Goal: Task Accomplishment & Management: Manage account settings

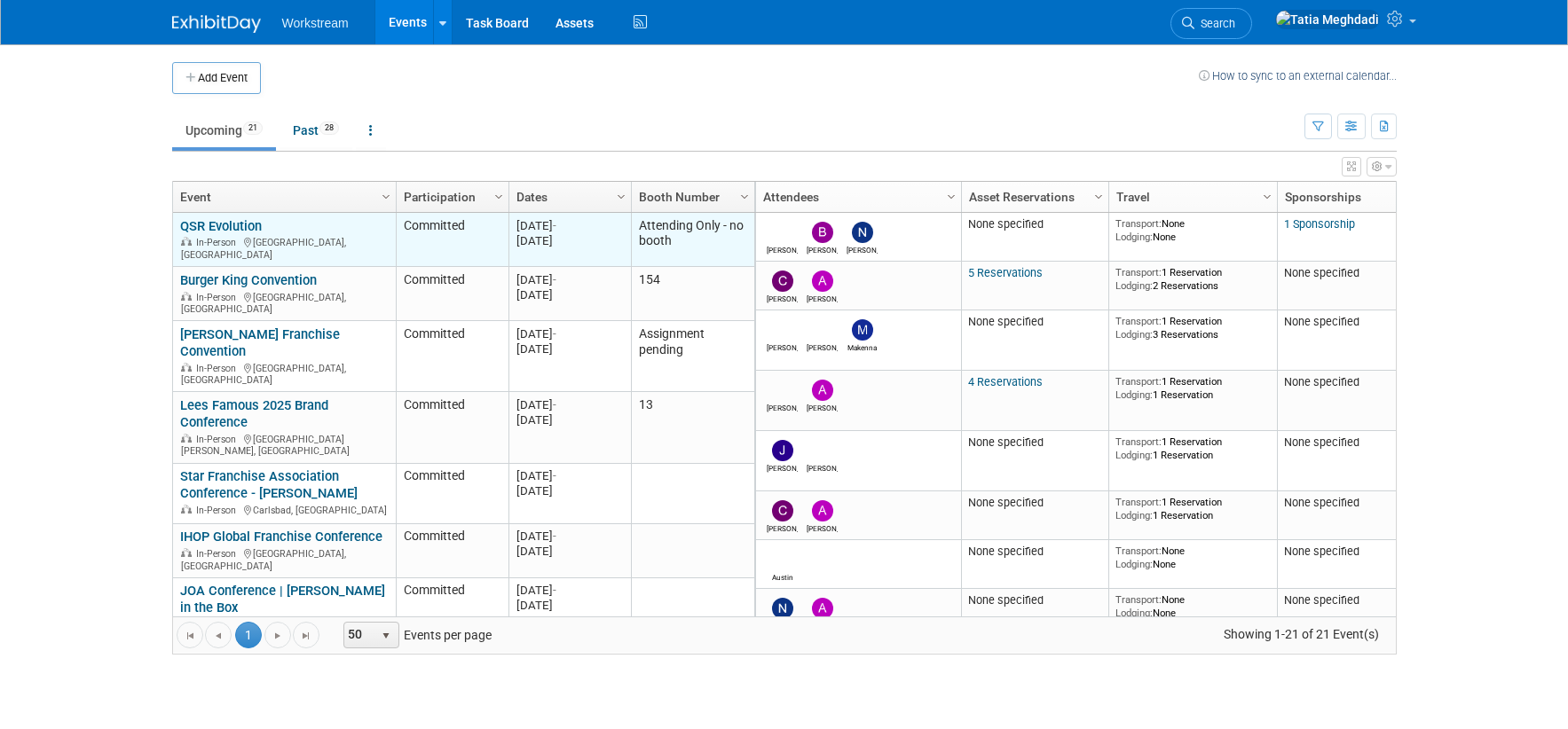
click at [218, 220] on link "QSR Evolution" at bounding box center [221, 226] width 82 height 16
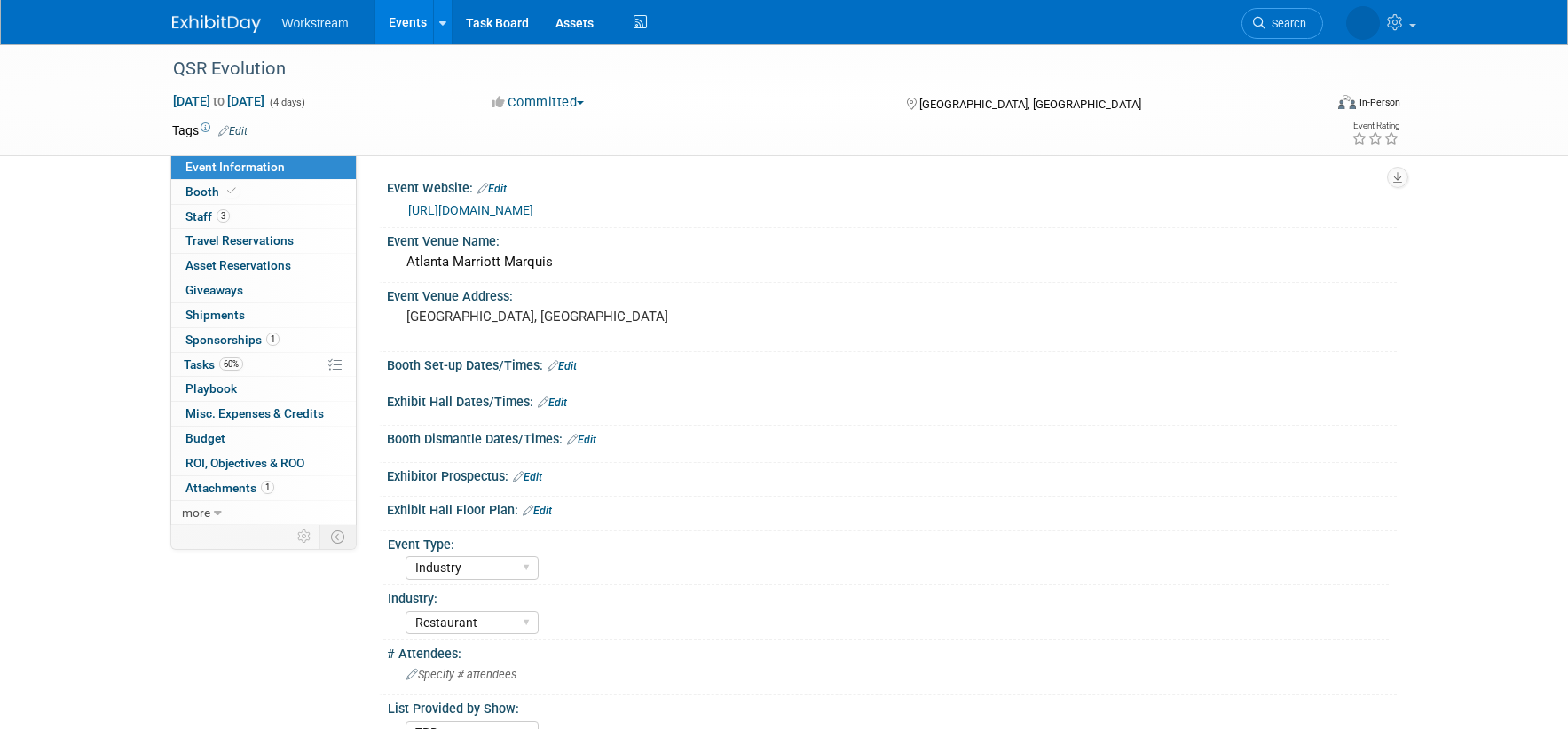
select select "Industry"
select select "Restaurant"
select select "TBD"
select select "[PERSON_NAME]"
click at [258, 235] on span "Travel Reservations 0" at bounding box center [239, 241] width 108 height 15
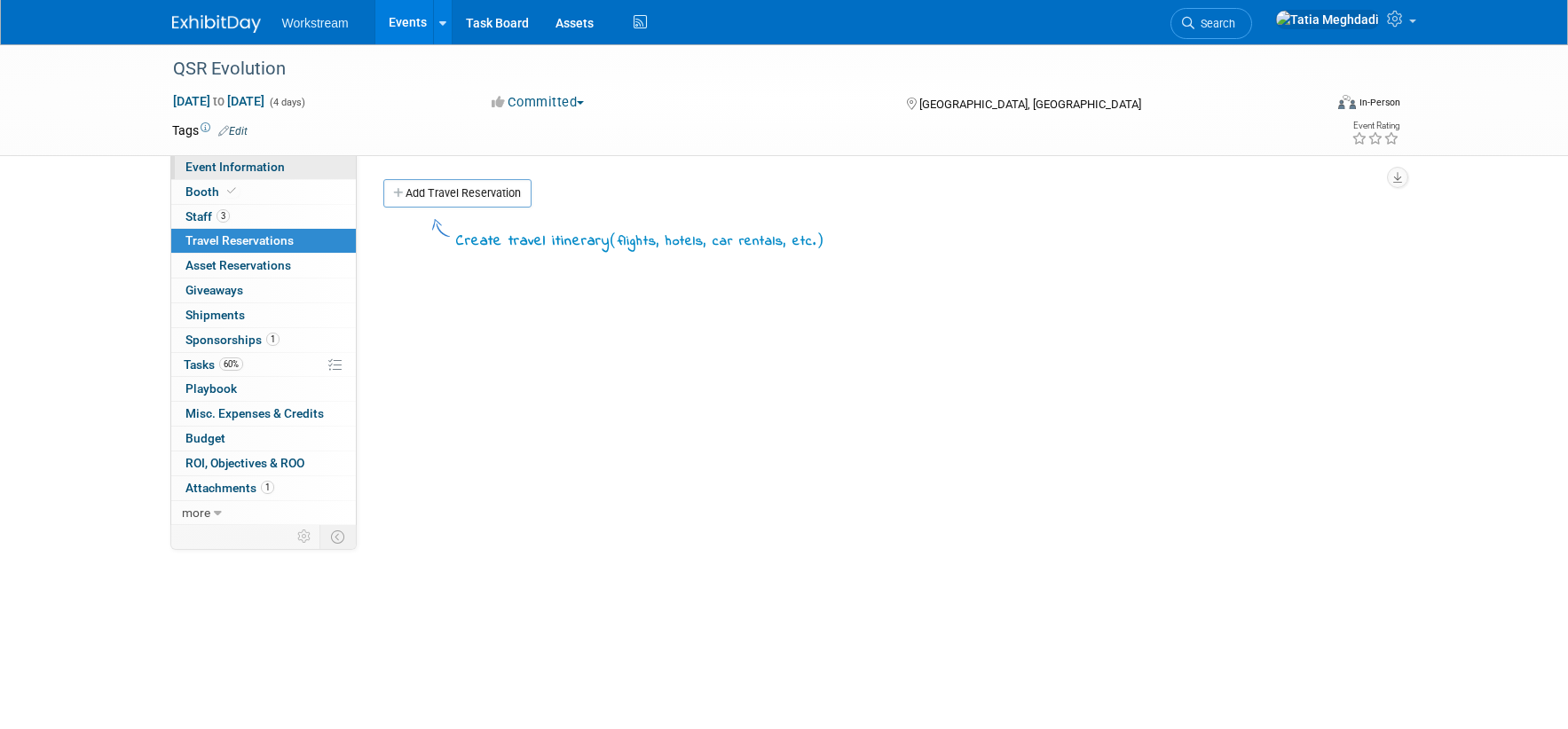
click at [235, 163] on span "Event Information" at bounding box center [235, 167] width 99 height 15
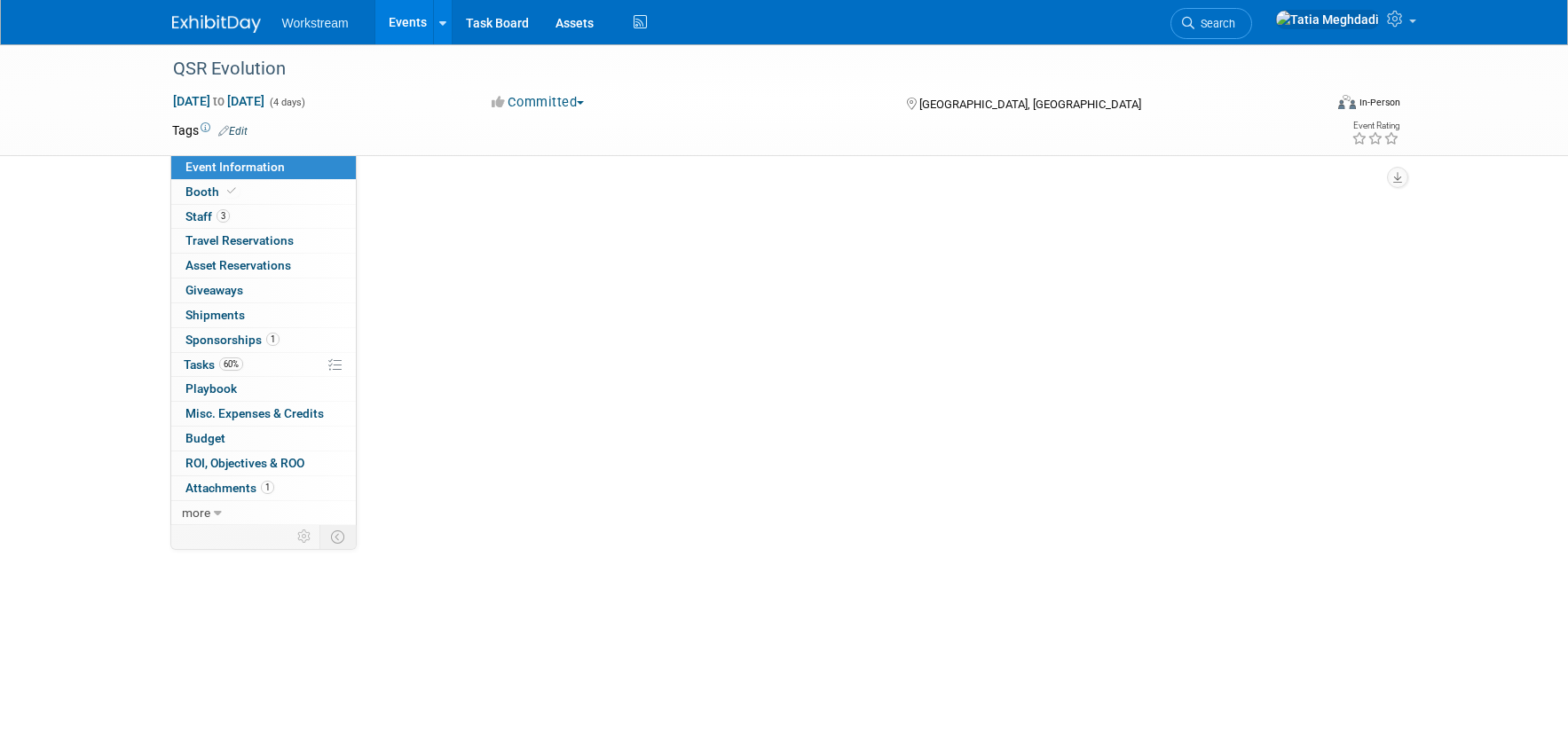
select select "Industry"
select select "Restaurant"
select select "TBD"
select select "Tatia Meghdadi"
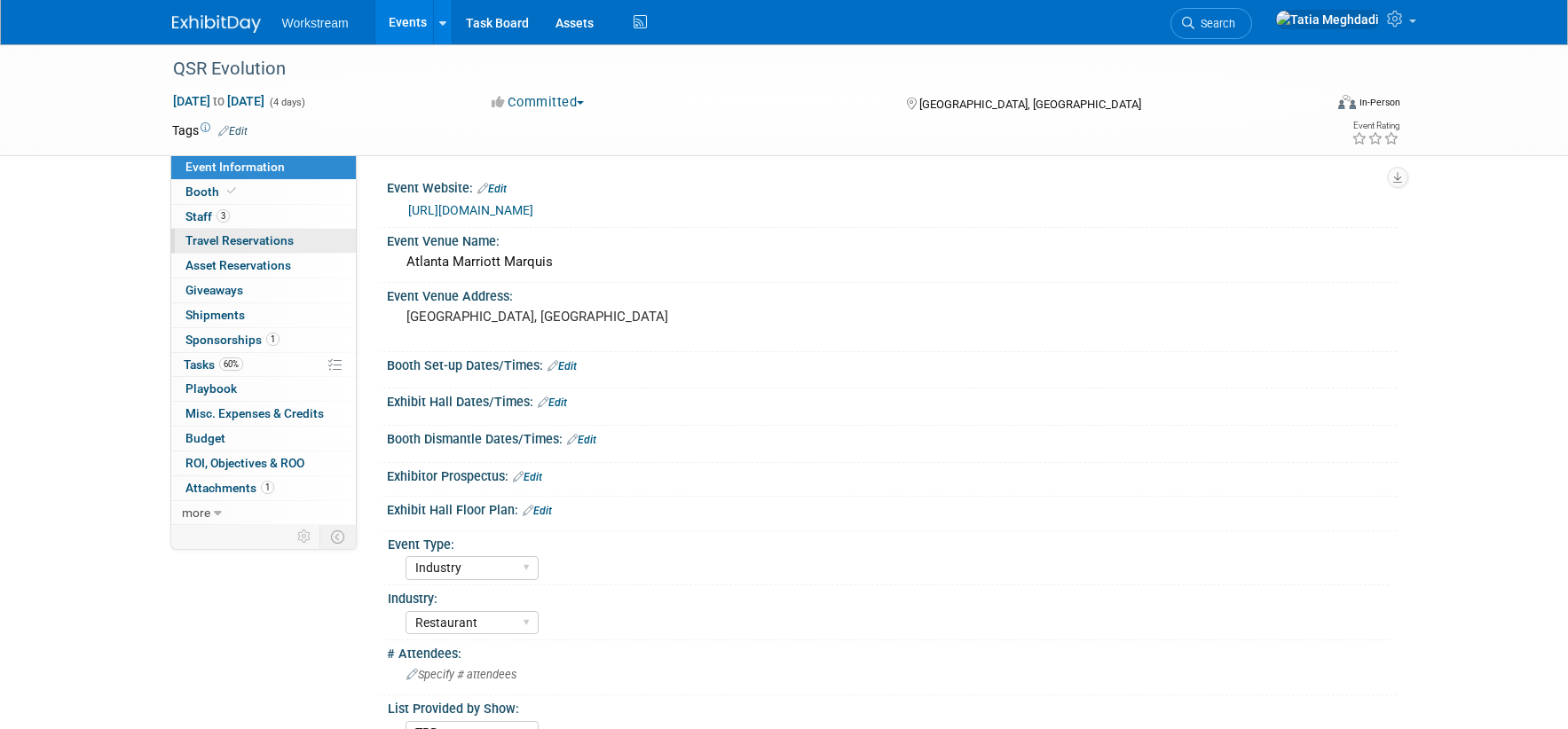
click at [222, 237] on span "Travel Reservations 0" at bounding box center [239, 241] width 108 height 15
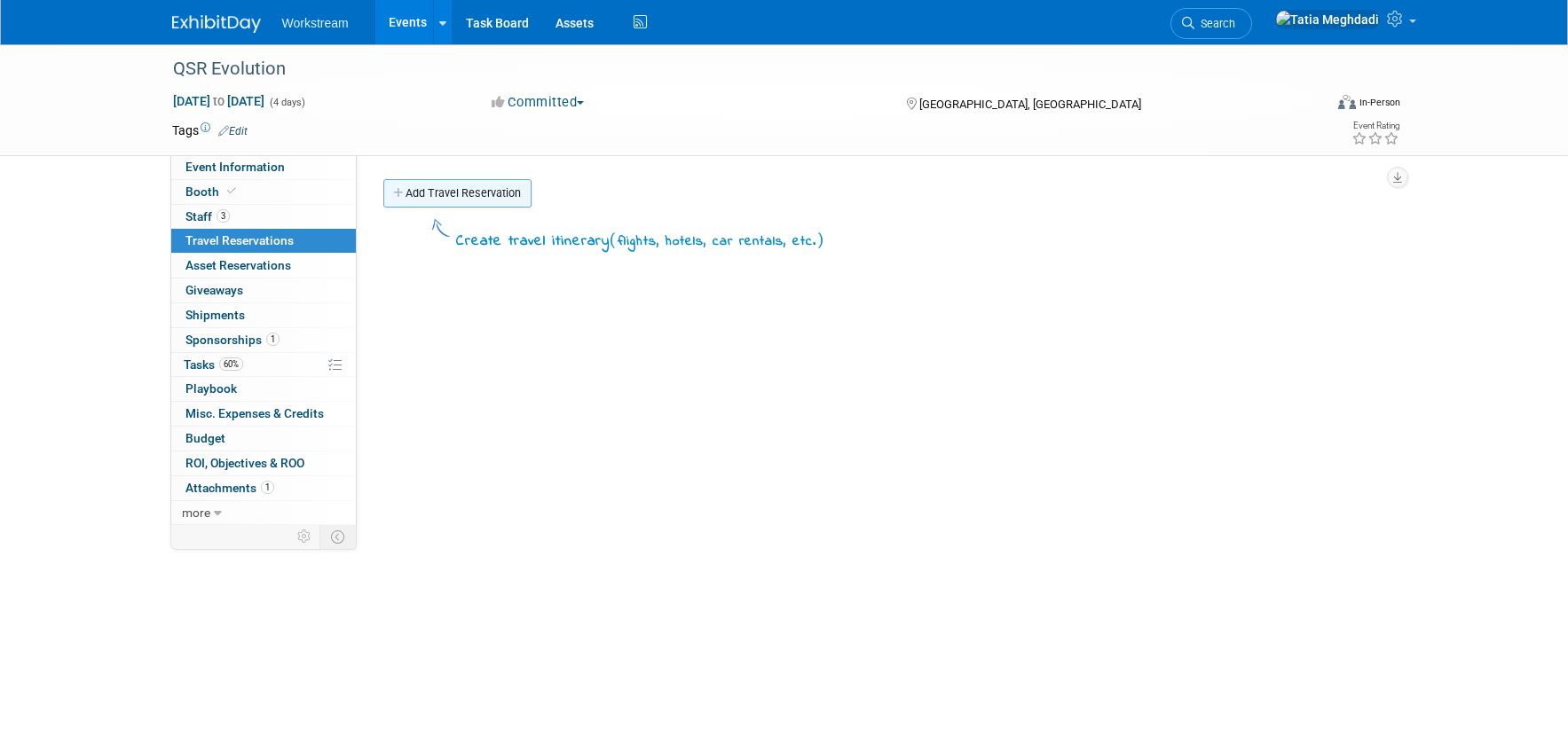
click at [465, 189] on link "Add Travel Reservation" at bounding box center [457, 193] width 148 height 28
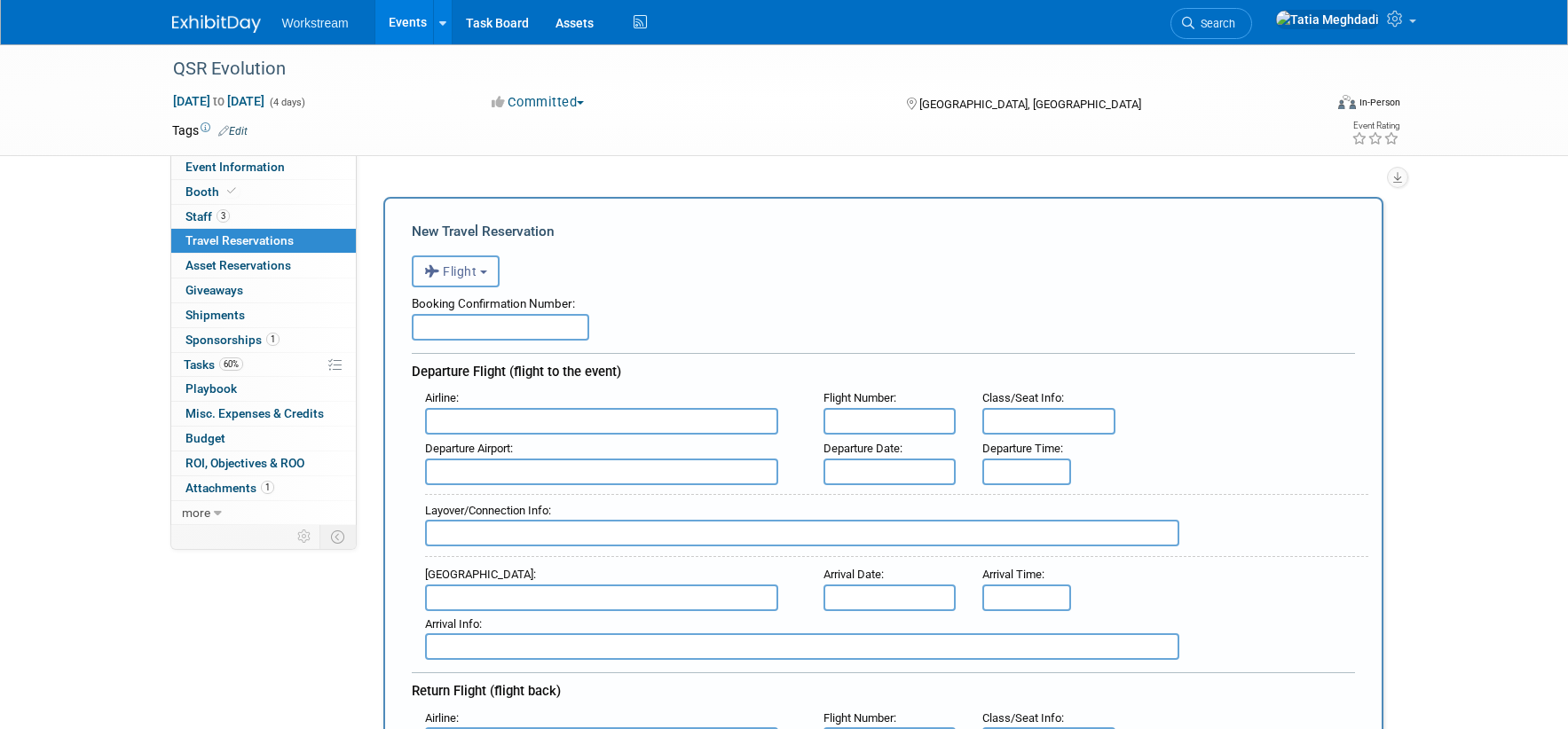
click at [469, 274] on span "Flight" at bounding box center [450, 272] width 54 height 15
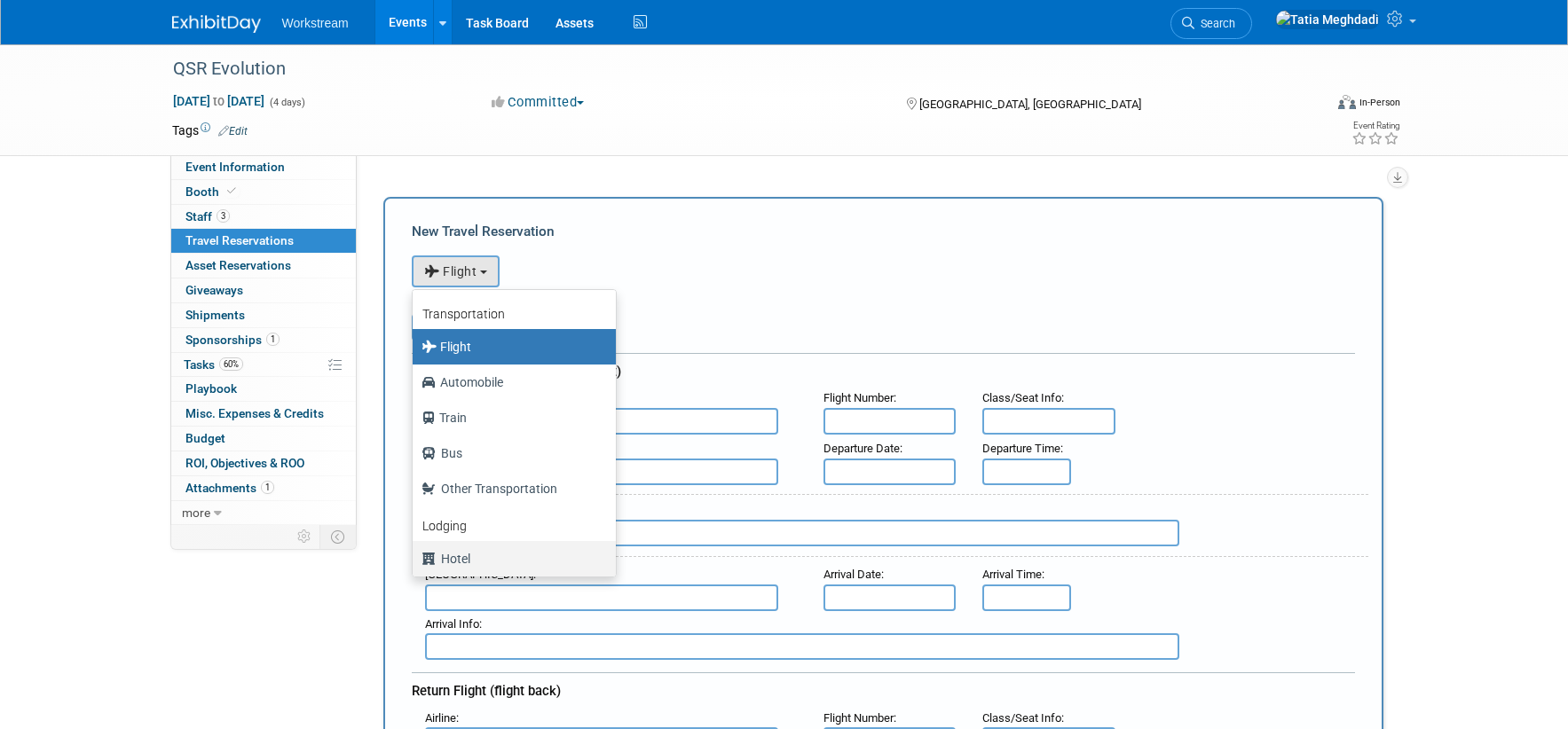
click at [498, 555] on label "Hotel" at bounding box center [509, 558] width 176 height 28
click at [416, 555] on input "Hotel" at bounding box center [409, 556] width 12 height 12
select select "6"
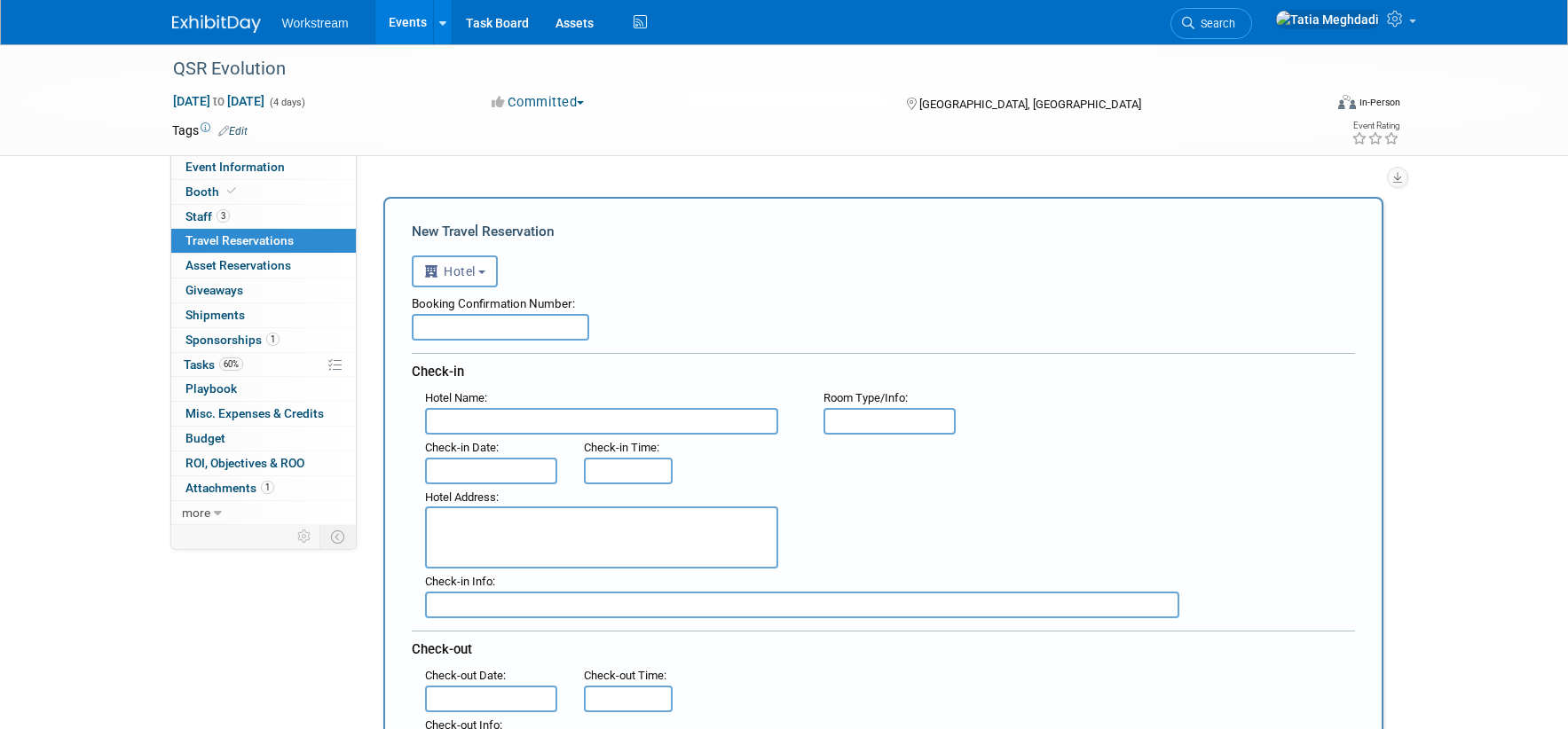
click at [499, 414] on input "text" at bounding box center [601, 421] width 353 height 26
type input "Atlanta Marriott Marquis"
type input "Standard"
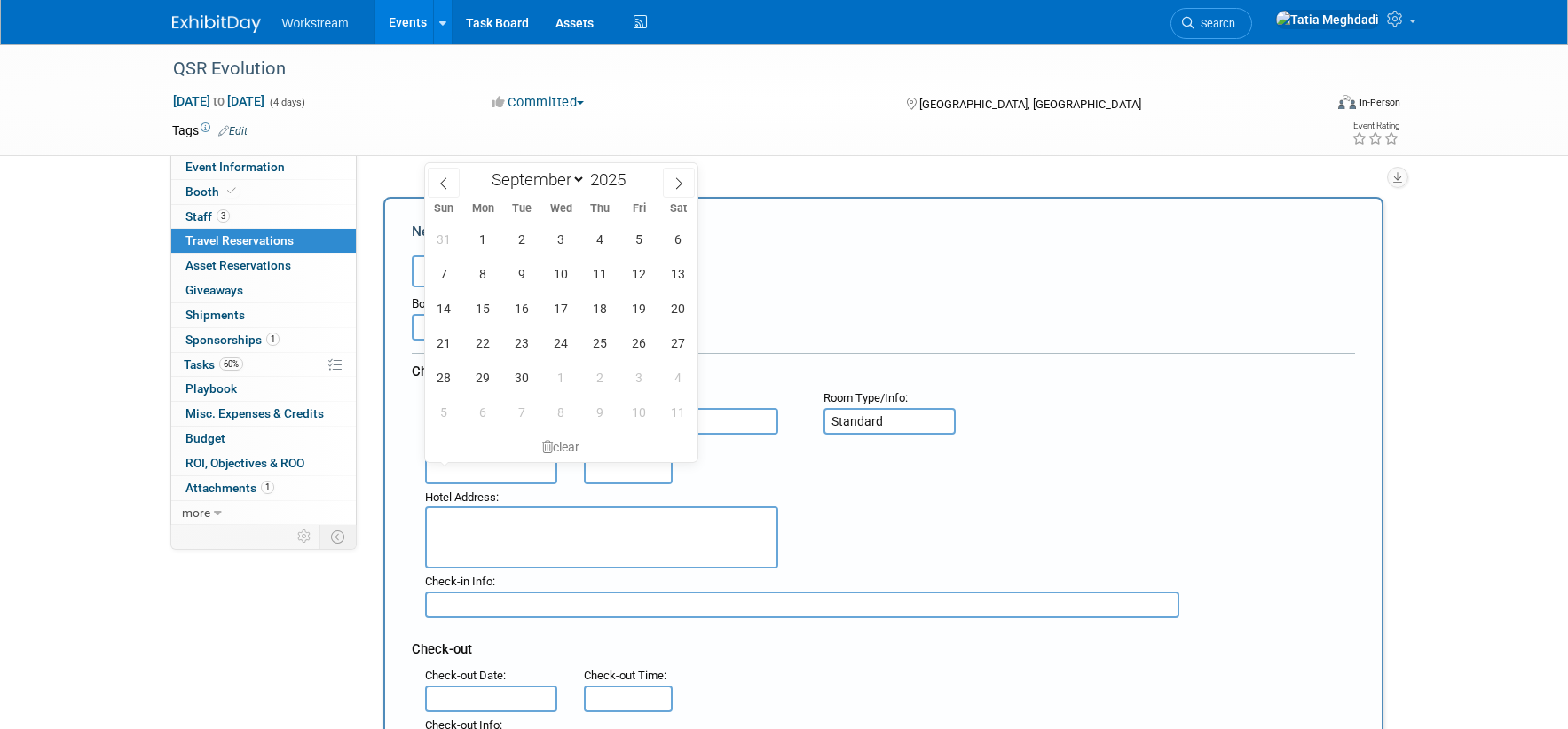
click at [461, 481] on input "text" at bounding box center [491, 470] width 133 height 26
drag, startPoint x: 523, startPoint y: 239, endPoint x: 570, endPoint y: 238, distance: 47.0
click at [523, 239] on span "2" at bounding box center [522, 239] width 35 height 35
type input "[DATE]"
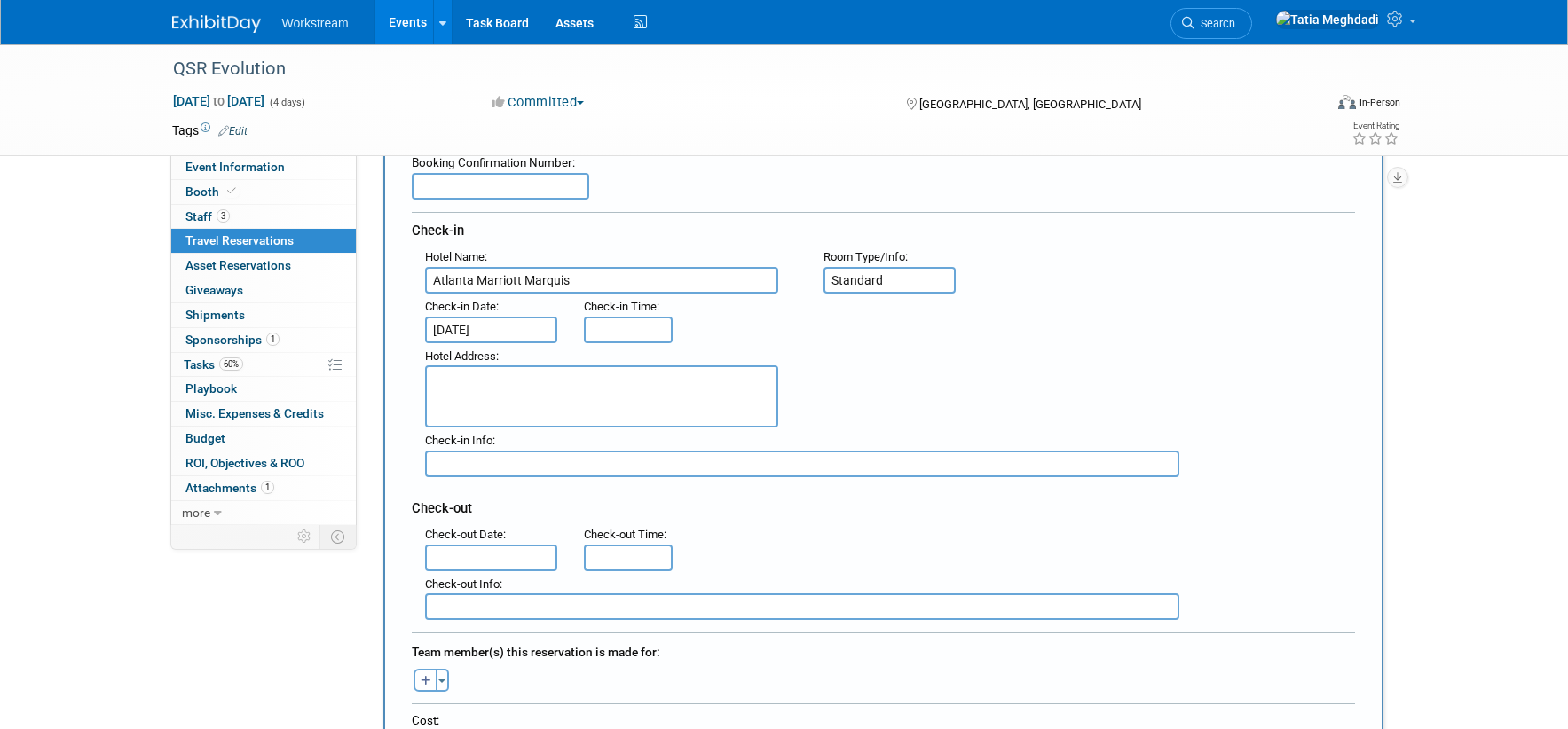
scroll to position [198, 0]
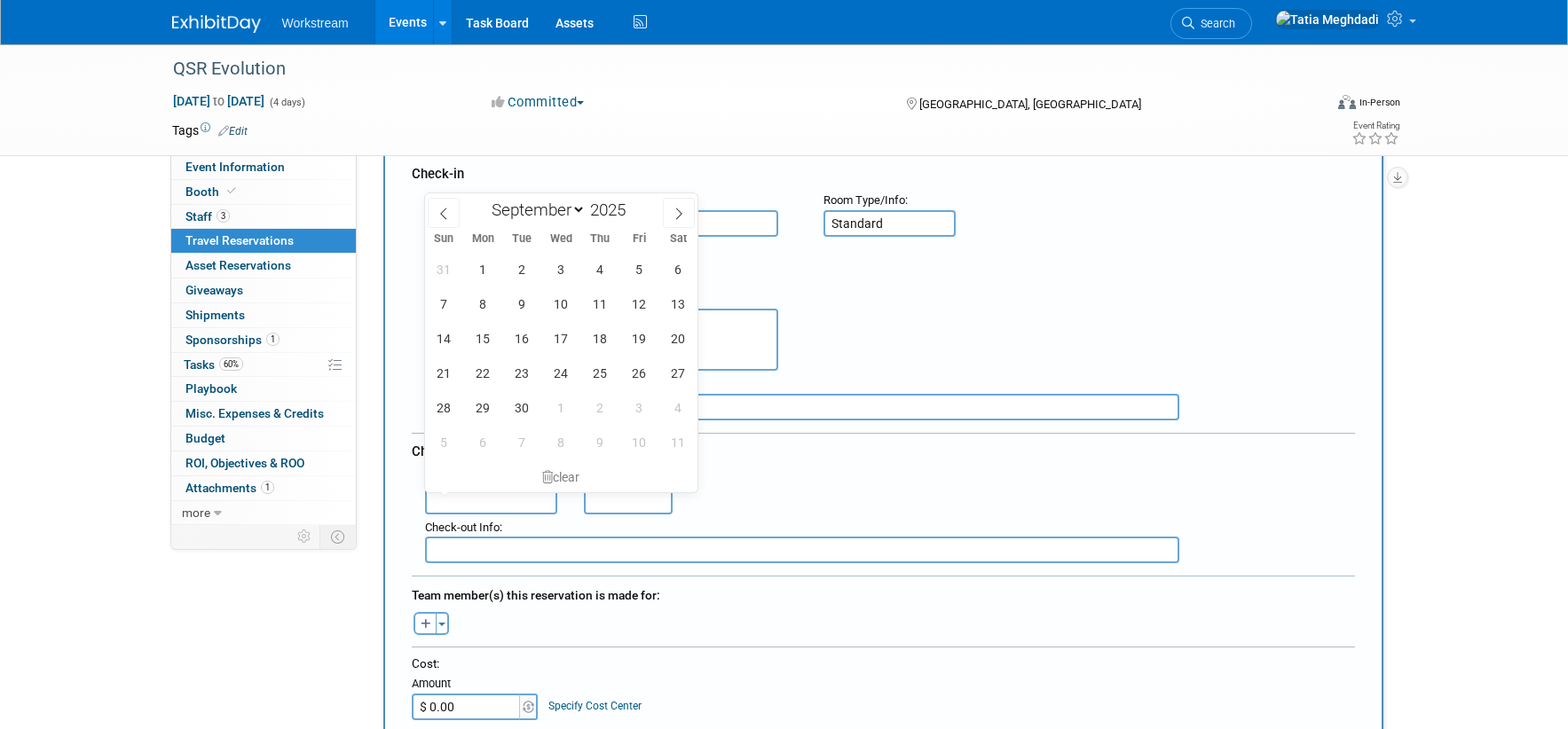
click at [526, 501] on input "text" at bounding box center [491, 501] width 133 height 26
click at [638, 268] on span "5" at bounding box center [639, 269] width 35 height 35
type input "[DATE]"
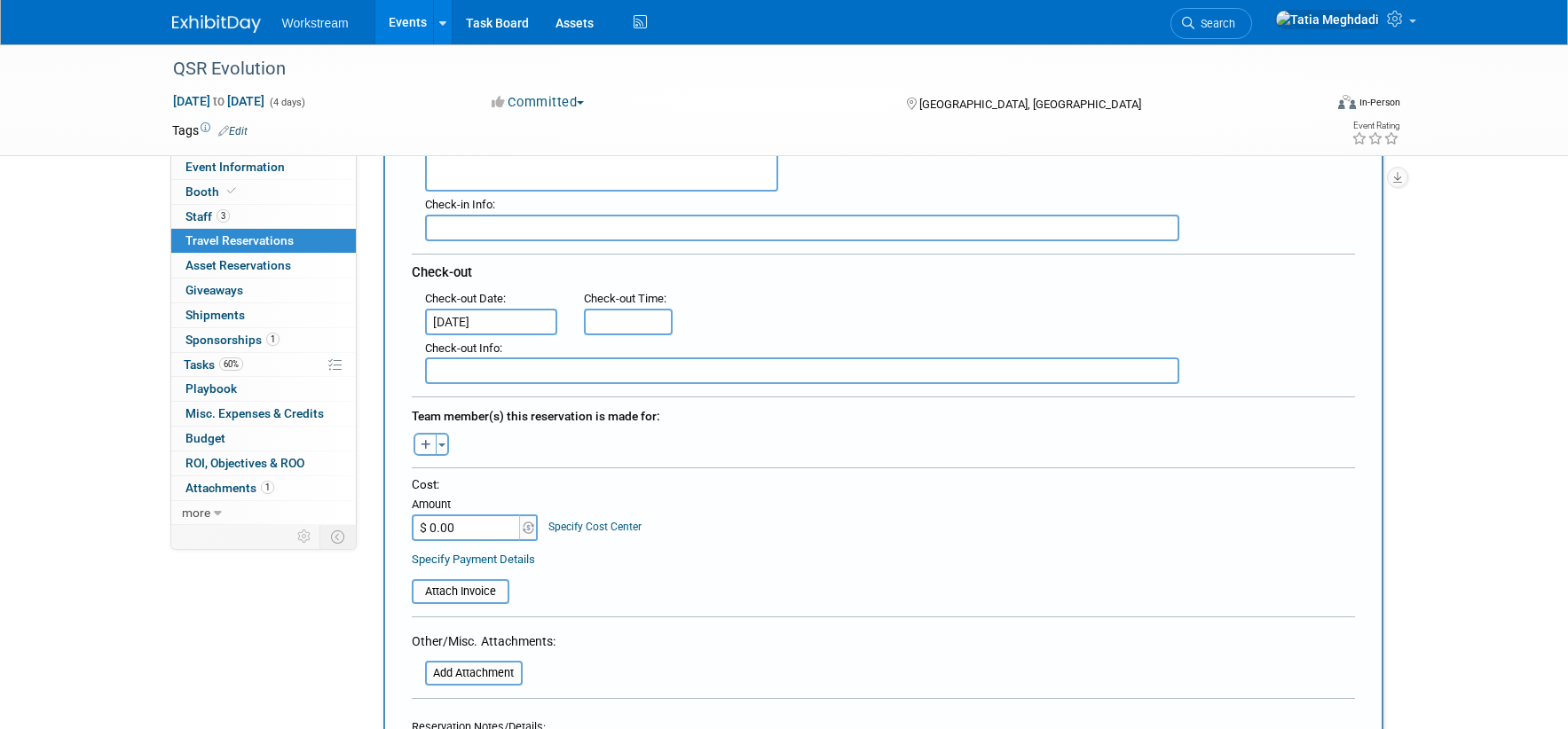
scroll to position [429, 0]
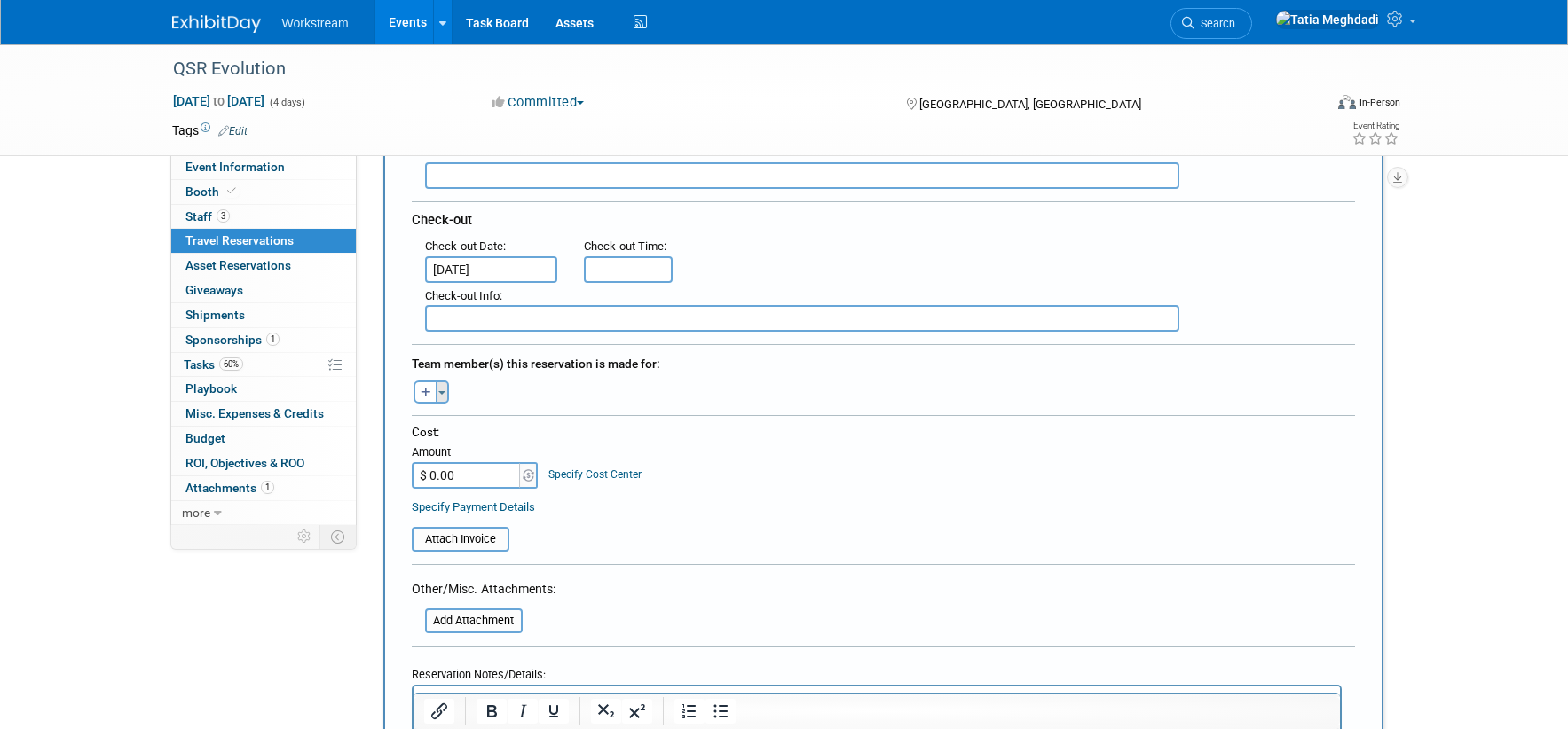
click at [442, 393] on span "button" at bounding box center [442, 393] width 7 height 4
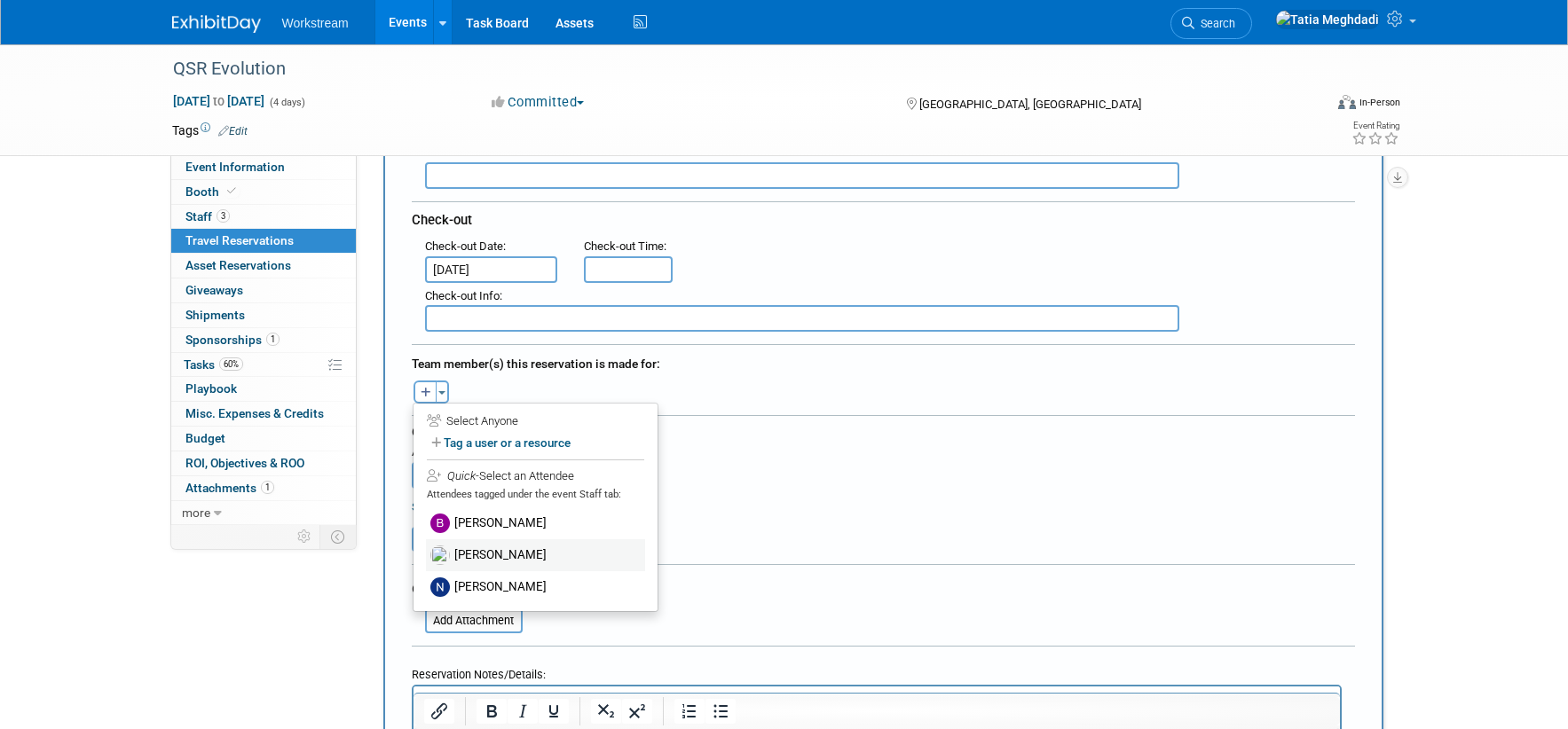
click at [498, 544] on label "[PERSON_NAME]" at bounding box center [535, 554] width 219 height 32
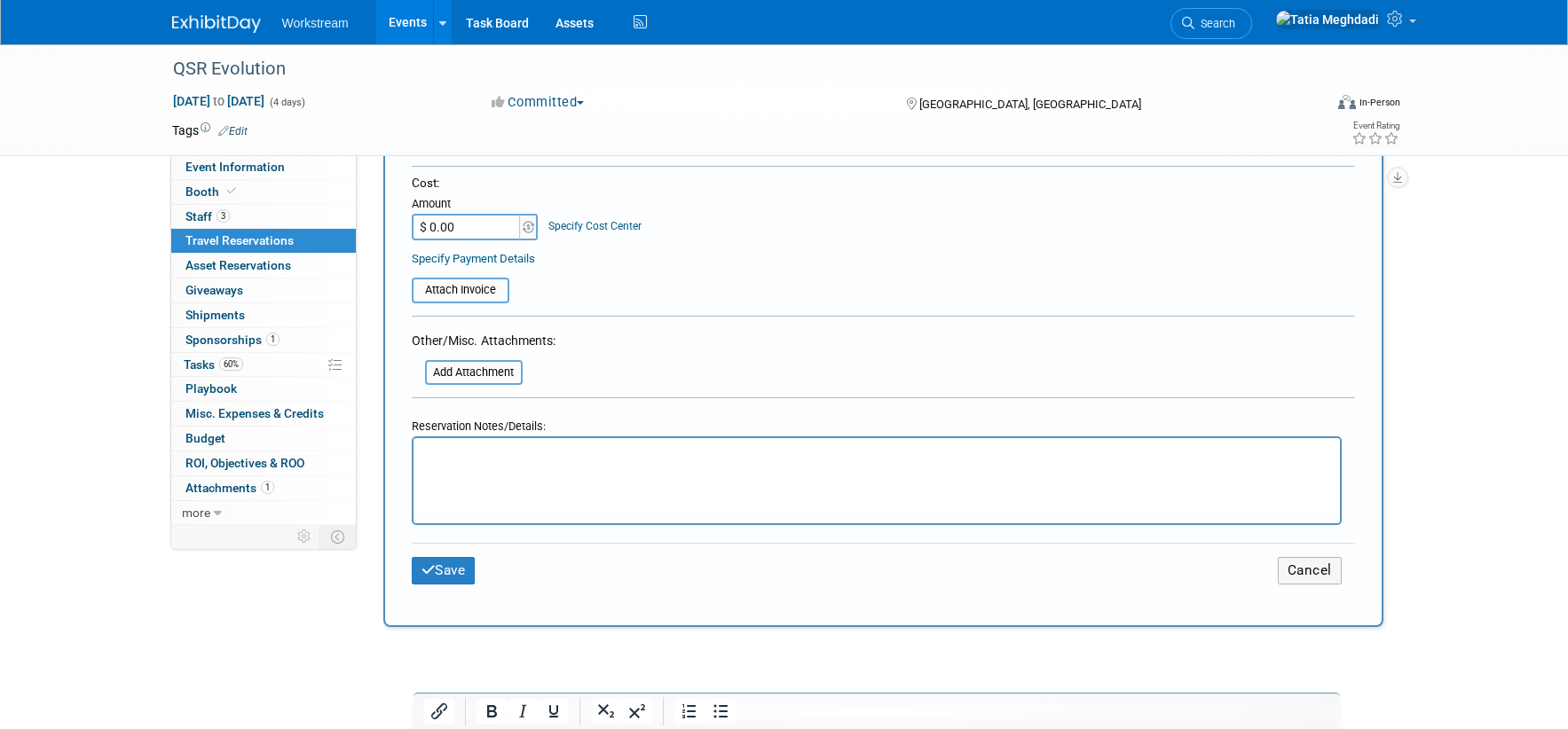
scroll to position [724, 0]
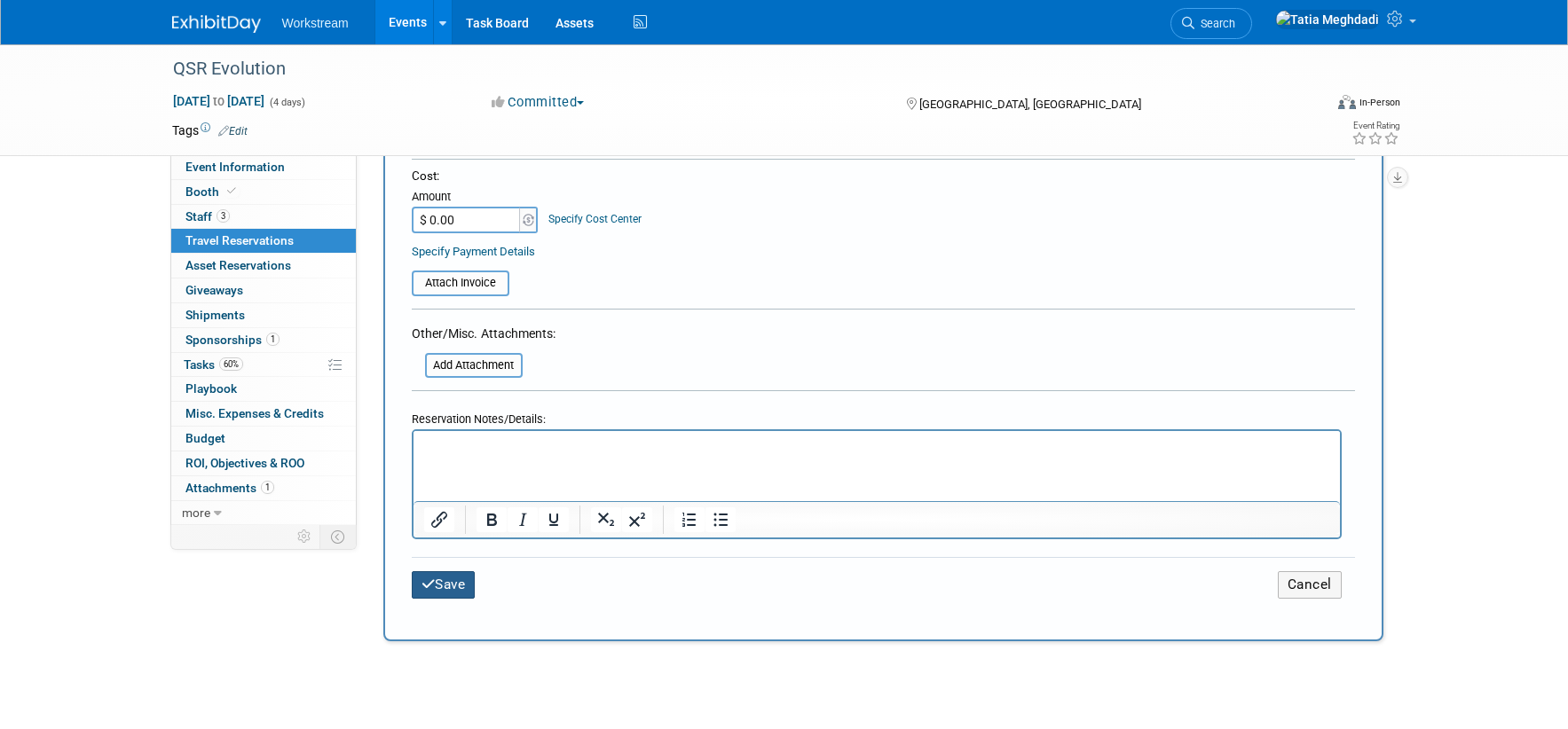
click at [452, 573] on button "Save" at bounding box center [444, 584] width 64 height 27
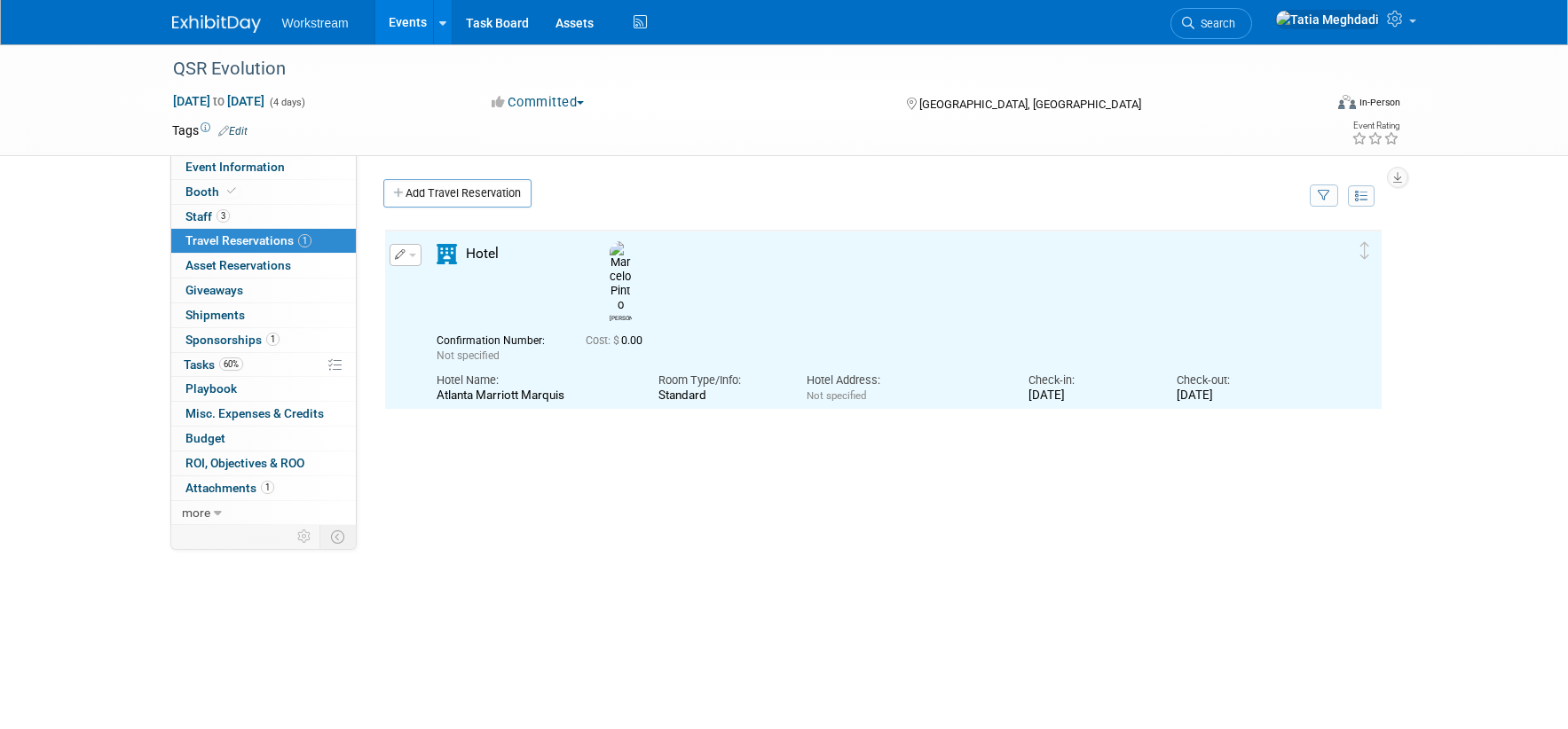
scroll to position [0, 0]
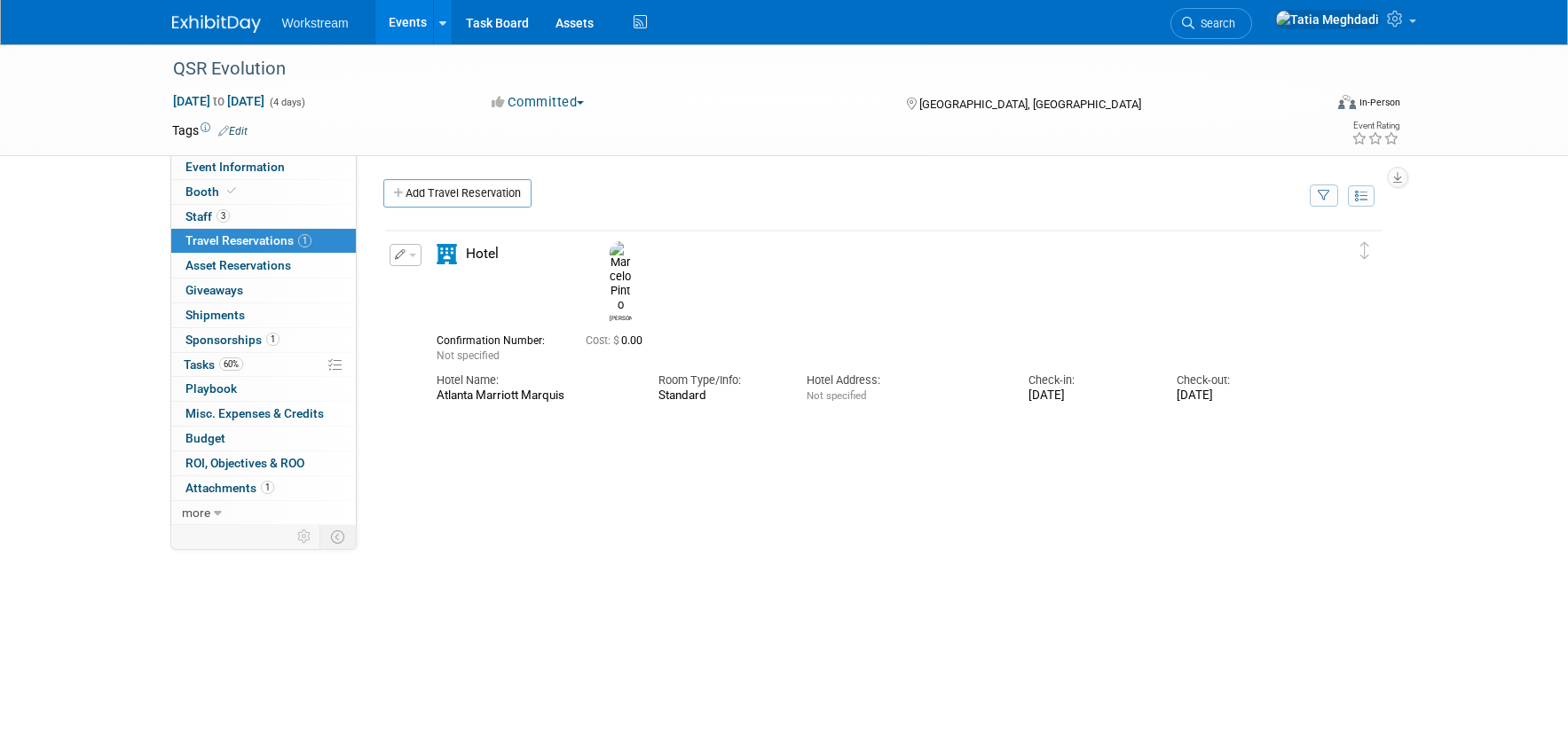
click at [409, 255] on span "button" at bounding box center [413, 255] width 7 height 4
click at [434, 273] on button "Edit Reservation" at bounding box center [465, 285] width 150 height 25
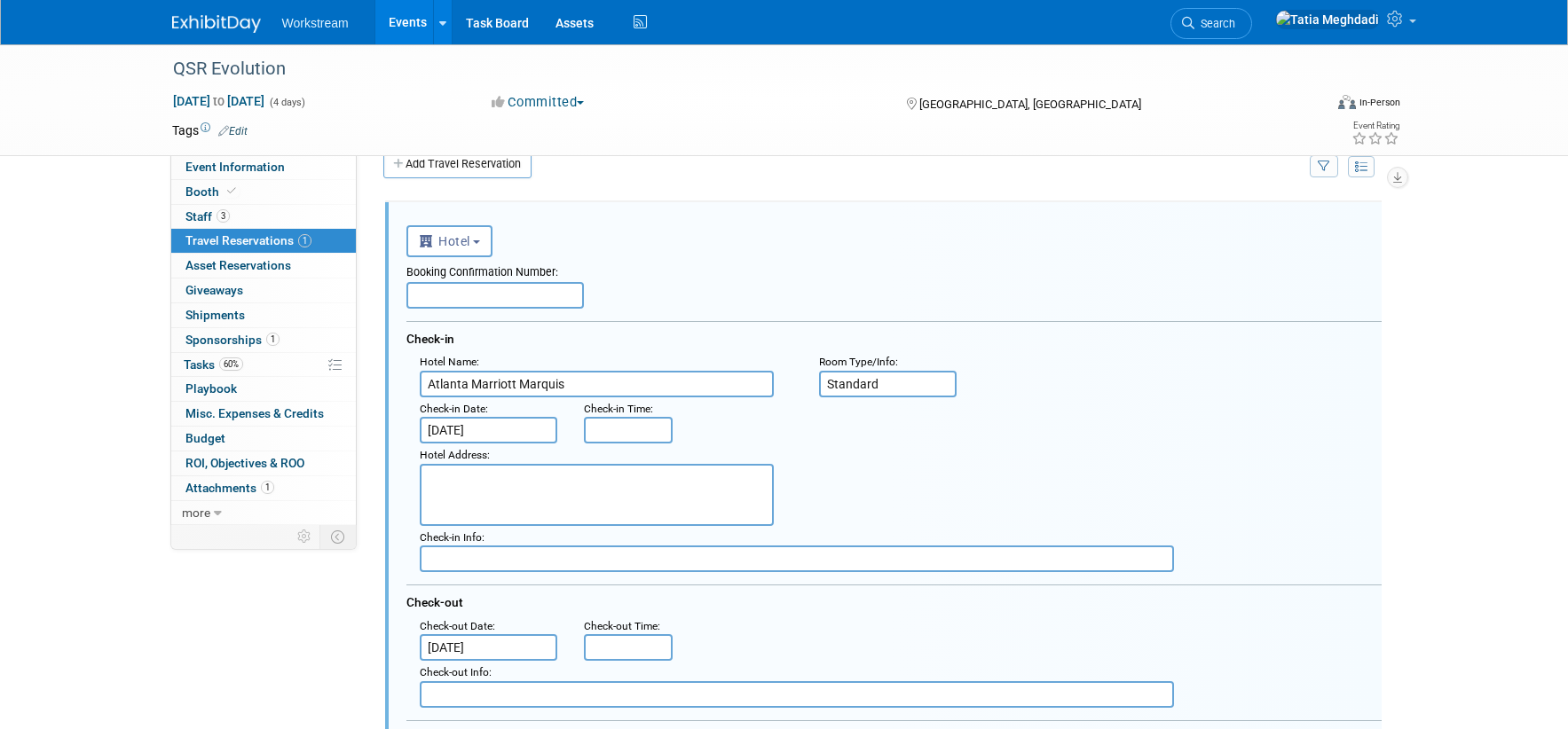
click at [489, 415] on div "Check-in Date :" at bounding box center [488, 409] width 138 height 17
click at [491, 423] on input "[DATE]" at bounding box center [488, 429] width 138 height 26
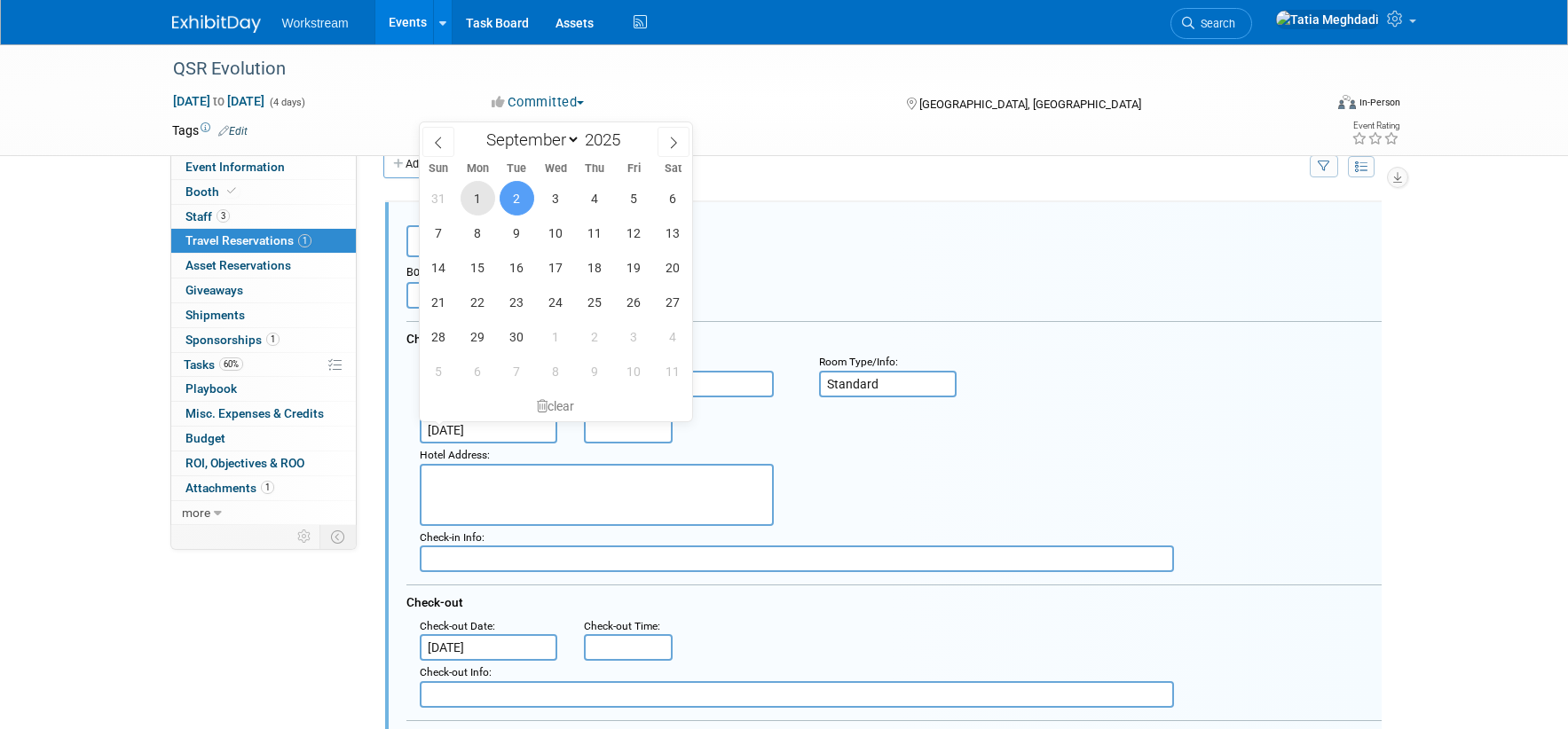
click at [476, 197] on span "1" at bounding box center [477, 198] width 35 height 35
type input "Sep 1, 2025"
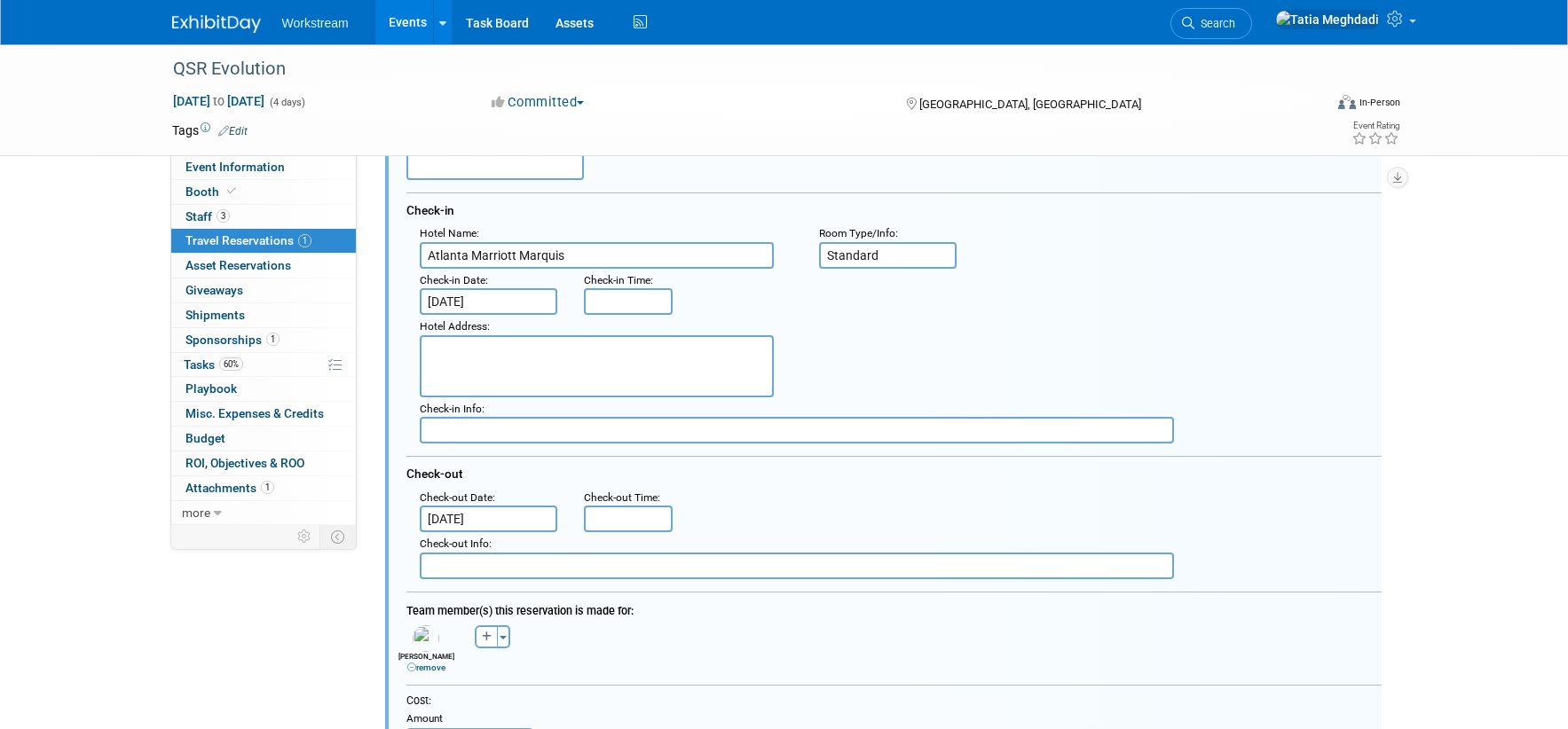
scroll to position [188, 0]
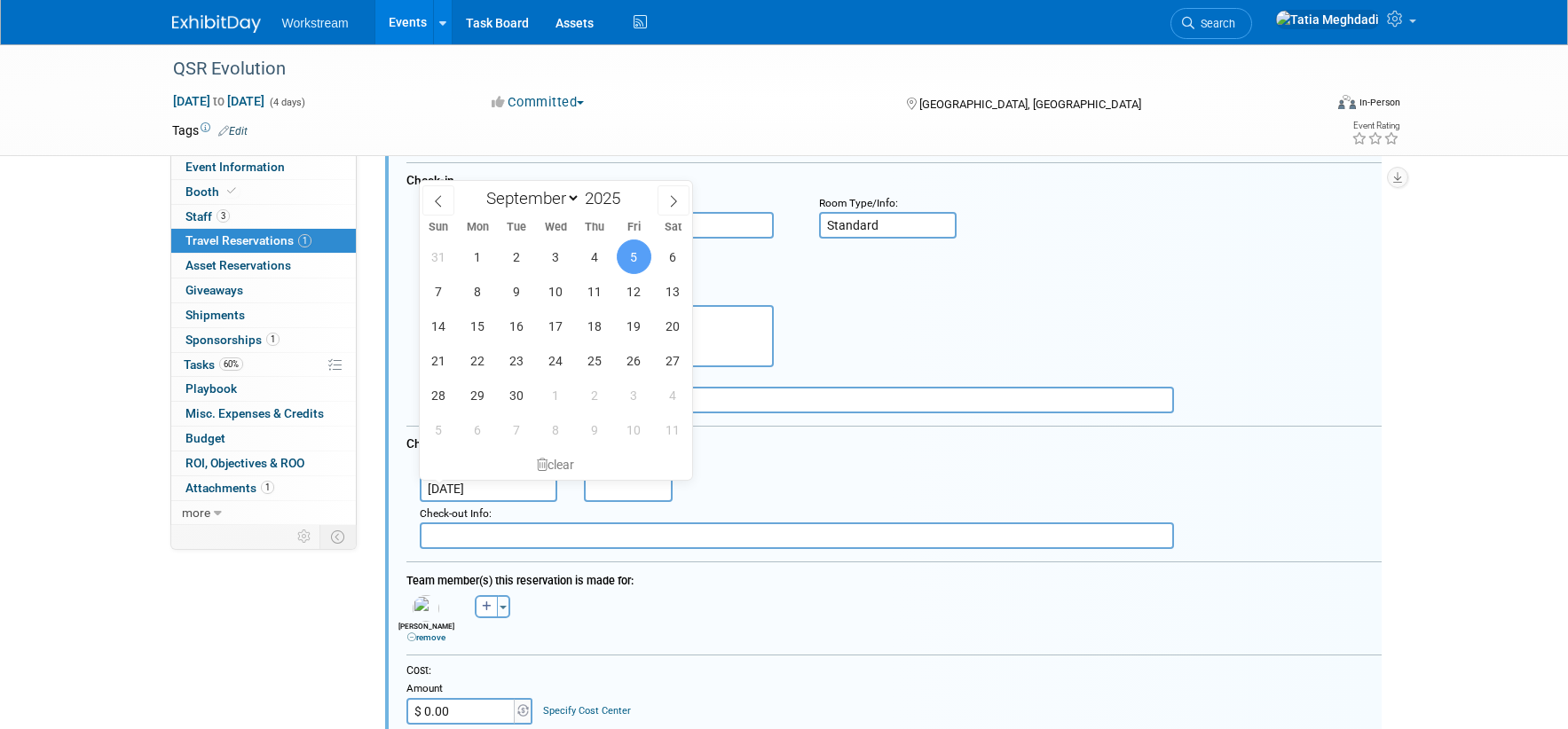
click at [483, 486] on input "[DATE]" at bounding box center [488, 488] width 138 height 26
click at [893, 476] on div ": Check-out Date : Sep 5, 2025 Check-out Time :" at bounding box center [900, 479] width 989 height 47
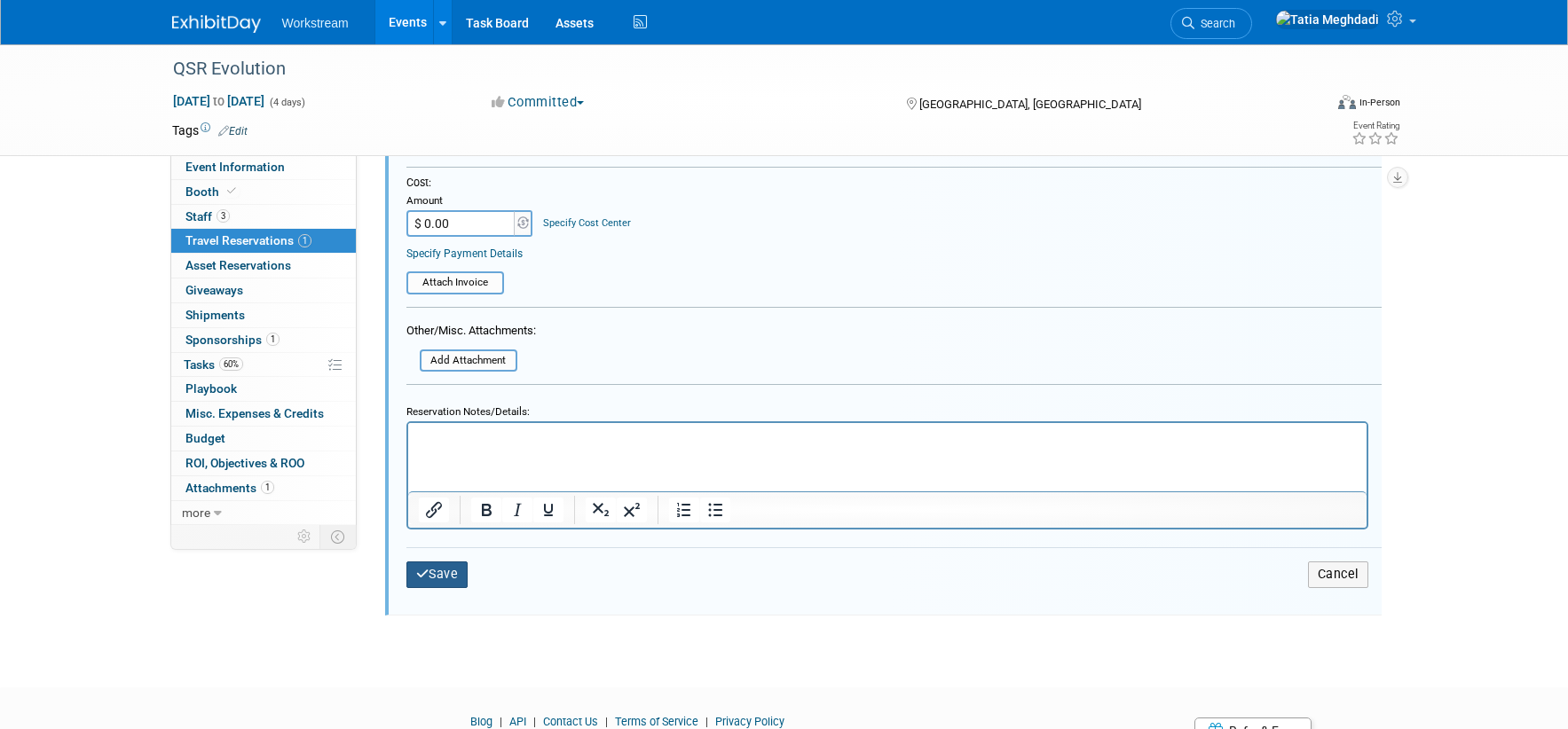
click at [447, 573] on button "Save" at bounding box center [437, 574] width 62 height 25
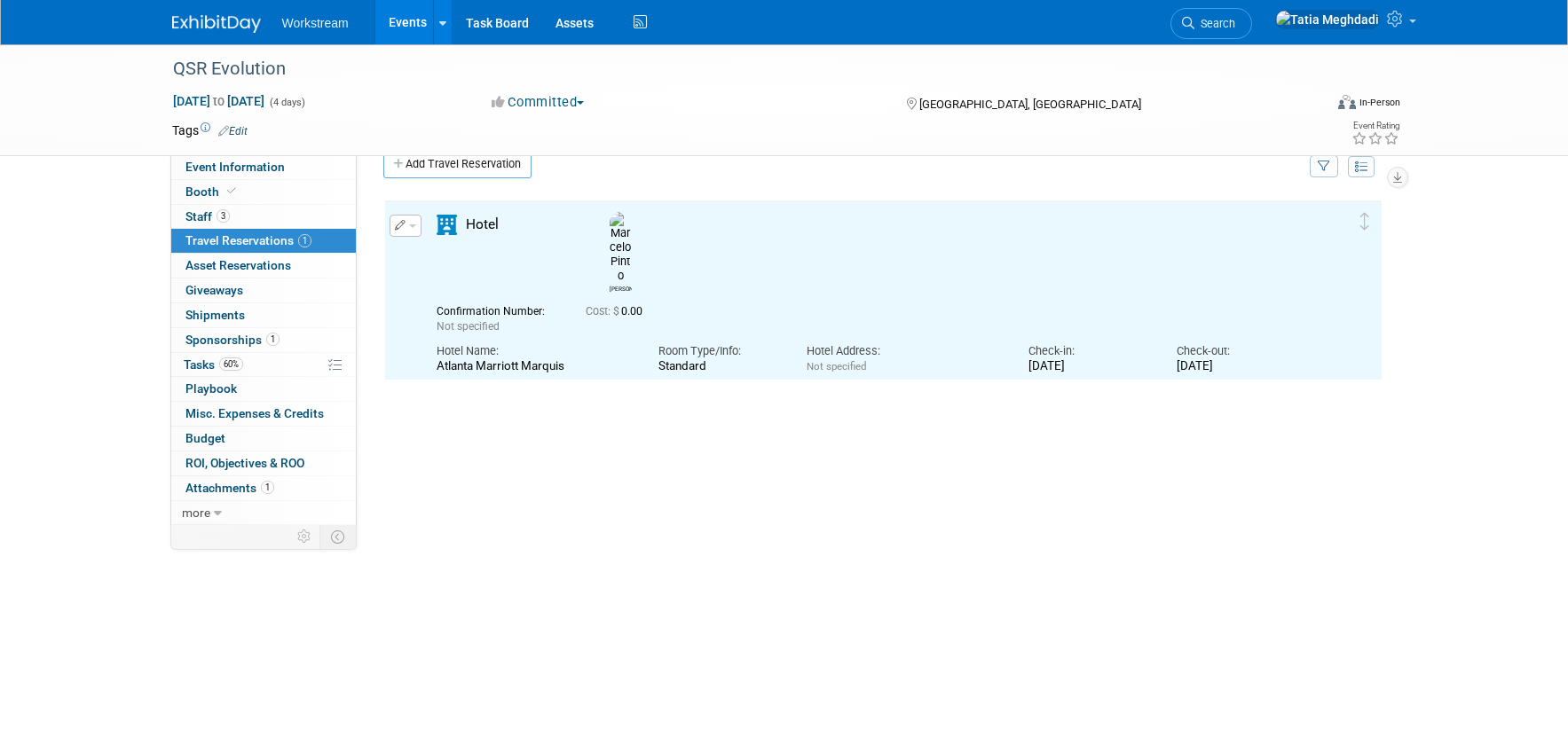
scroll to position [0, 0]
click at [660, 434] on div "Delete Reservation Marcelo Not specified Cost: $" at bounding box center [882, 464] width 1000 height 532
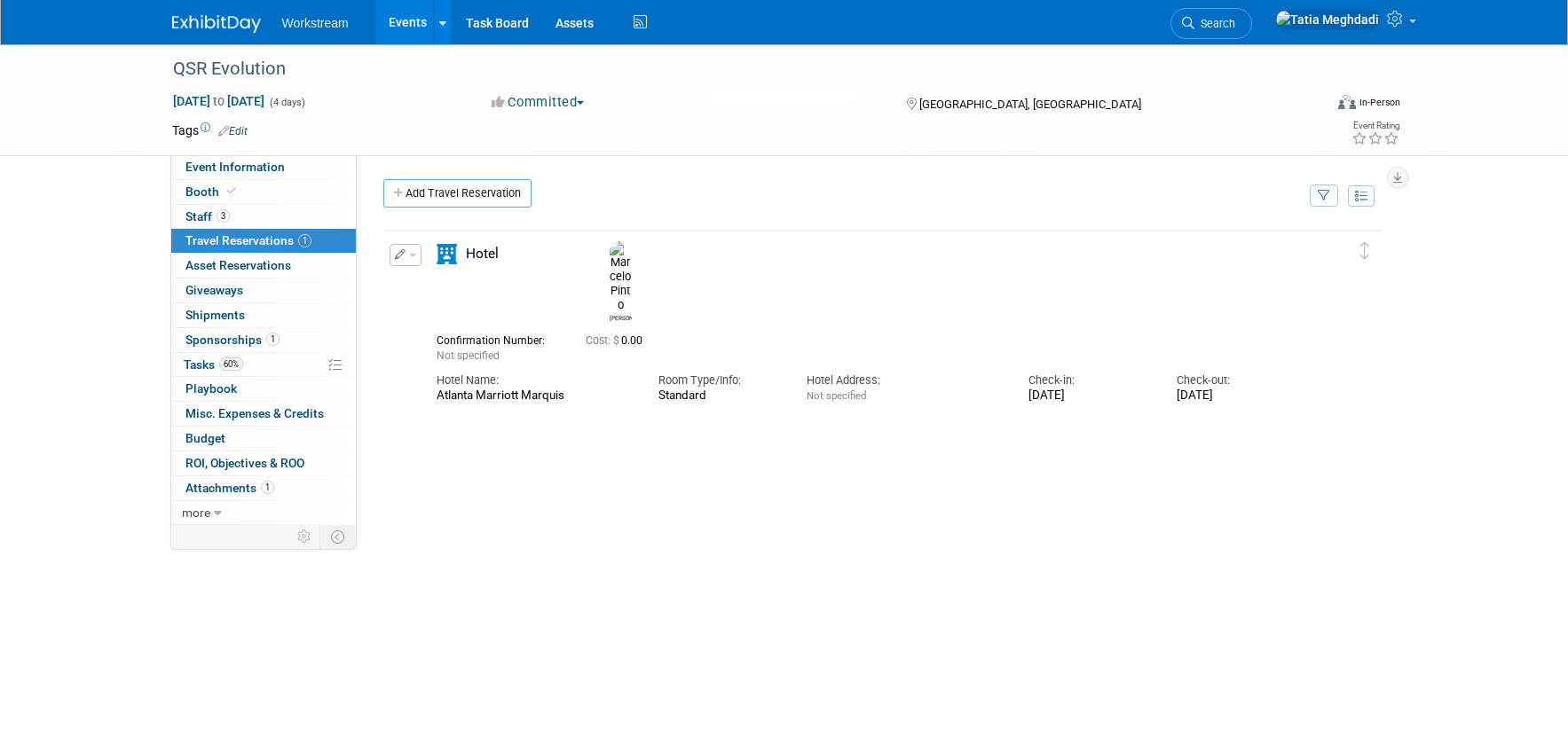
click at [502, 448] on div "Delete Reservation Marcelo Not specified Cost: $" at bounding box center [882, 494] width 1000 height 532
click at [412, 251] on button "button" at bounding box center [405, 255] width 32 height 22
click at [441, 285] on button "Edit Reservation" at bounding box center [465, 285] width 150 height 25
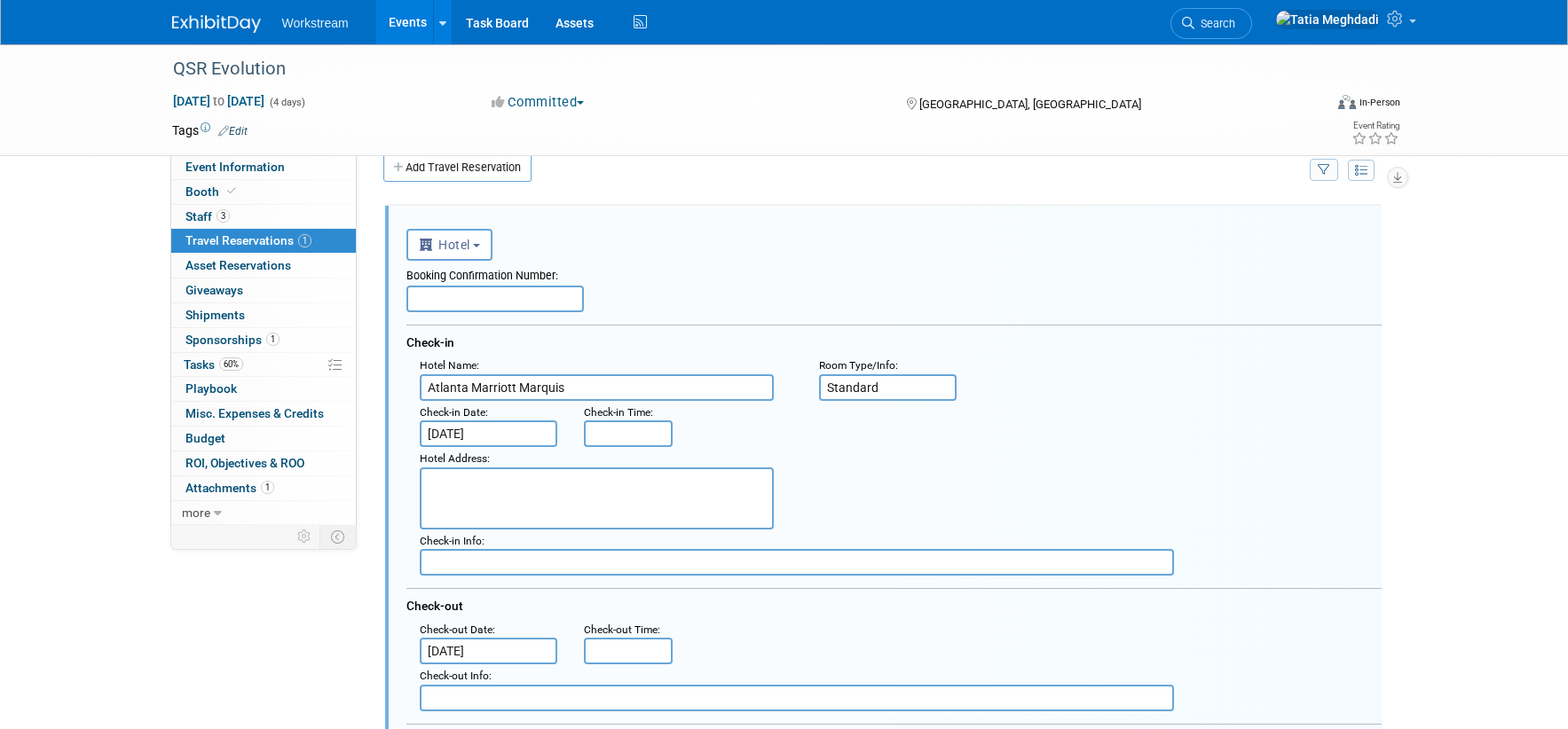
scroll to position [29, 0]
click at [464, 493] on textarea at bounding box center [596, 494] width 354 height 62
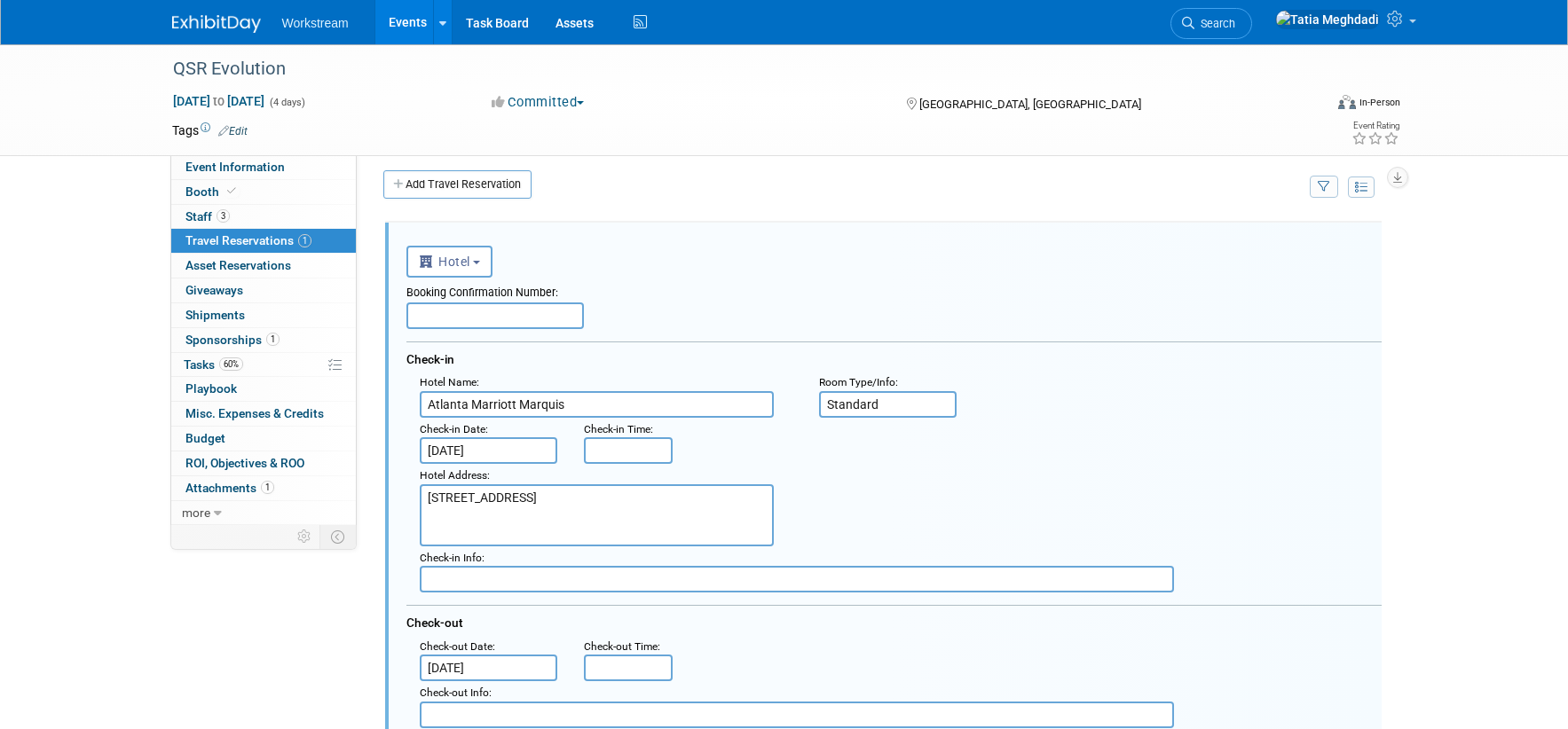
type textarea "[STREET_ADDRESS]"
click at [526, 309] on input "text" at bounding box center [495, 315] width 177 height 26
type input "83045669"
click at [1170, 426] on div ": Check-in Date : Sep 1, 2025 Check-in Time :" at bounding box center [900, 441] width 989 height 47
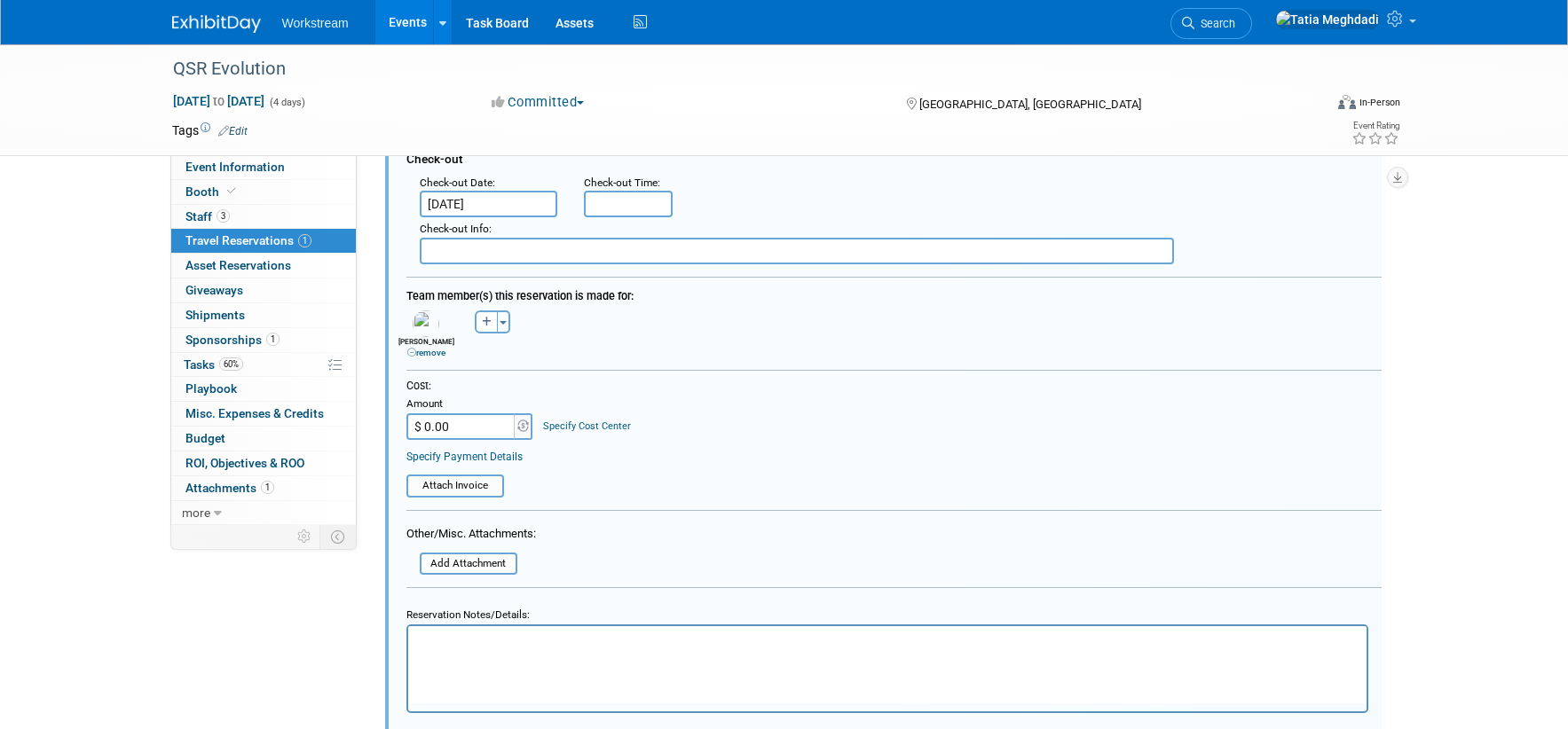
scroll to position [475, 0]
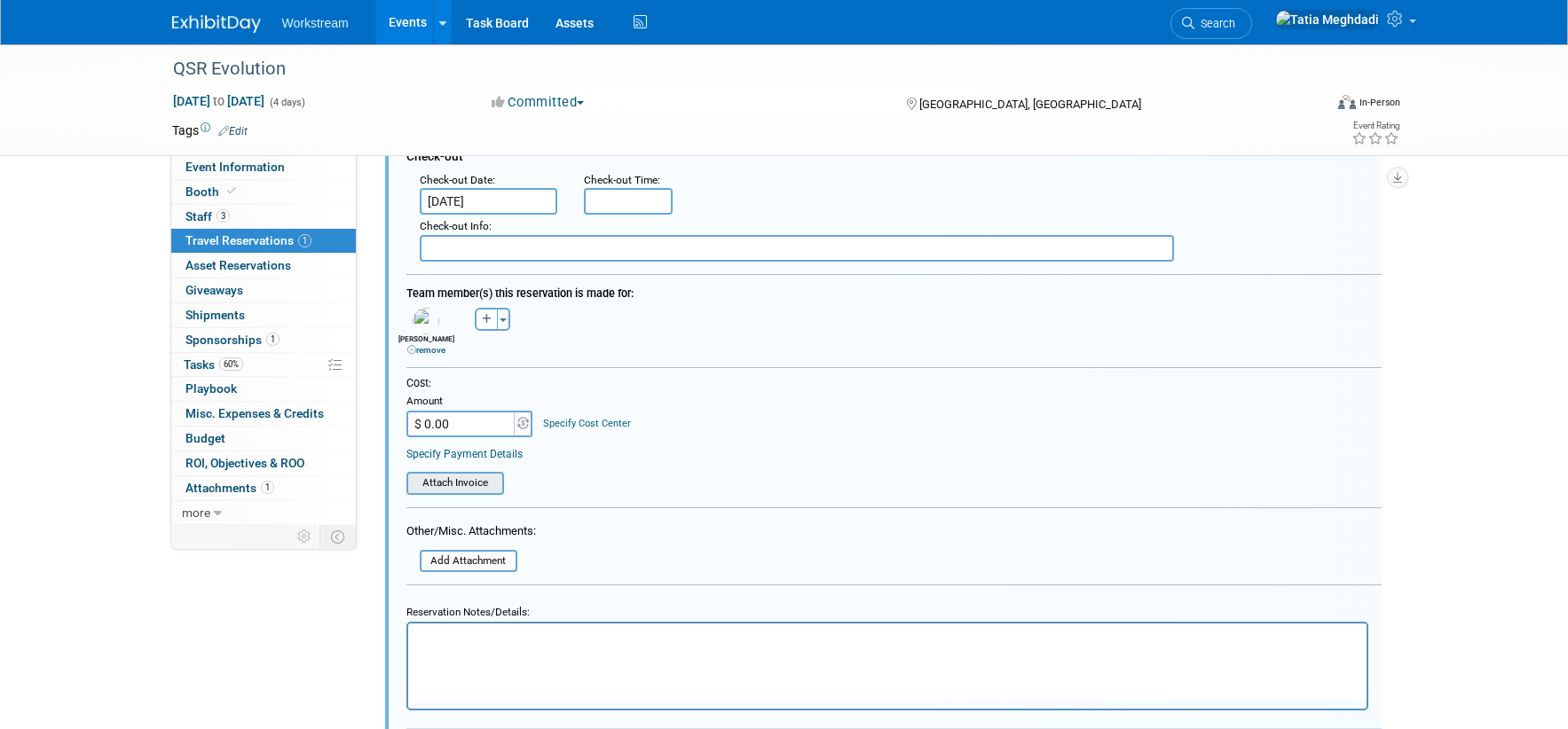
click at [470, 476] on input "file" at bounding box center [397, 483] width 211 height 19
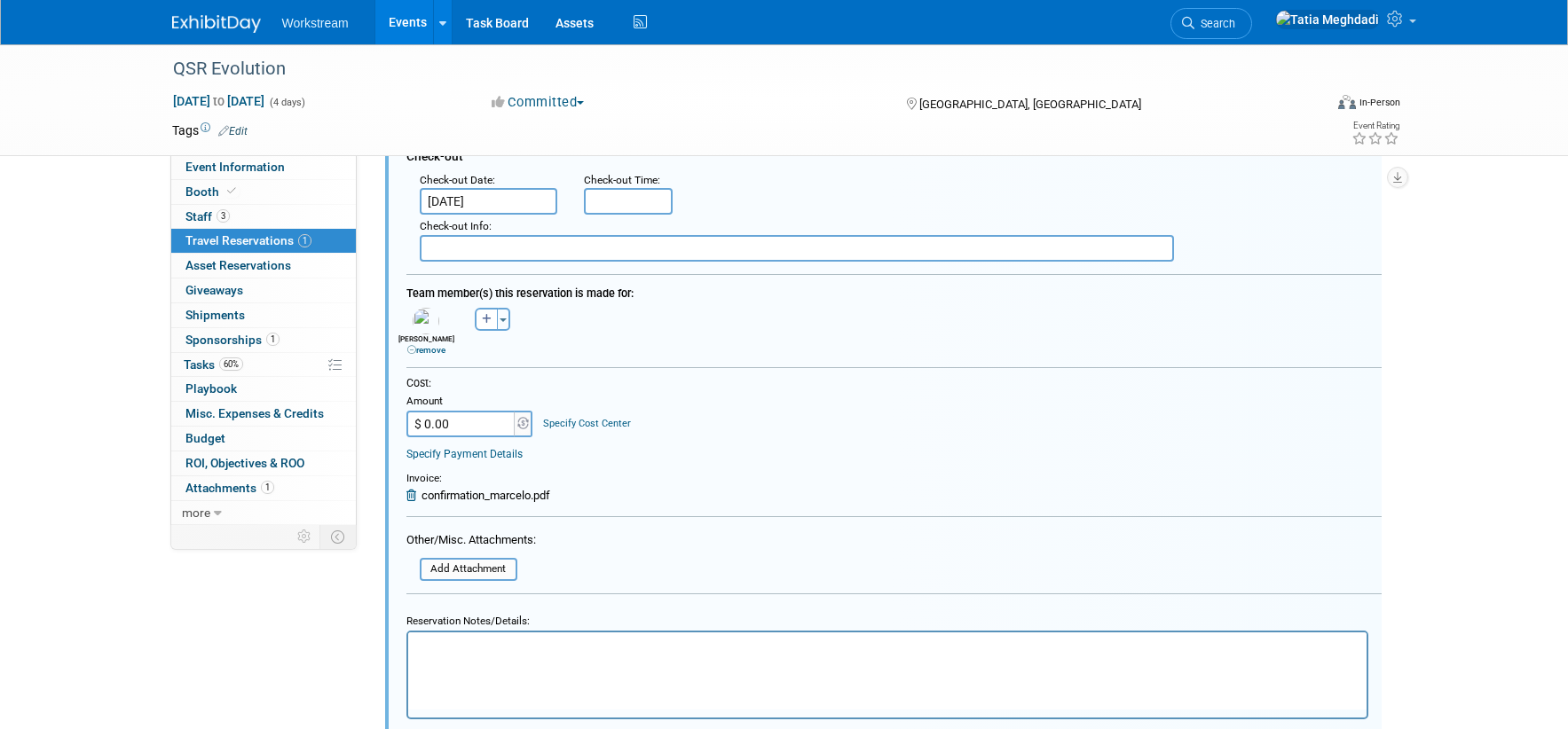
click at [465, 423] on input "$ 0.00" at bounding box center [462, 424] width 111 height 26
type input "$ 931.83"
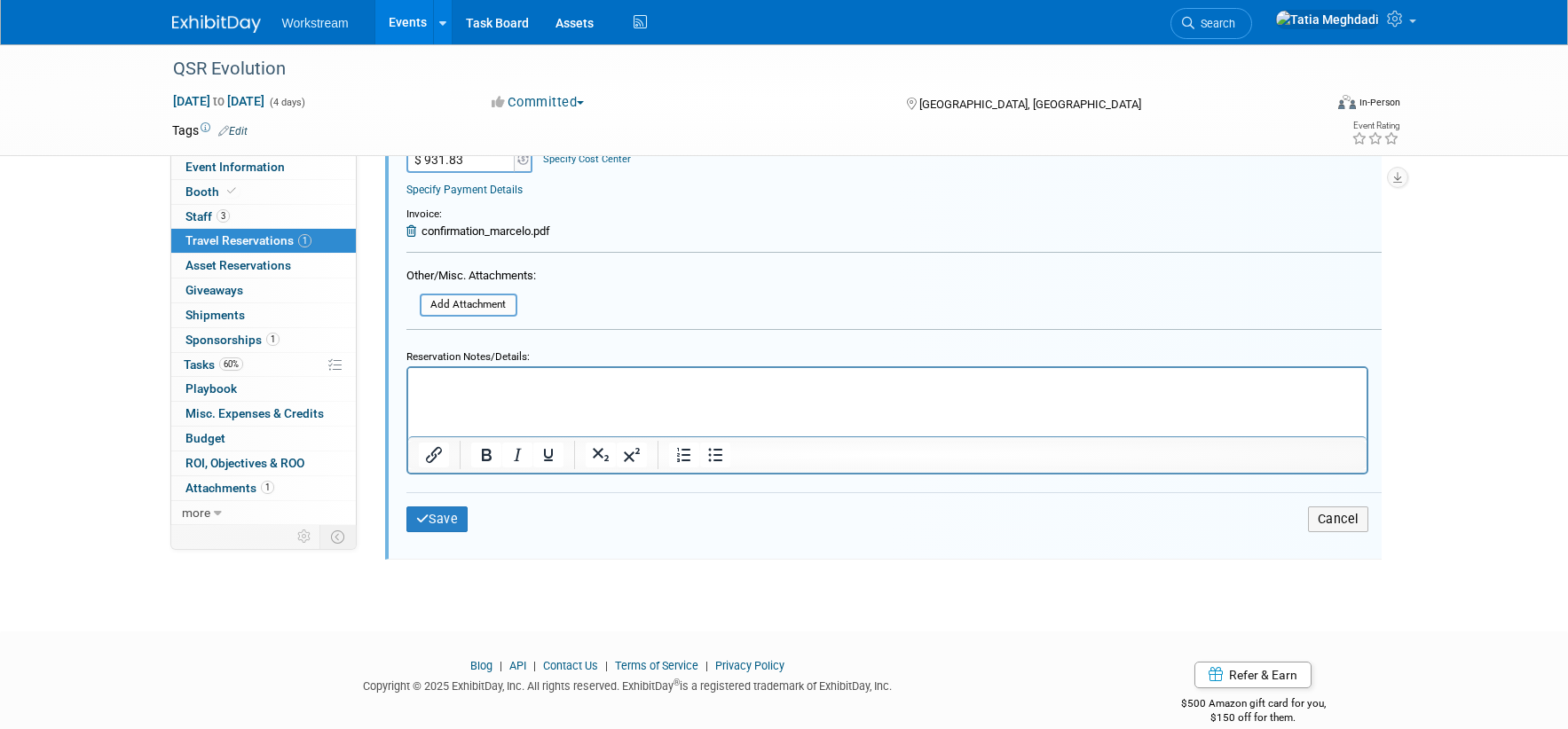
scroll to position [766, 0]
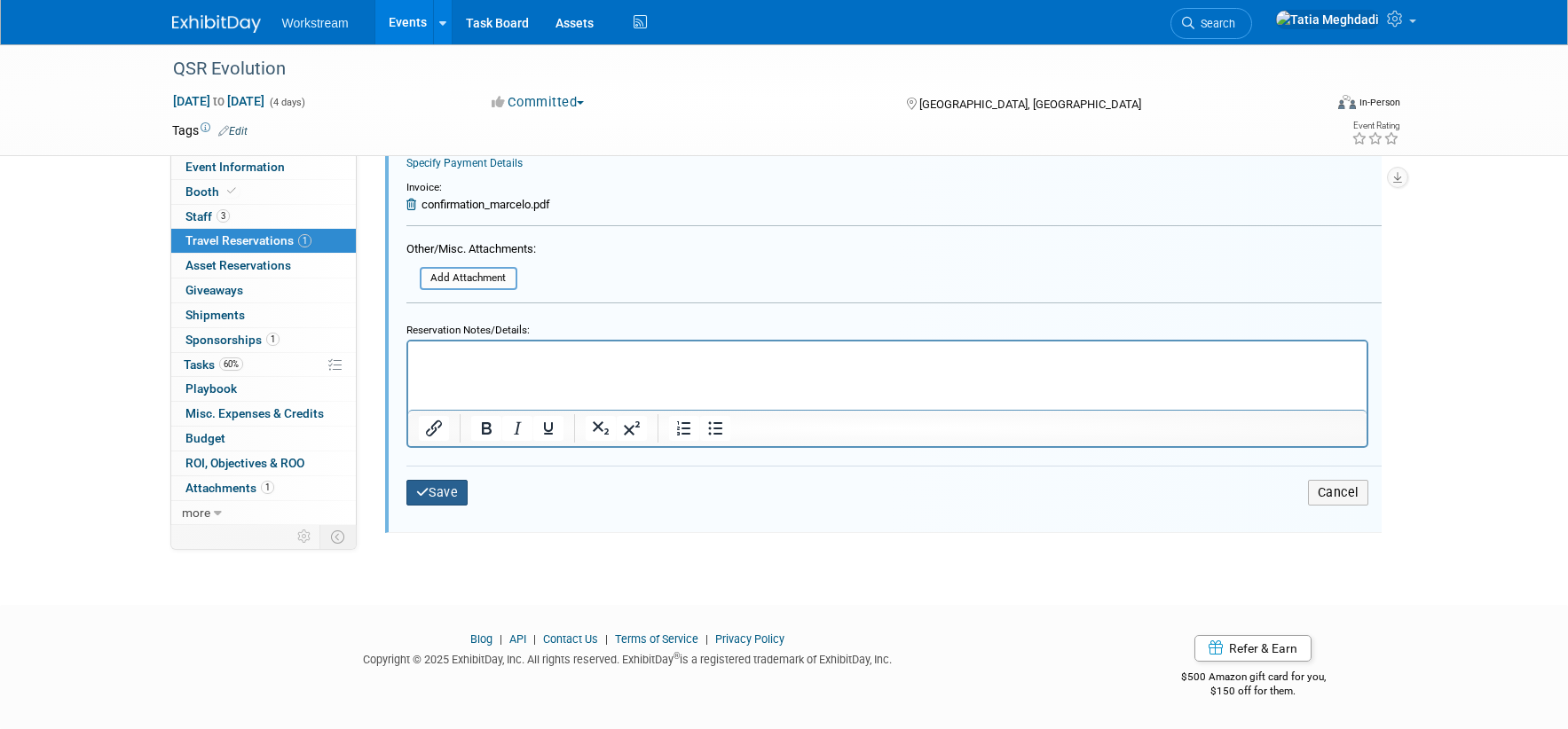
drag, startPoint x: 438, startPoint y: 490, endPoint x: 496, endPoint y: 495, distance: 58.2
click at [441, 490] on button "Save" at bounding box center [437, 493] width 62 height 25
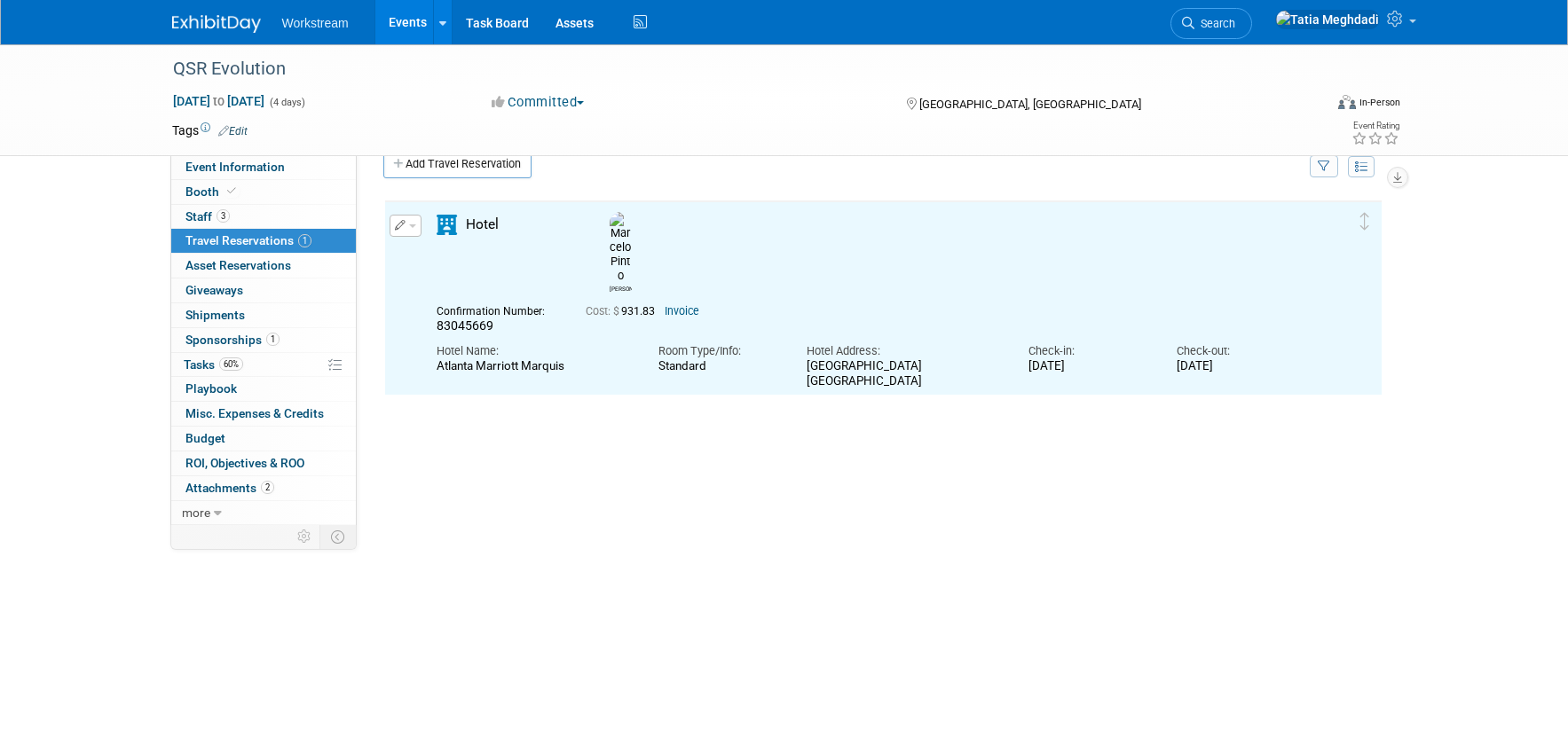
scroll to position [0, 0]
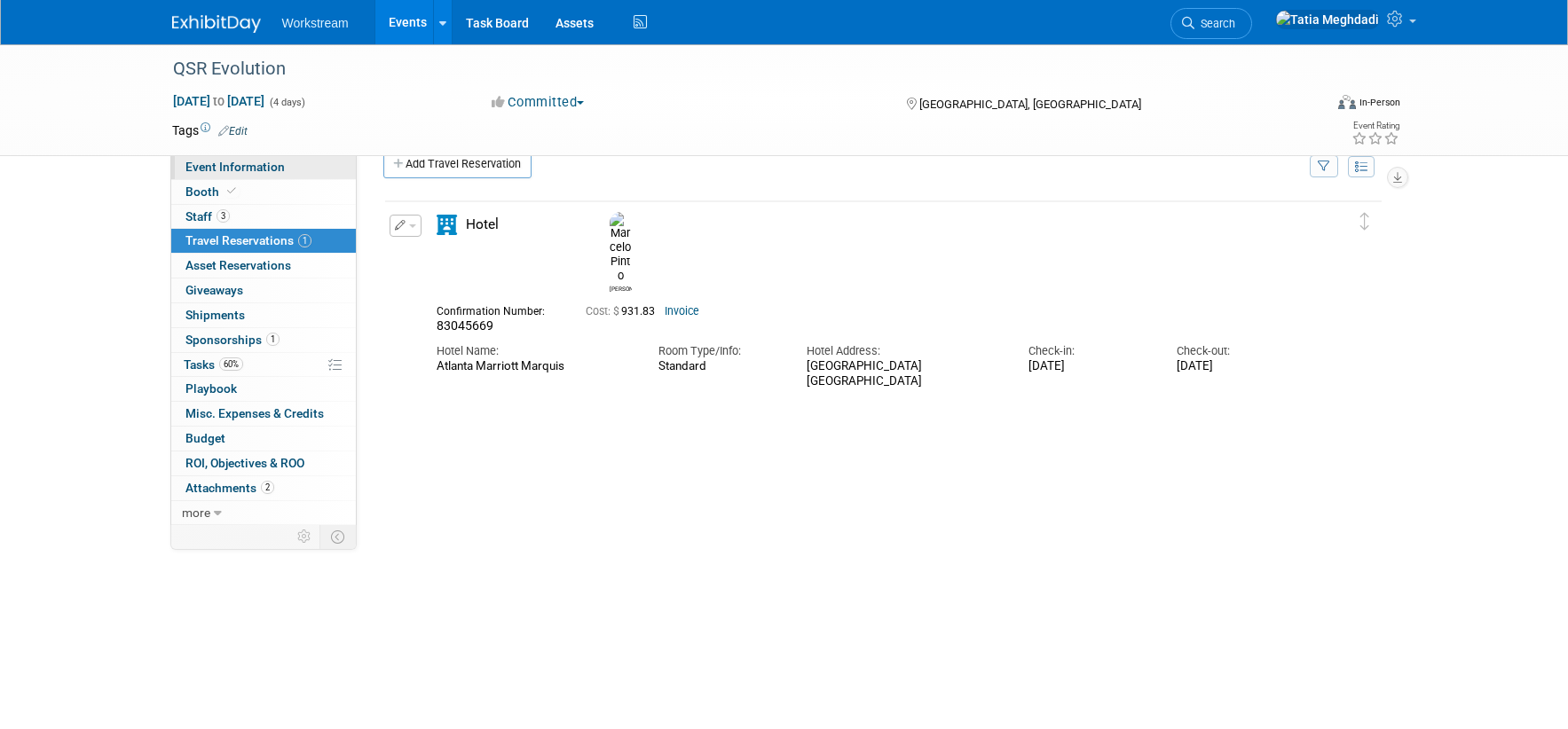
click at [213, 164] on span "Event Information" at bounding box center [235, 167] width 99 height 15
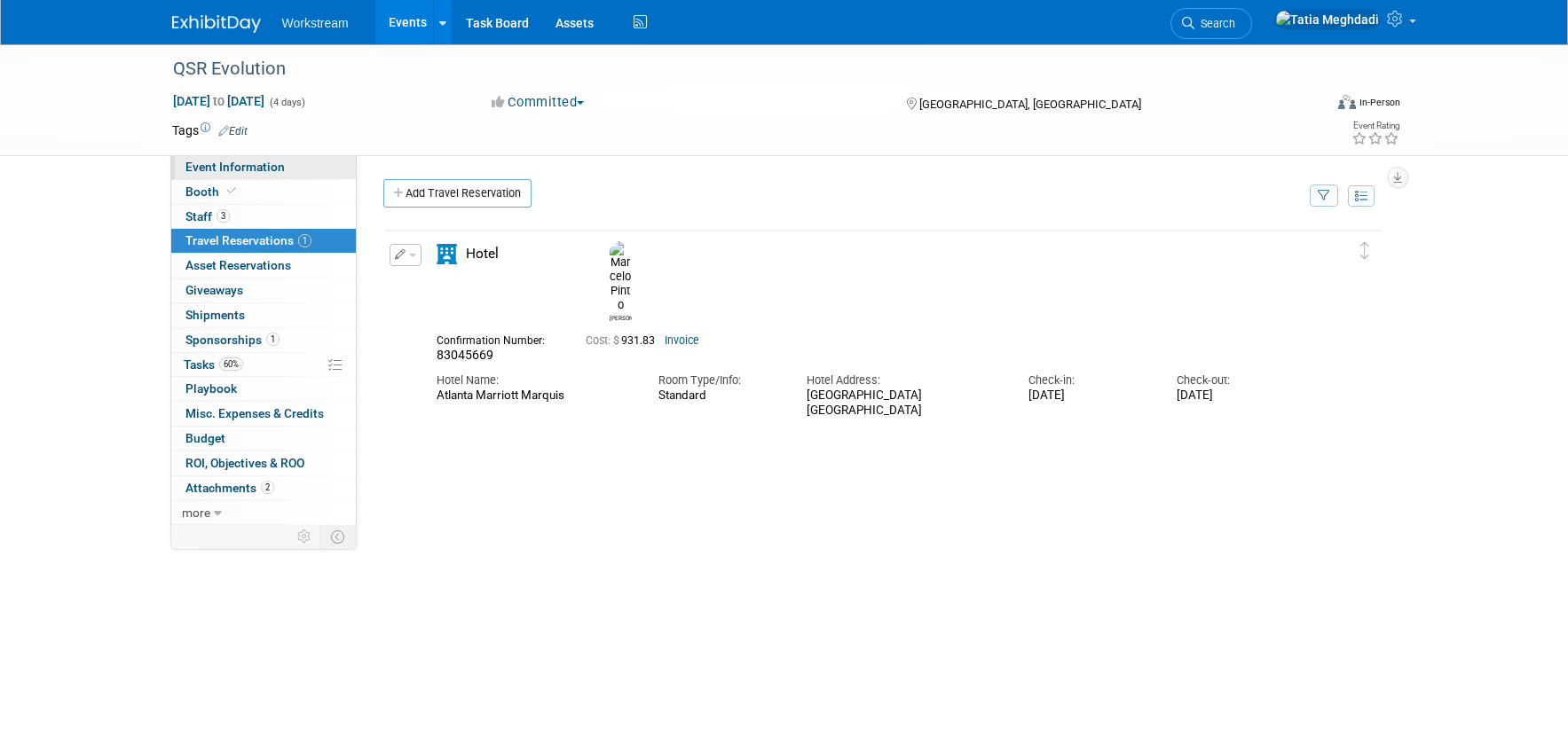
select select "Industry"
select select "Restaurant"
select select "TBD"
select select "[PERSON_NAME]"
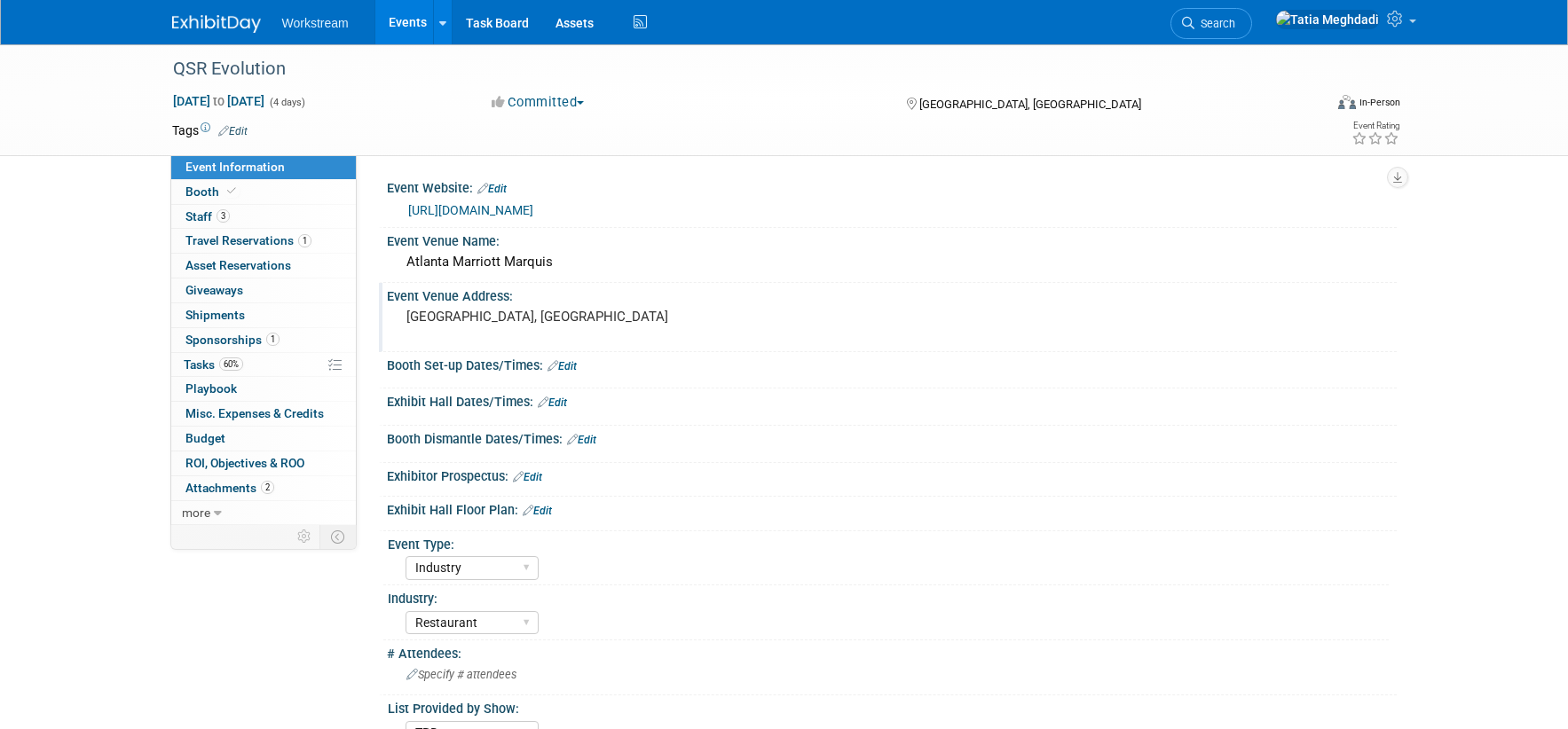
click at [478, 317] on pre "[GEOGRAPHIC_DATA], [GEOGRAPHIC_DATA]" at bounding box center [597, 316] width 381 height 16
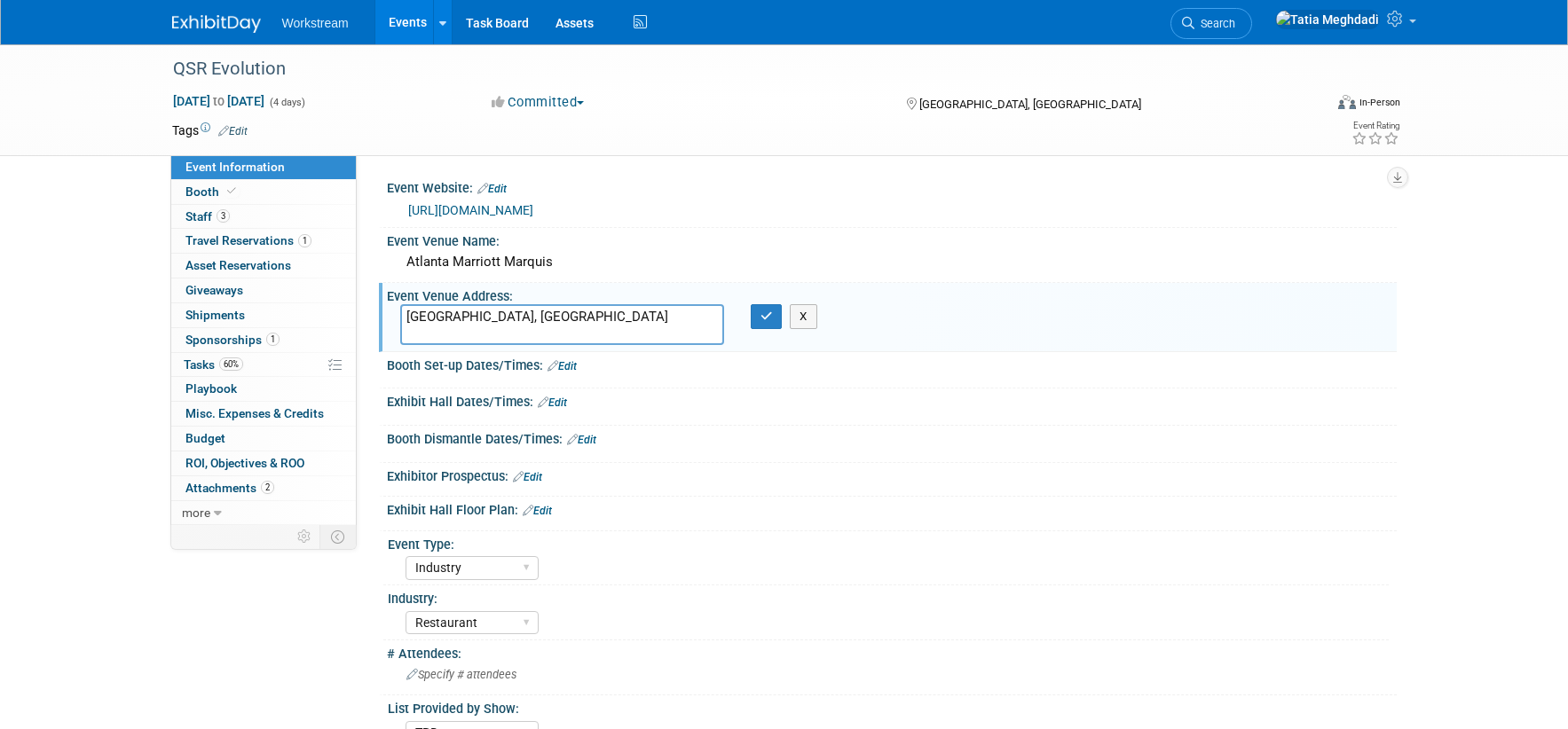
click at [409, 319] on textarea "[GEOGRAPHIC_DATA], [GEOGRAPHIC_DATA]" at bounding box center [562, 325] width 324 height 41
click at [531, 334] on textarea "265 Peachtree Center Atlanta, GA" at bounding box center [562, 325] width 324 height 41
type textarea "[STREET_ADDRESS]"
click at [761, 314] on icon "button" at bounding box center [767, 315] width 13 height 12
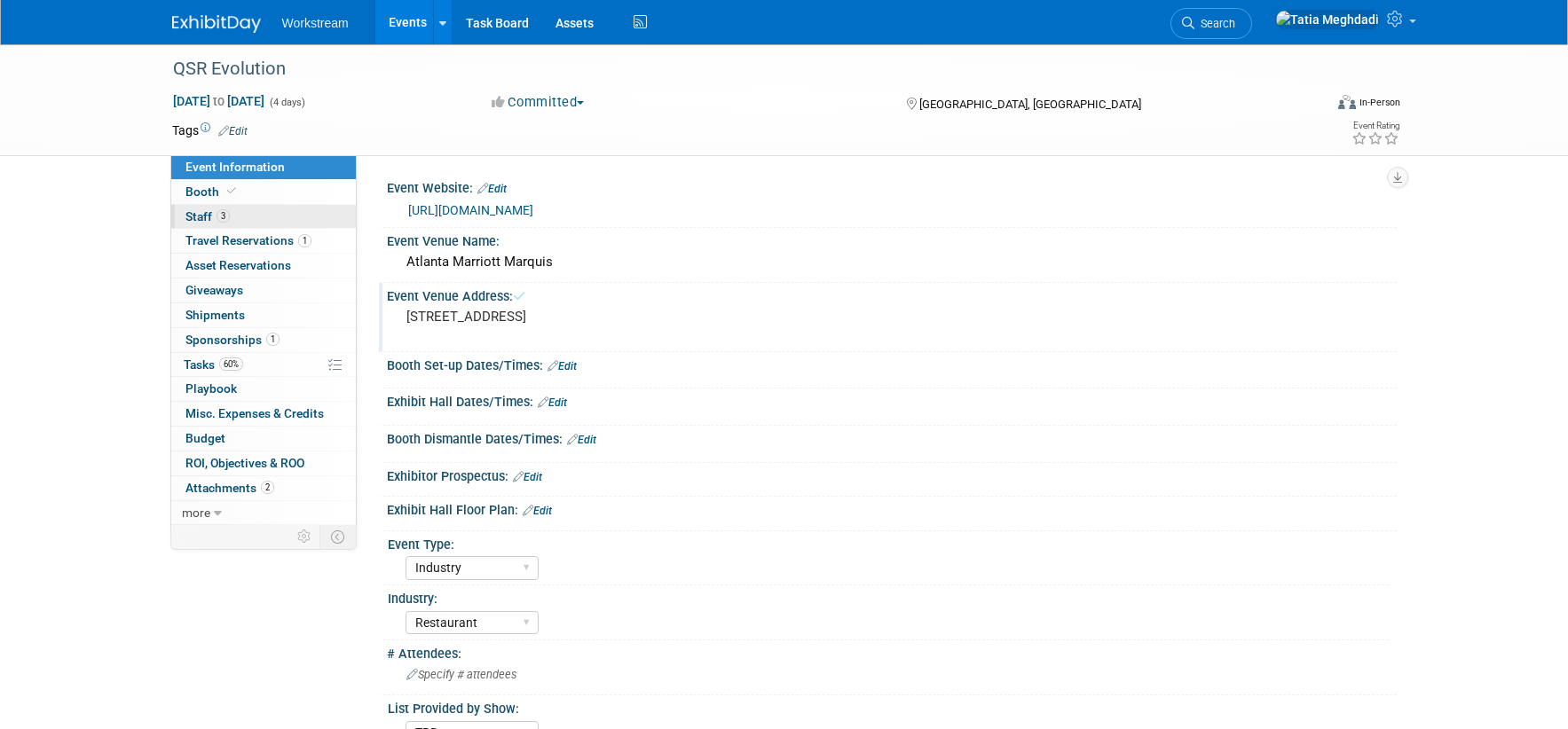
click at [201, 214] on span "Staff 3" at bounding box center [207, 216] width 45 height 15
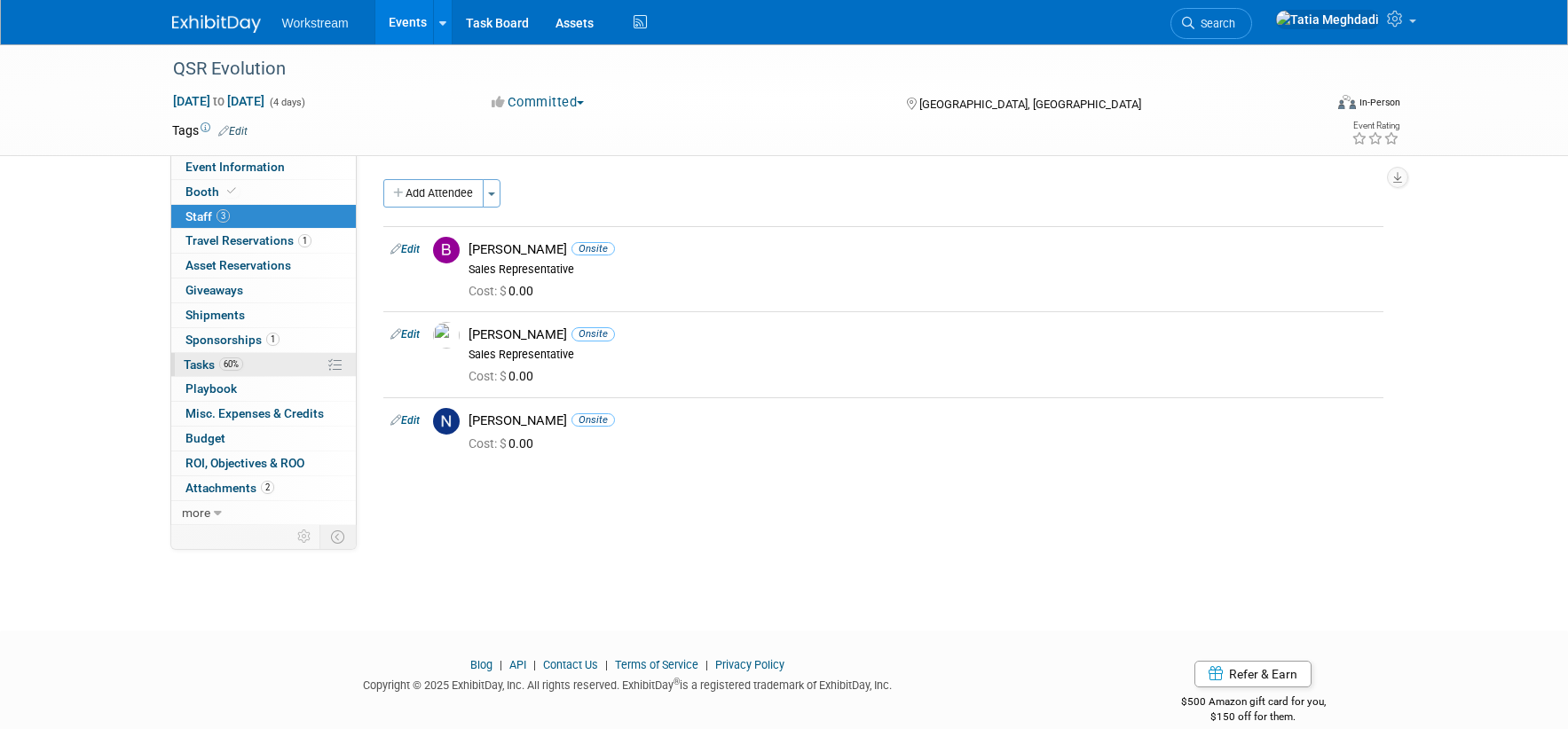
click at [198, 367] on span "Tasks 60%" at bounding box center [213, 364] width 59 height 15
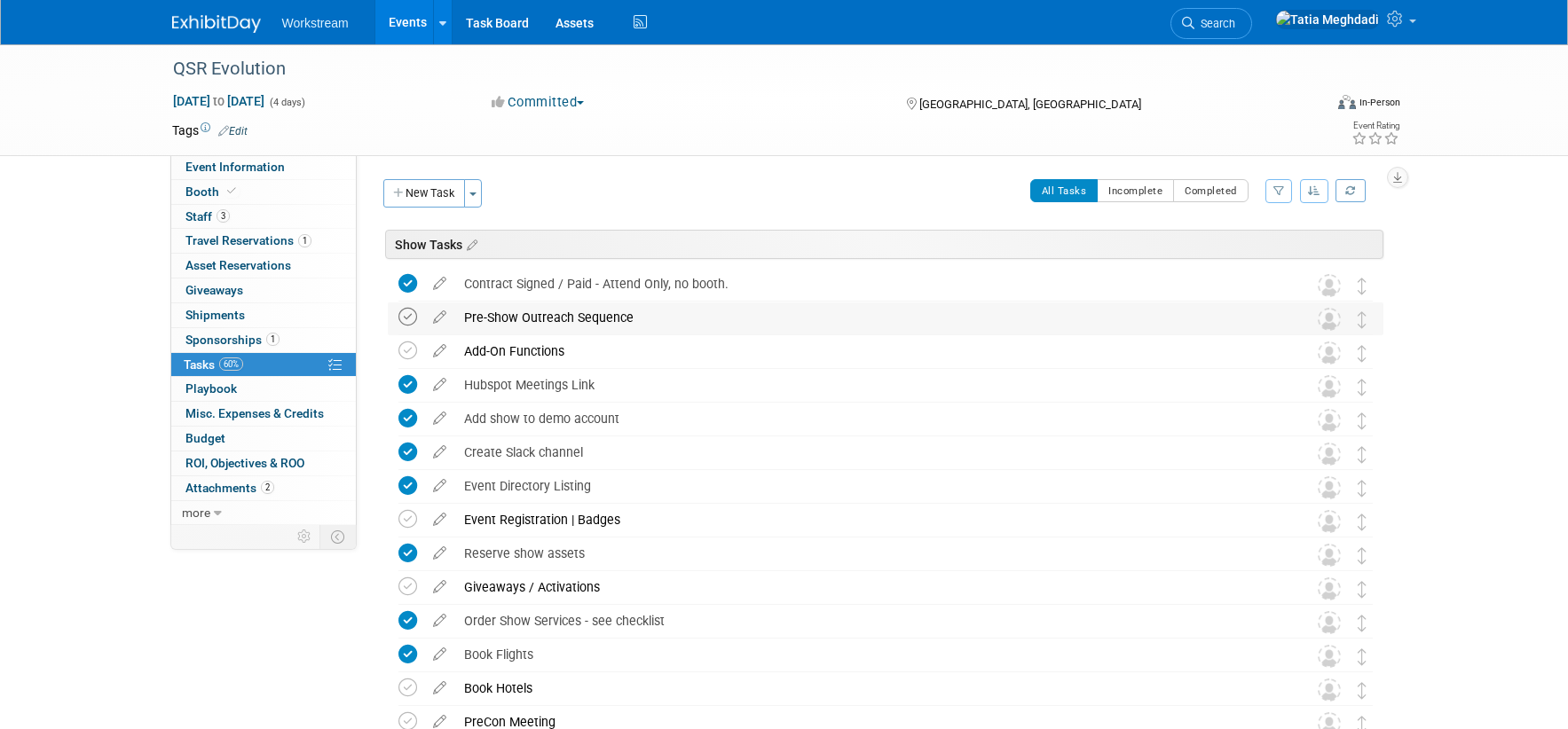
click at [410, 321] on icon at bounding box center [407, 316] width 18 height 18
click at [409, 344] on icon at bounding box center [407, 351] width 18 height 18
click at [410, 515] on icon at bounding box center [407, 519] width 18 height 18
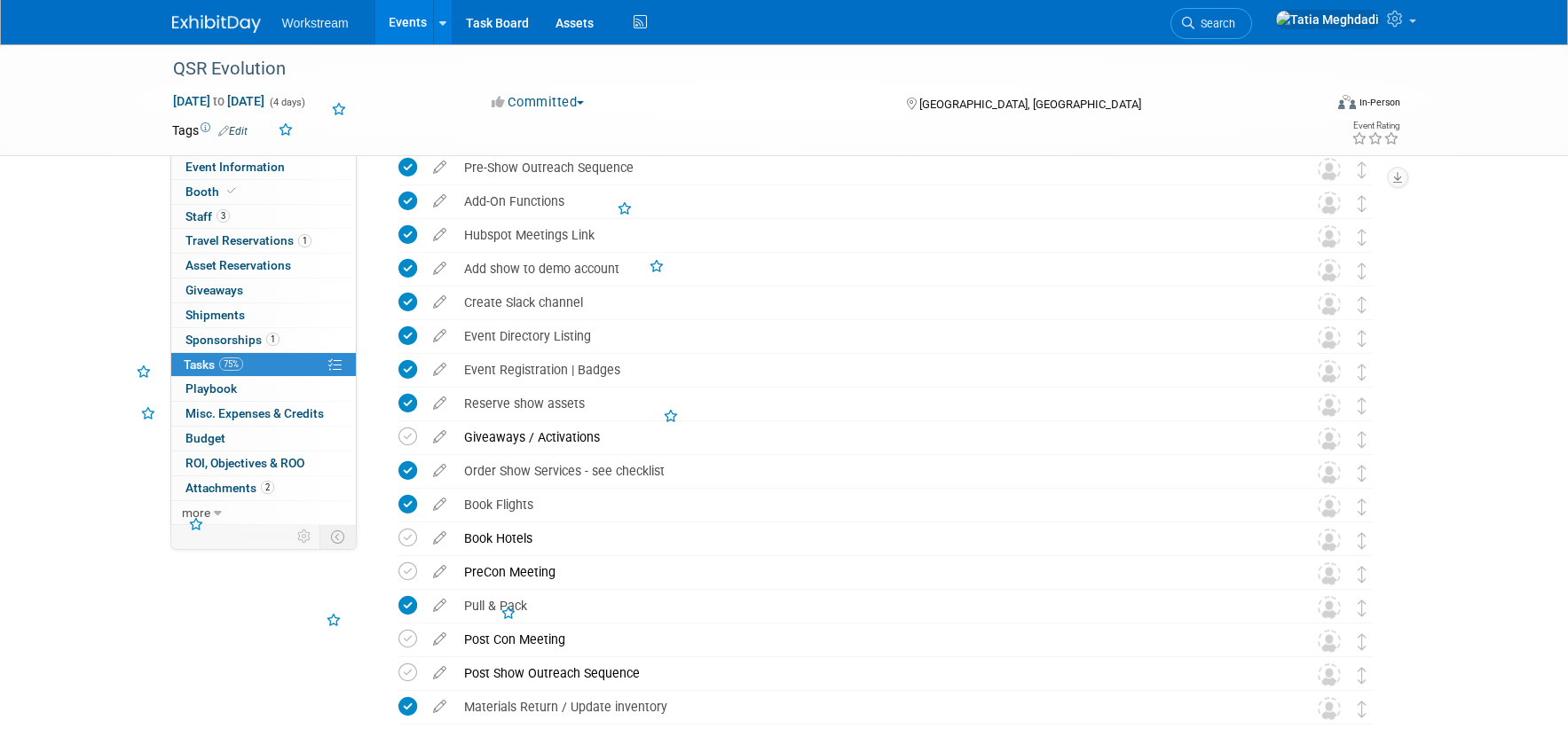
scroll to position [164, 0]
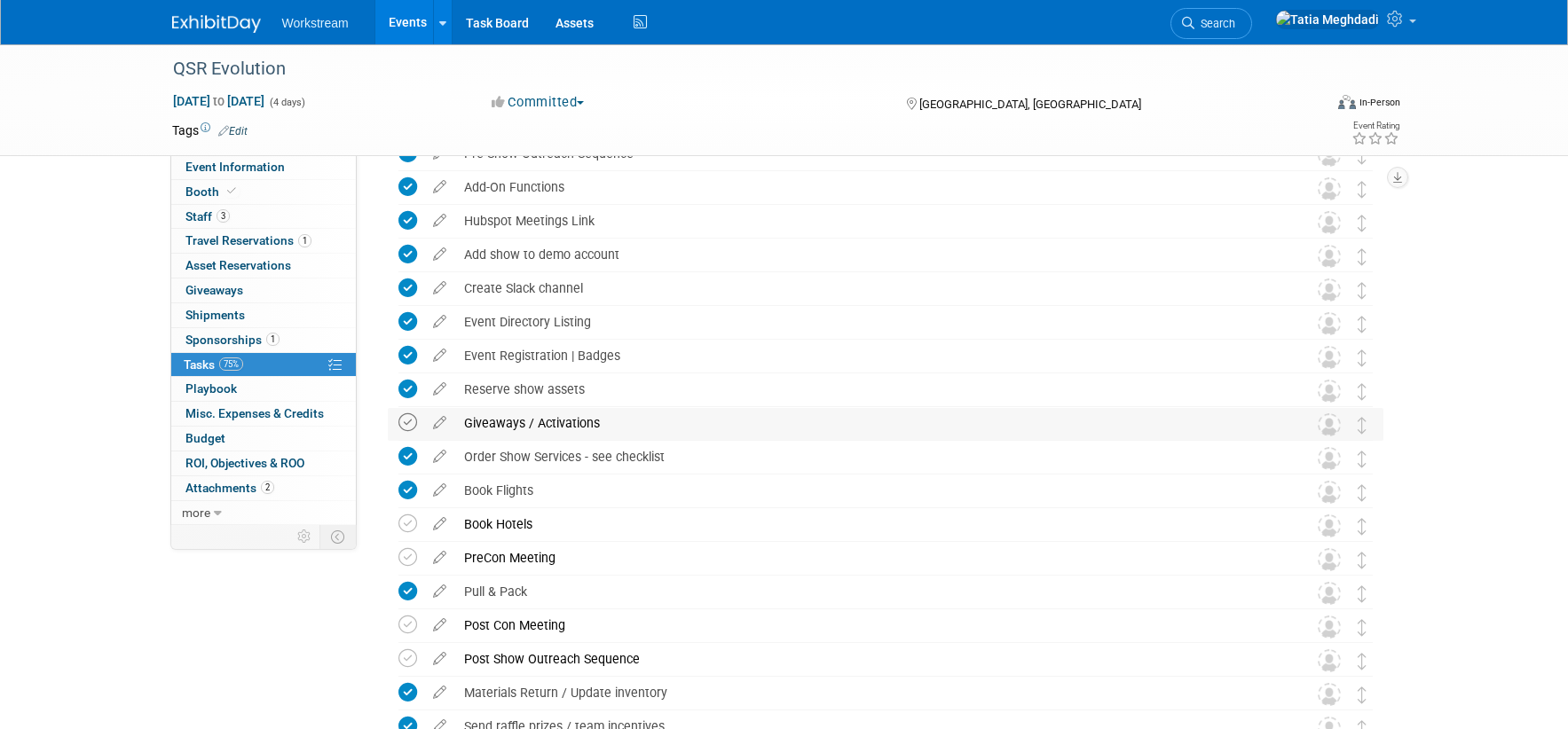
click at [408, 424] on icon at bounding box center [407, 423] width 18 height 18
click at [407, 524] on icon at bounding box center [407, 524] width 18 height 18
click at [407, 555] on icon at bounding box center [407, 557] width 18 height 18
drag, startPoint x: 404, startPoint y: 620, endPoint x: 407, endPoint y: 645, distance: 25.2
click at [405, 620] on icon at bounding box center [407, 624] width 18 height 18
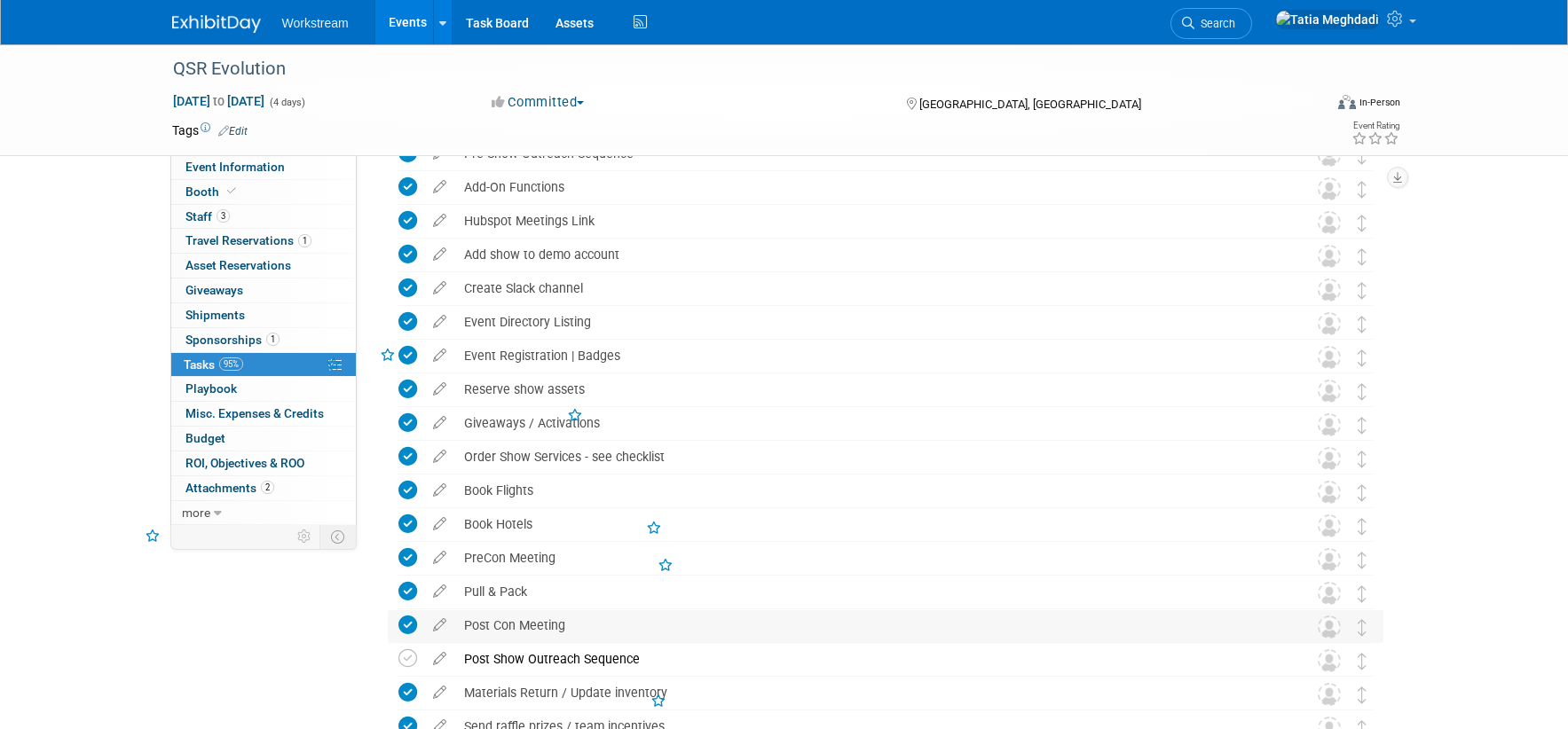
drag, startPoint x: 405, startPoint y: 657, endPoint x: 410, endPoint y: 639, distance: 18.7
click at [404, 657] on icon at bounding box center [407, 658] width 18 height 18
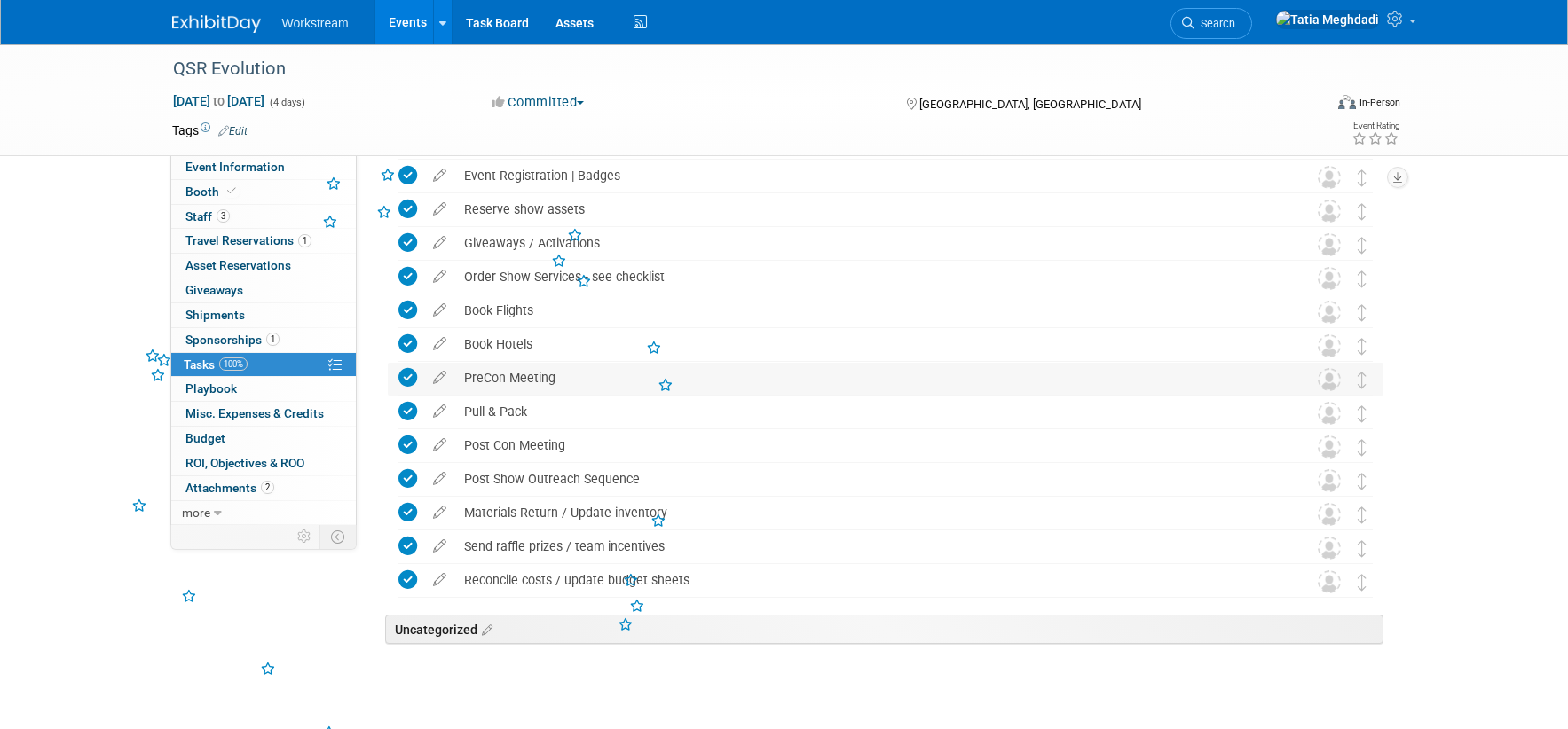
scroll to position [377, 0]
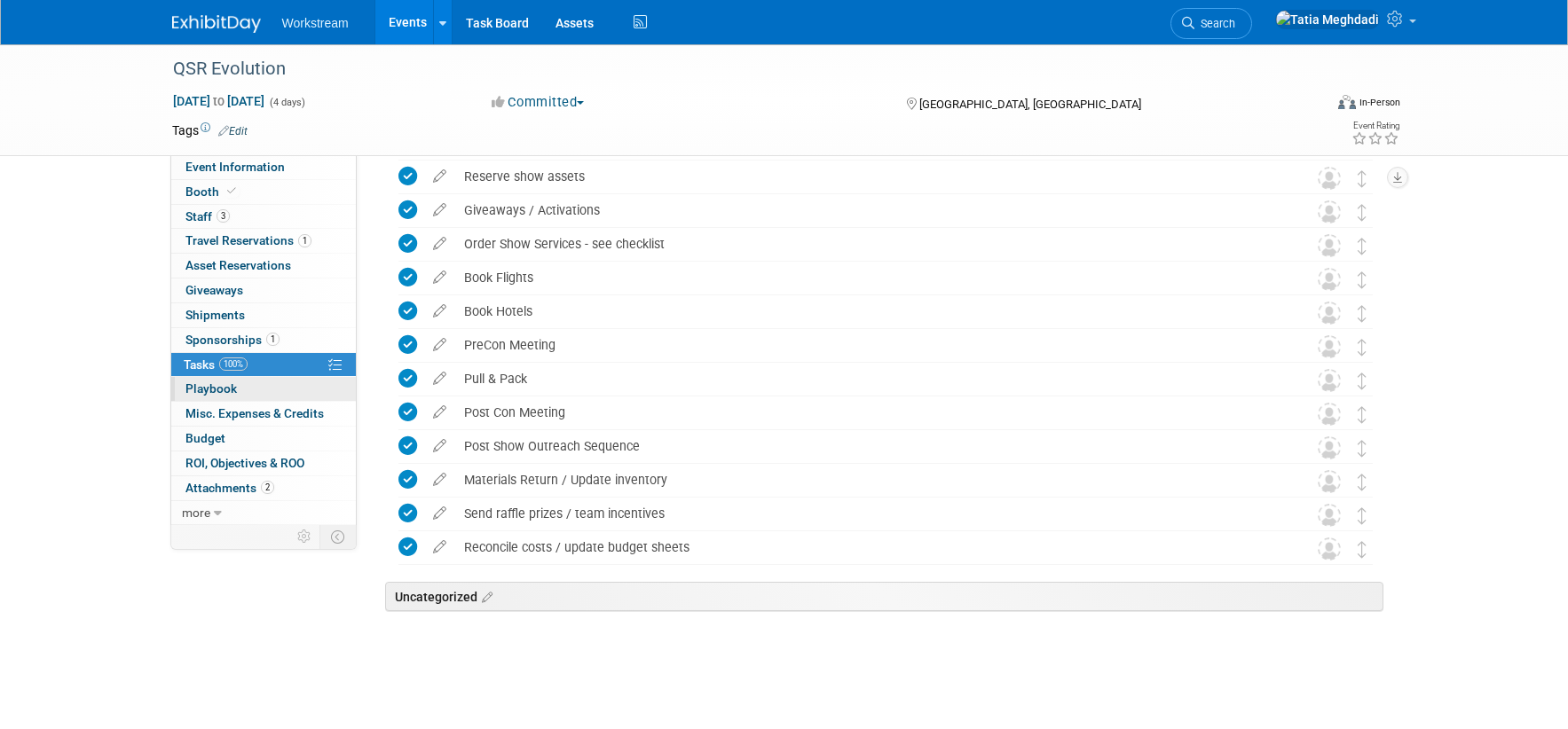
click at [206, 388] on span "Playbook 0" at bounding box center [211, 388] width 52 height 15
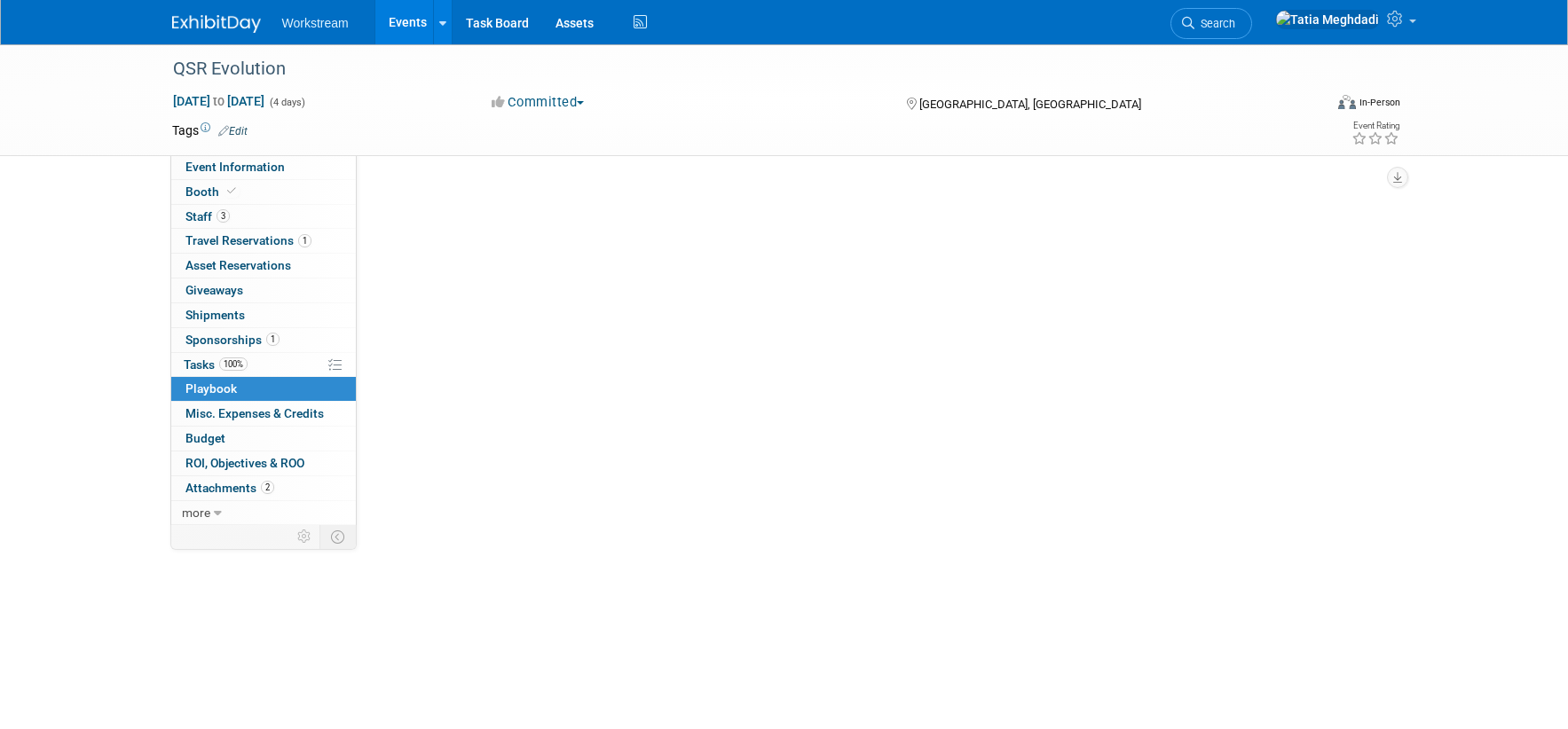
scroll to position [0, 0]
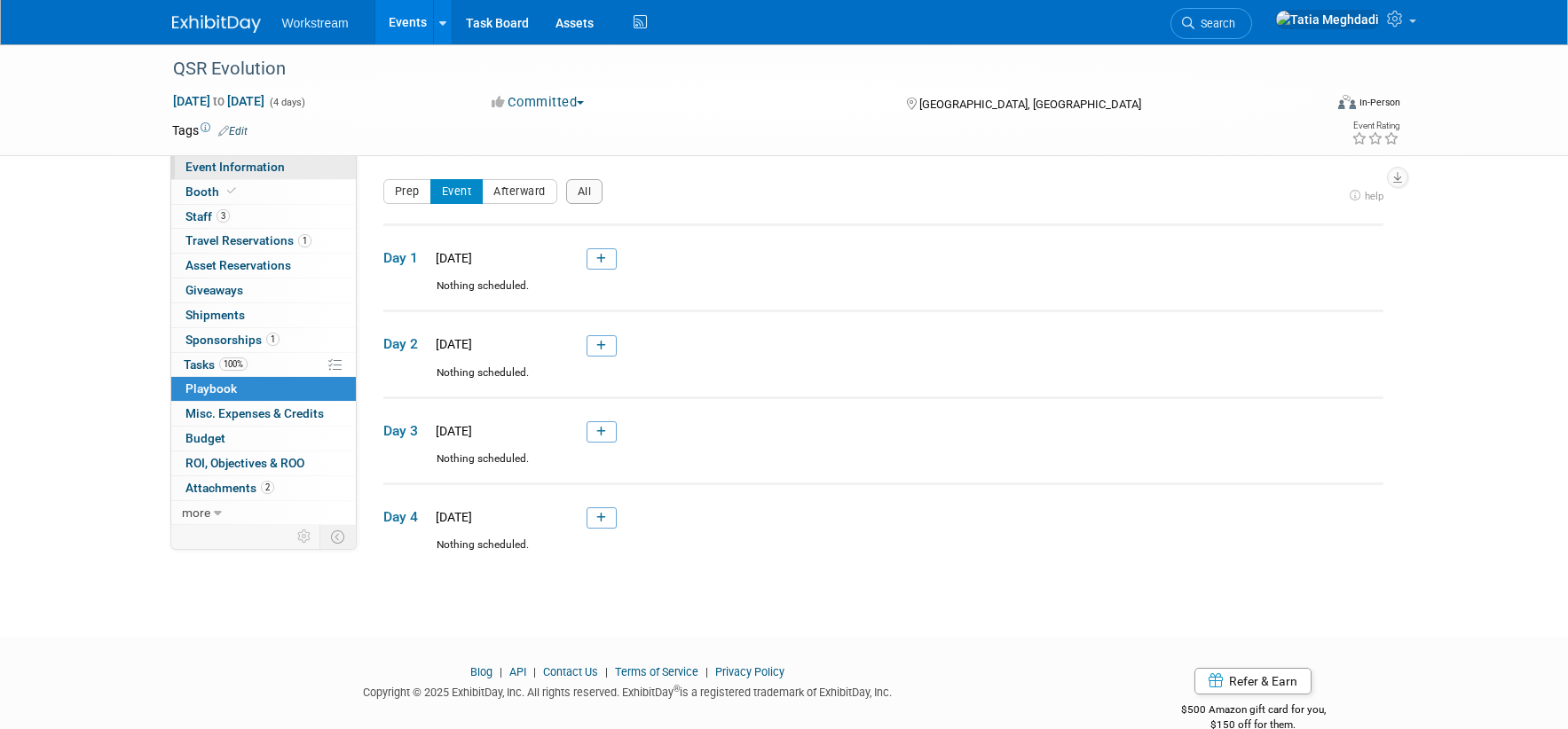
click at [209, 175] on link "Event Information" at bounding box center [263, 167] width 185 height 24
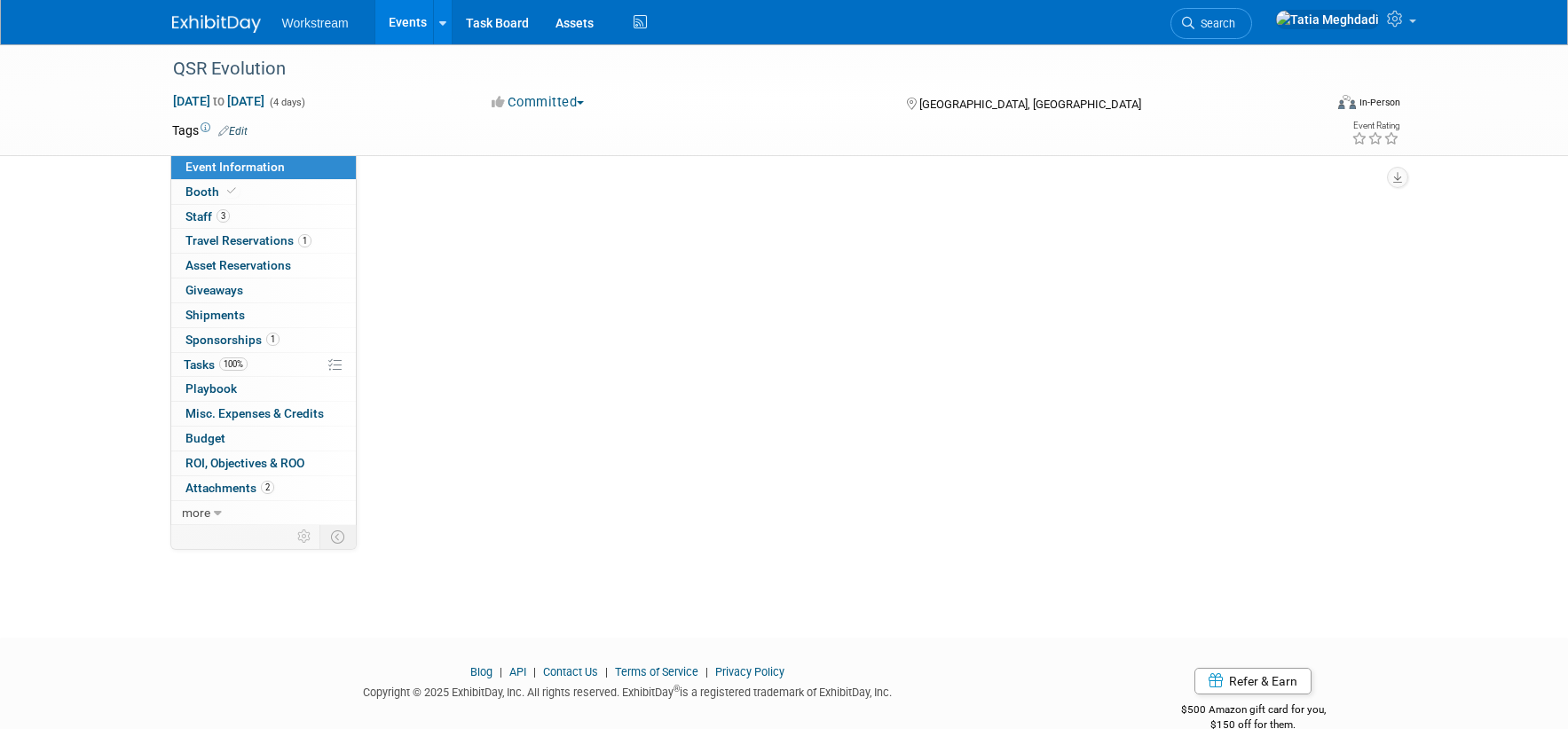
select select "Industry"
select select "Restaurant"
select select "TBD"
select select "[PERSON_NAME]"
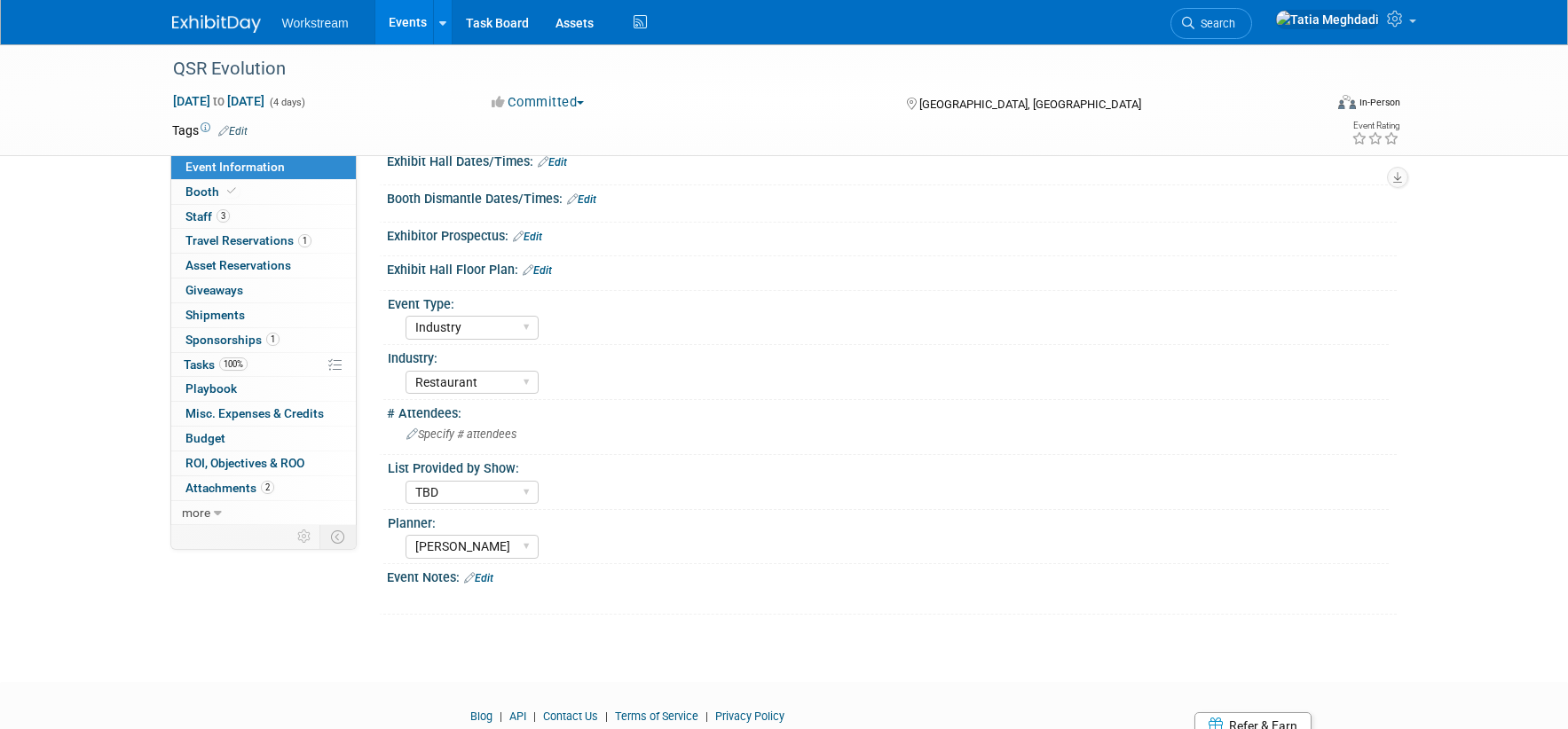
scroll to position [241, 0]
click at [413, 23] on link "Events" at bounding box center [407, 22] width 65 height 45
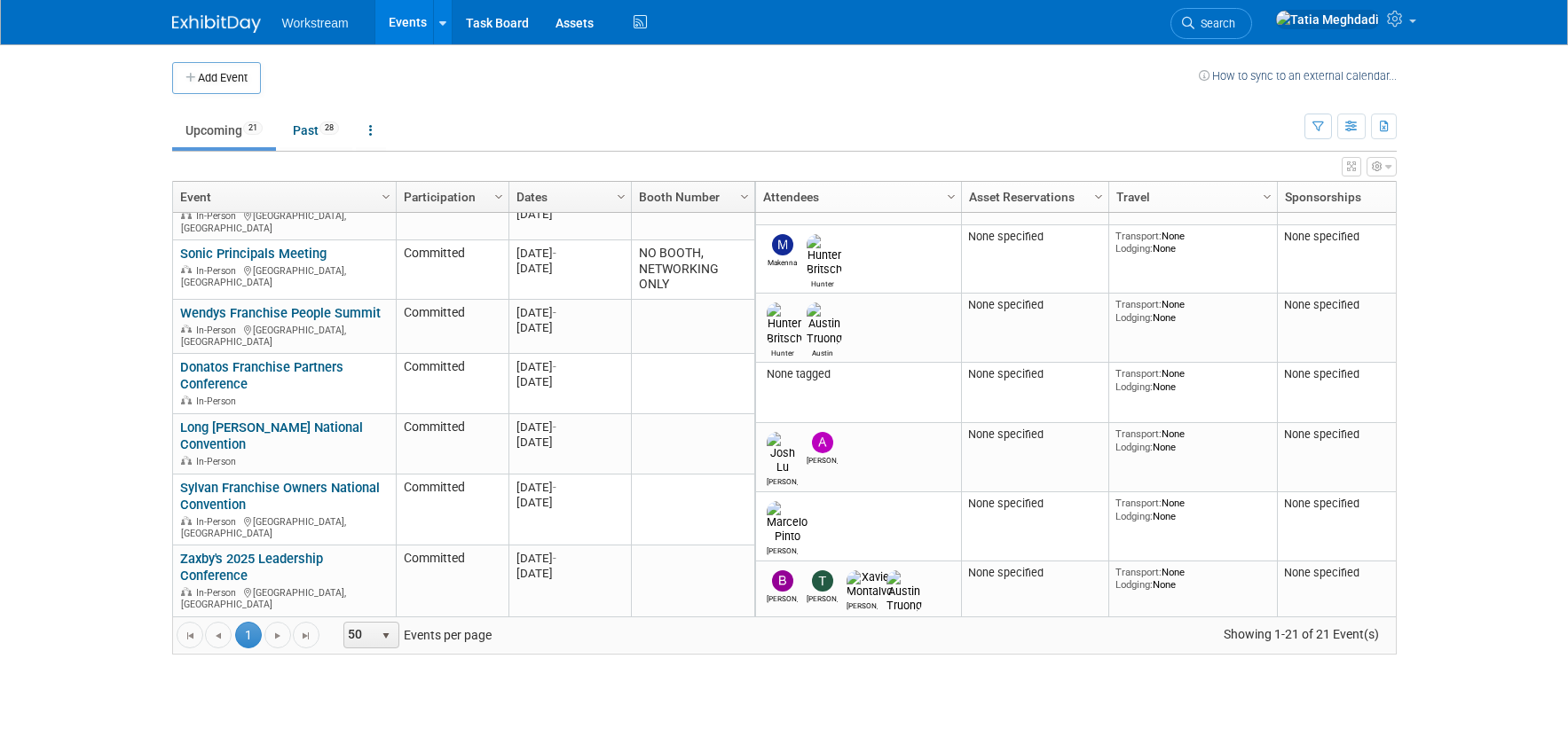
scroll to position [485, 0]
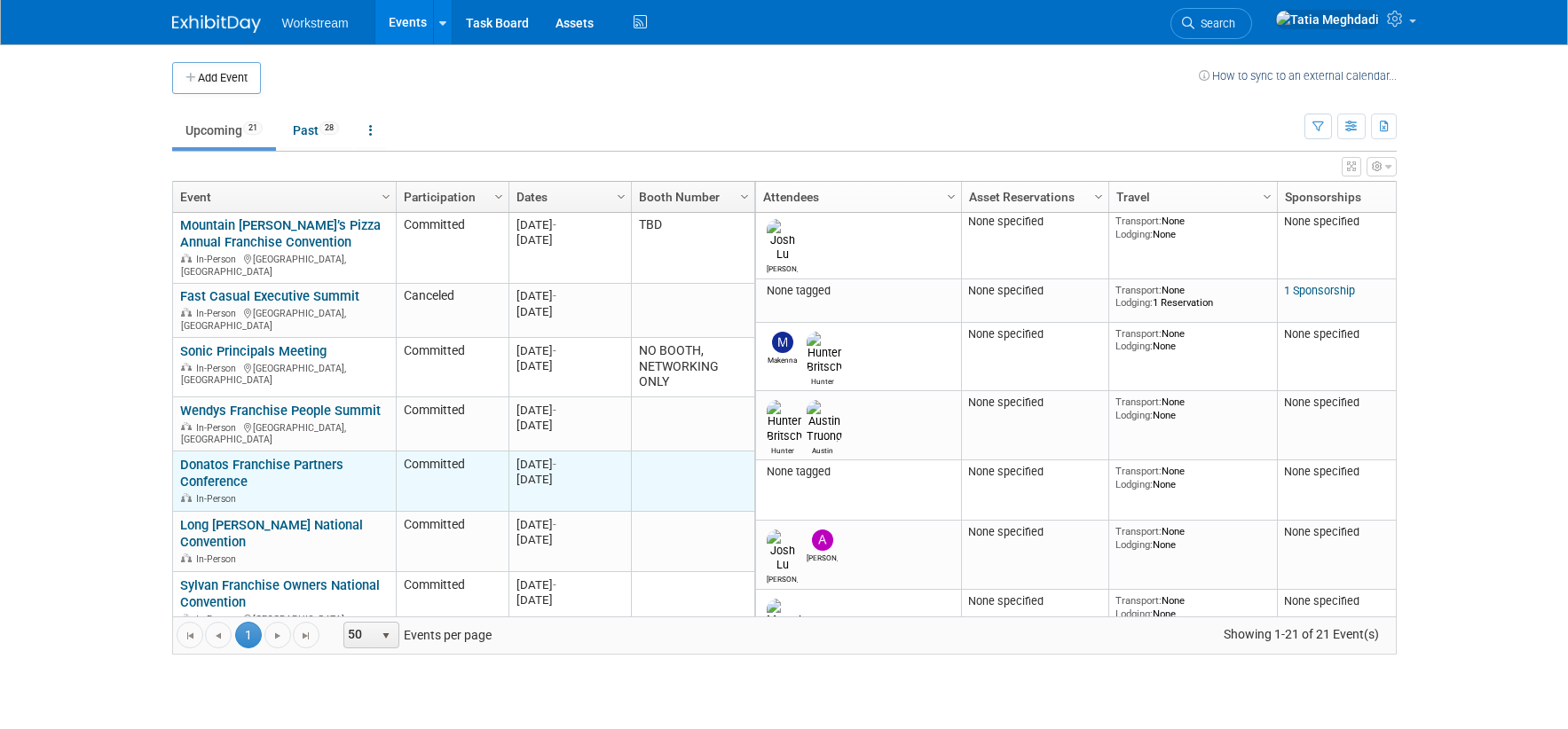
click at [217, 456] on link "Donatos Franchise Partners Conference" at bounding box center [261, 473] width 163 height 33
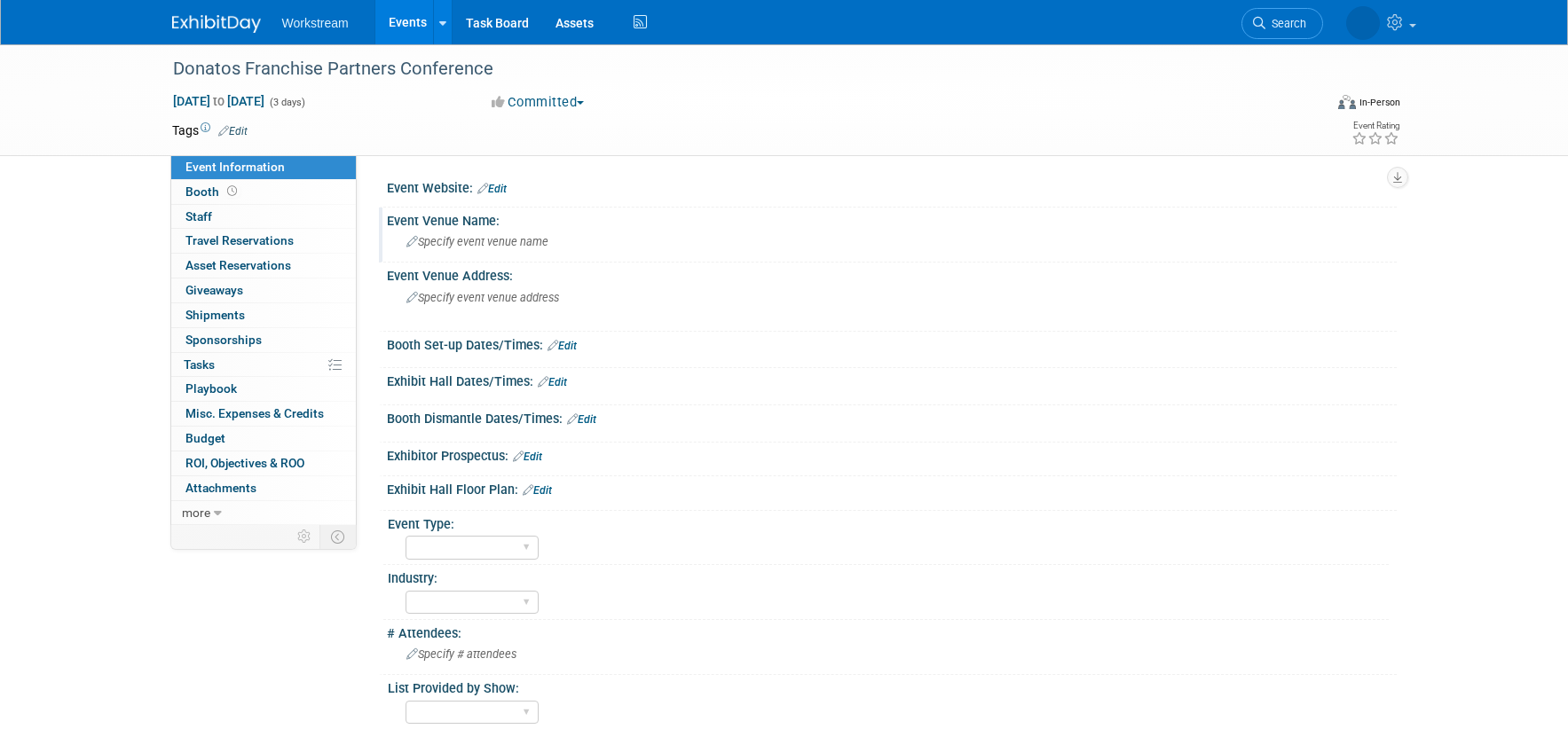
click at [460, 244] on span "Specify event venue name" at bounding box center [477, 241] width 142 height 14
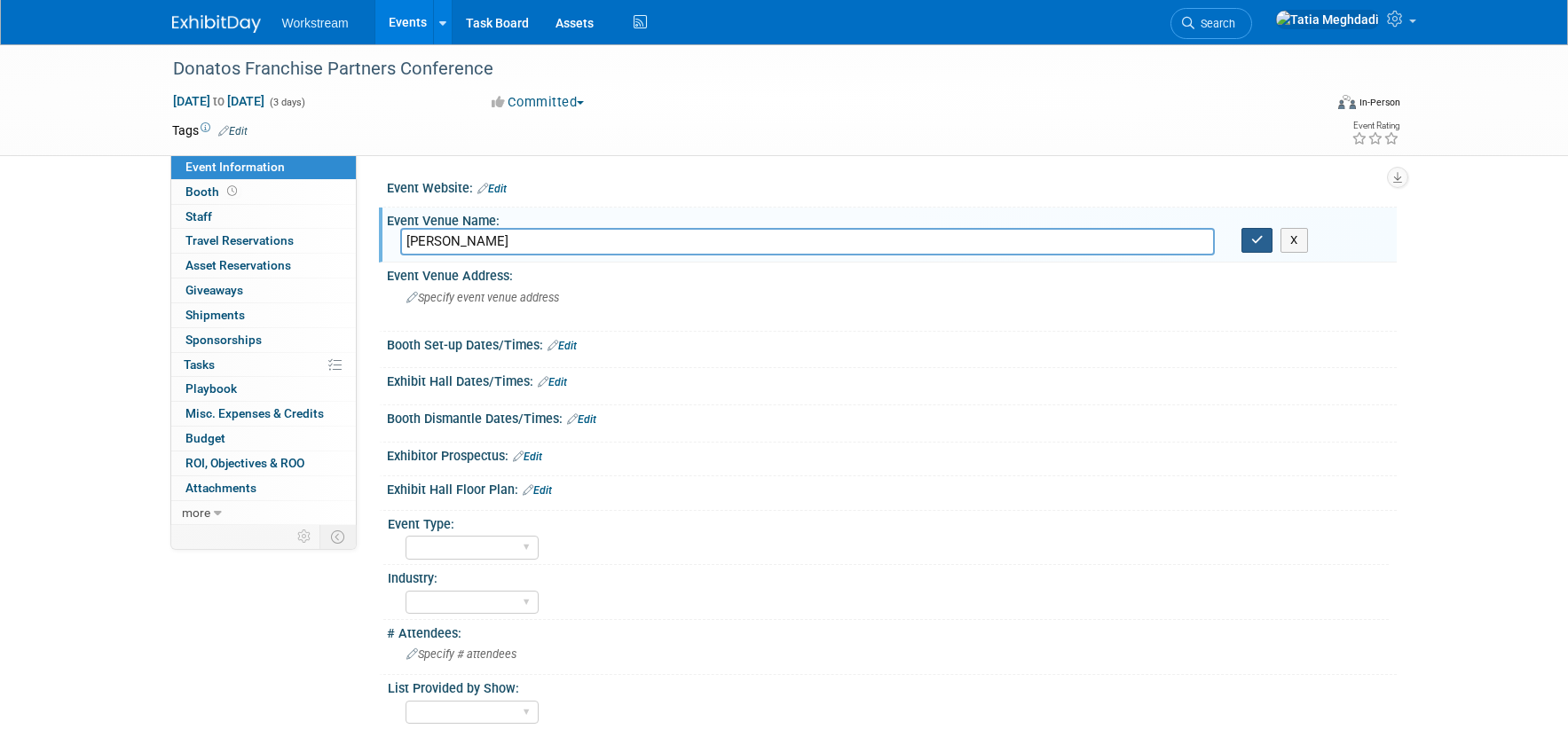
type input "OSU Marriott"
click at [1259, 240] on icon "button" at bounding box center [1257, 240] width 13 height 12
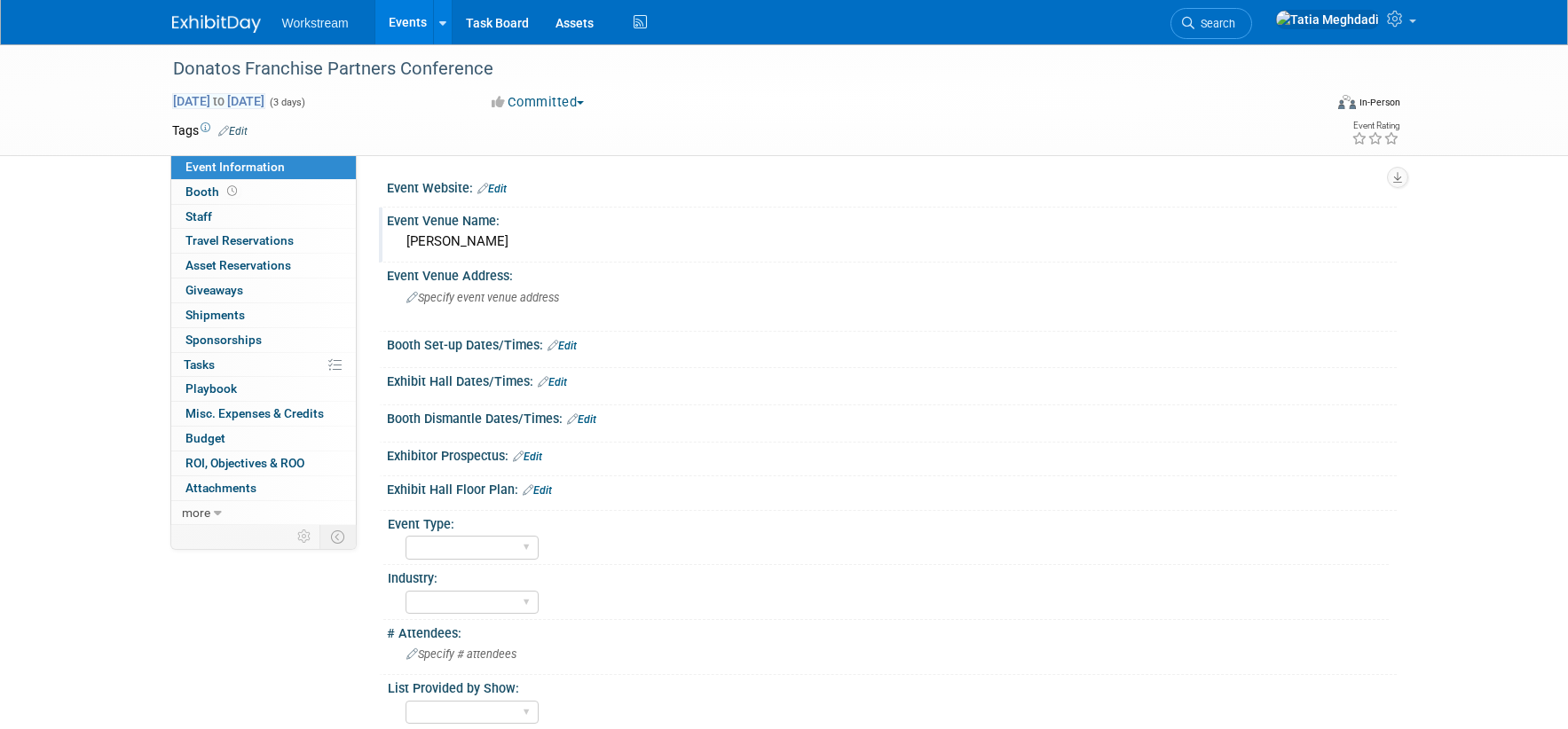
click at [202, 94] on span "Oct 8, 2025 to Oct 10, 2025" at bounding box center [218, 101] width 93 height 16
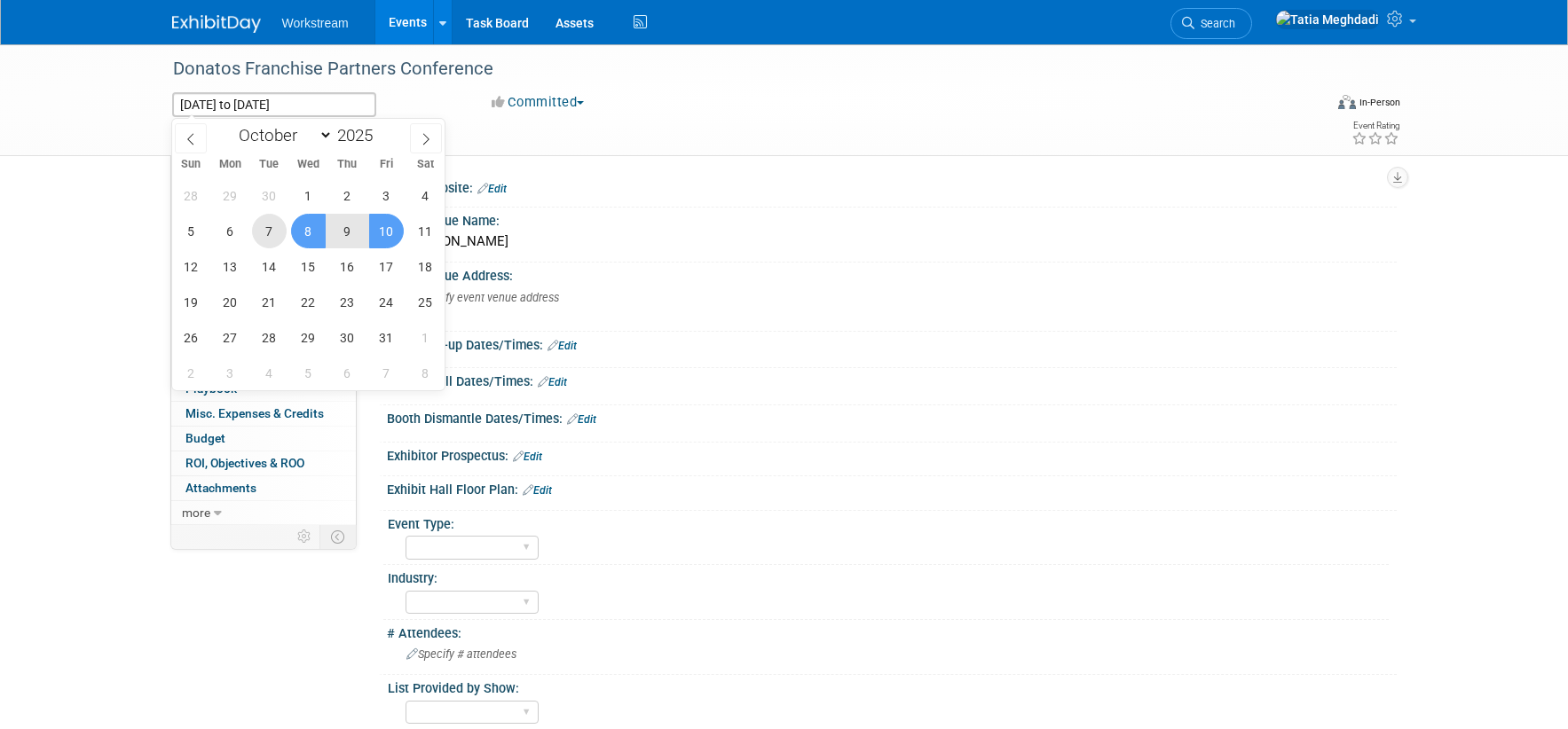
click at [269, 226] on span "7" at bounding box center [269, 231] width 35 height 35
type input "[DATE]"
click at [340, 231] on span "9" at bounding box center [347, 231] width 35 height 35
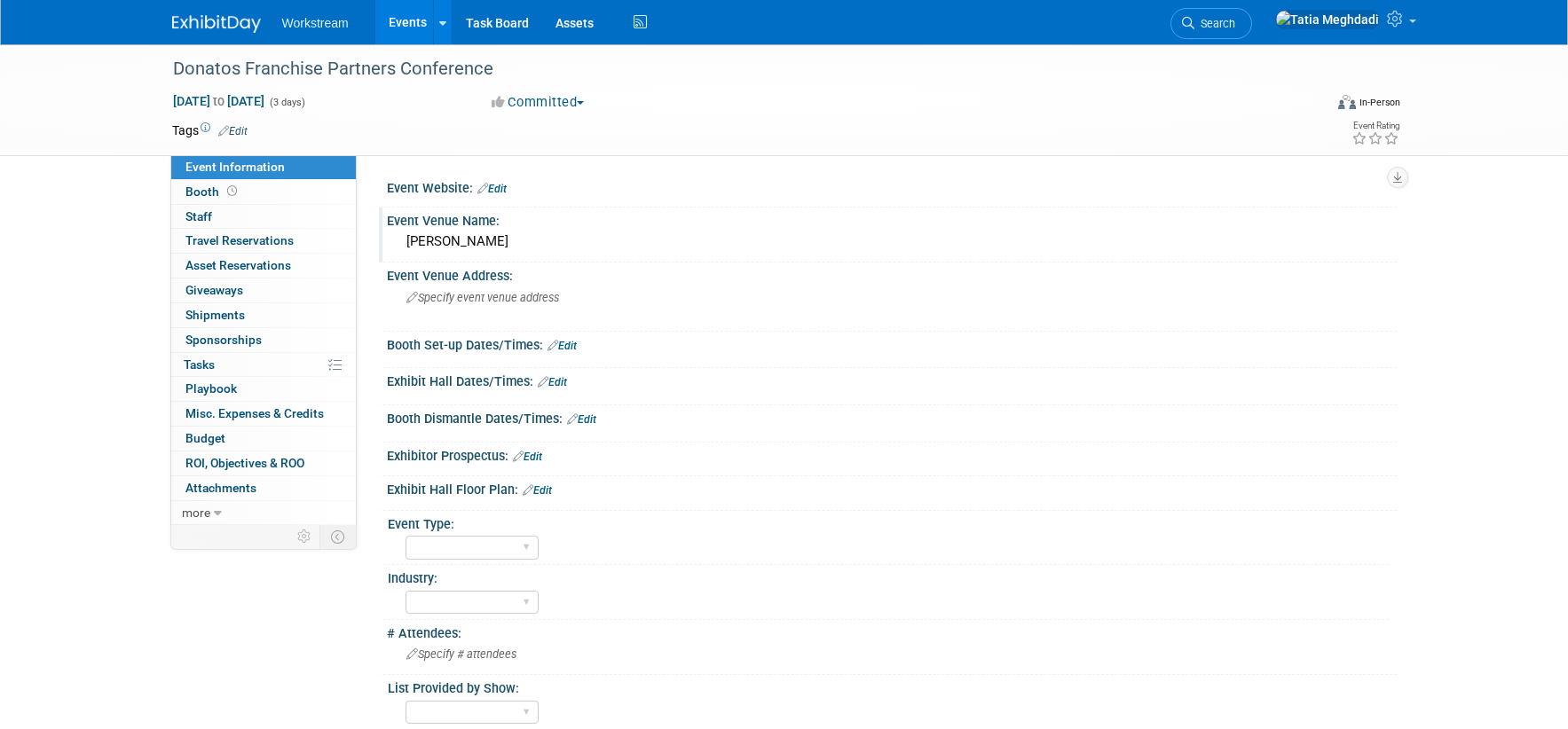
click at [99, 280] on div "Donatos Franchise Partners Conference Oct 7, 2025 to Oct 9, 2025 (3 days) Oct 7…" at bounding box center [784, 457] width 1568 height 825
click at [208, 191] on span "Booth" at bounding box center [213, 192] width 55 height 15
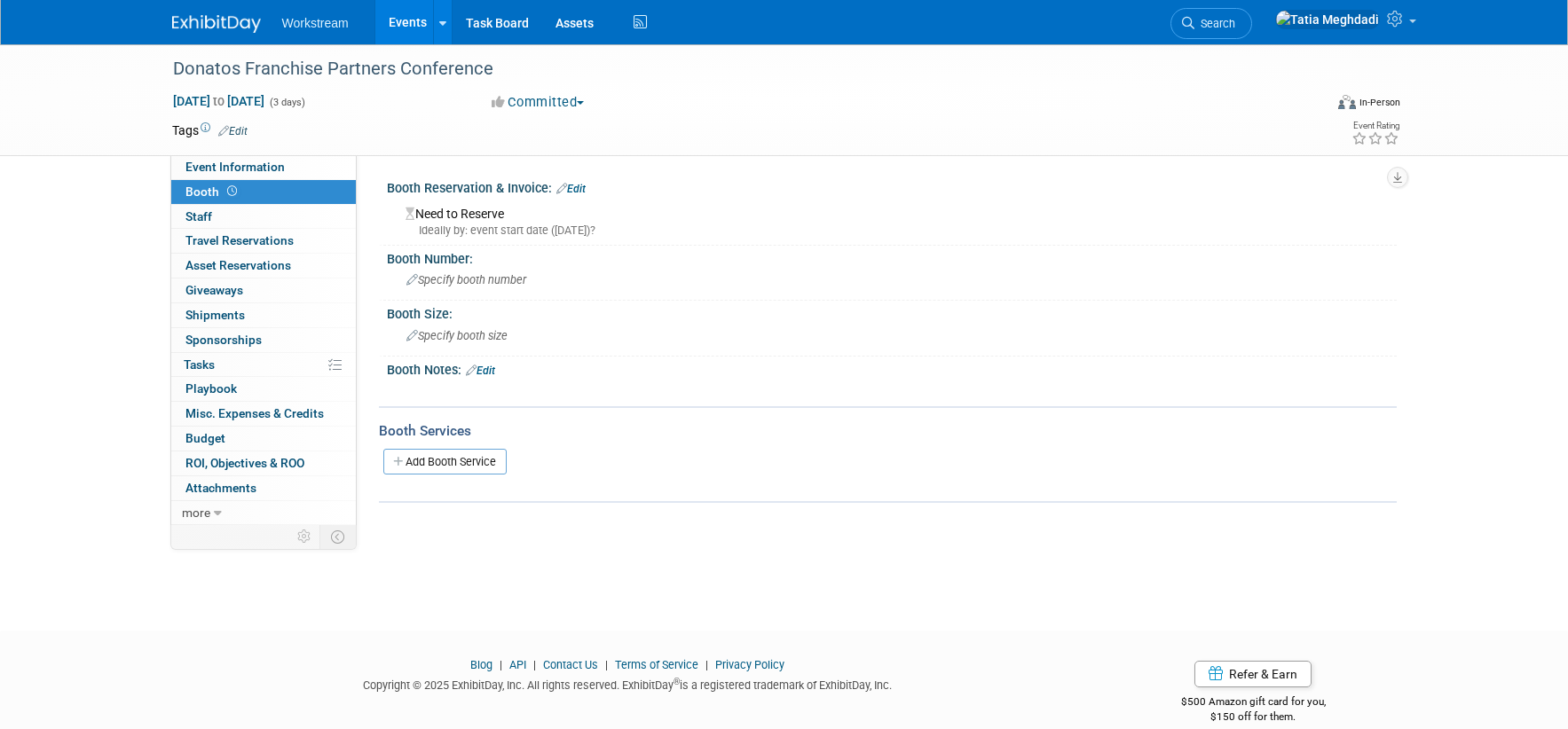
click at [487, 365] on link "Edit" at bounding box center [480, 371] width 29 height 13
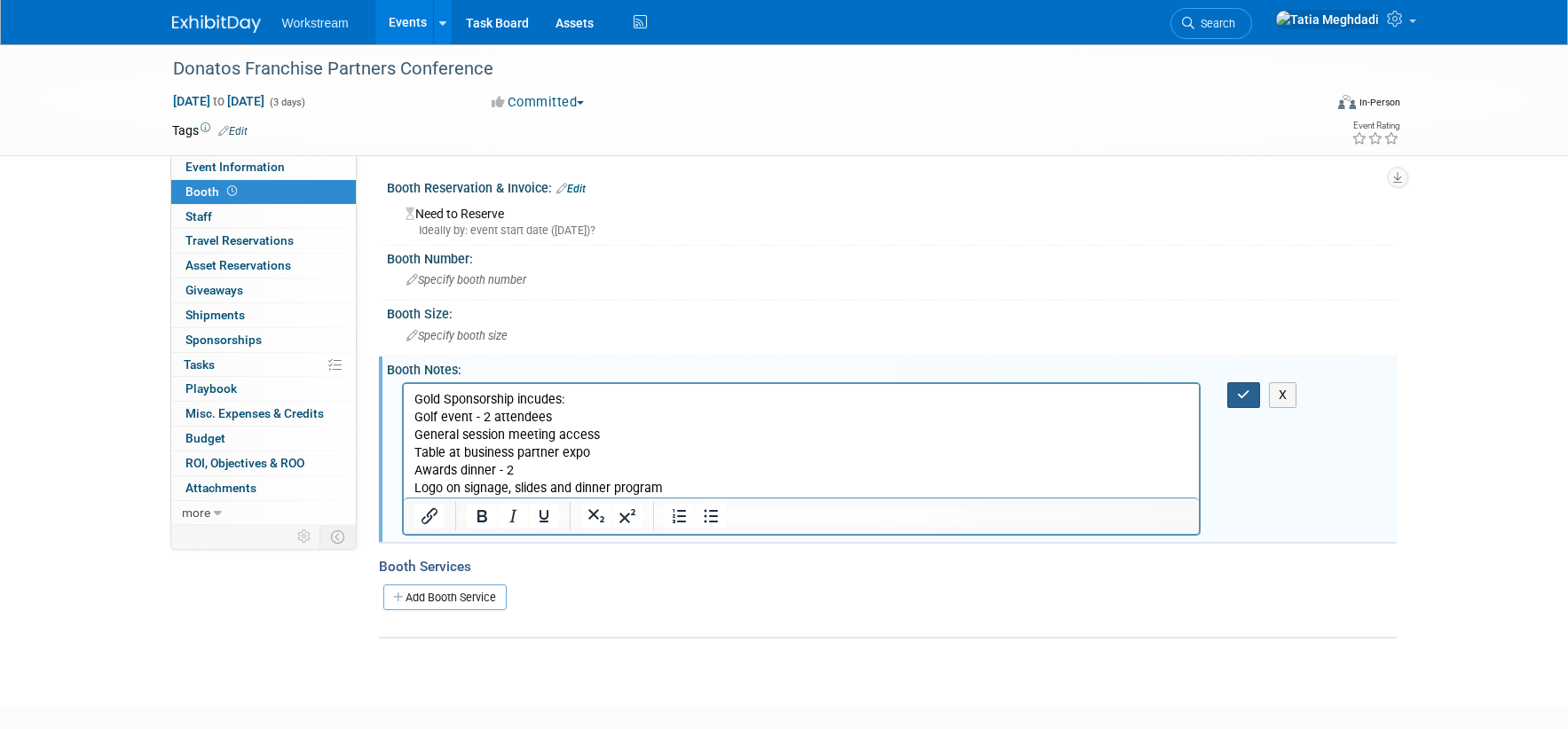
click at [1243, 396] on icon "button" at bounding box center [1243, 394] width 14 height 13
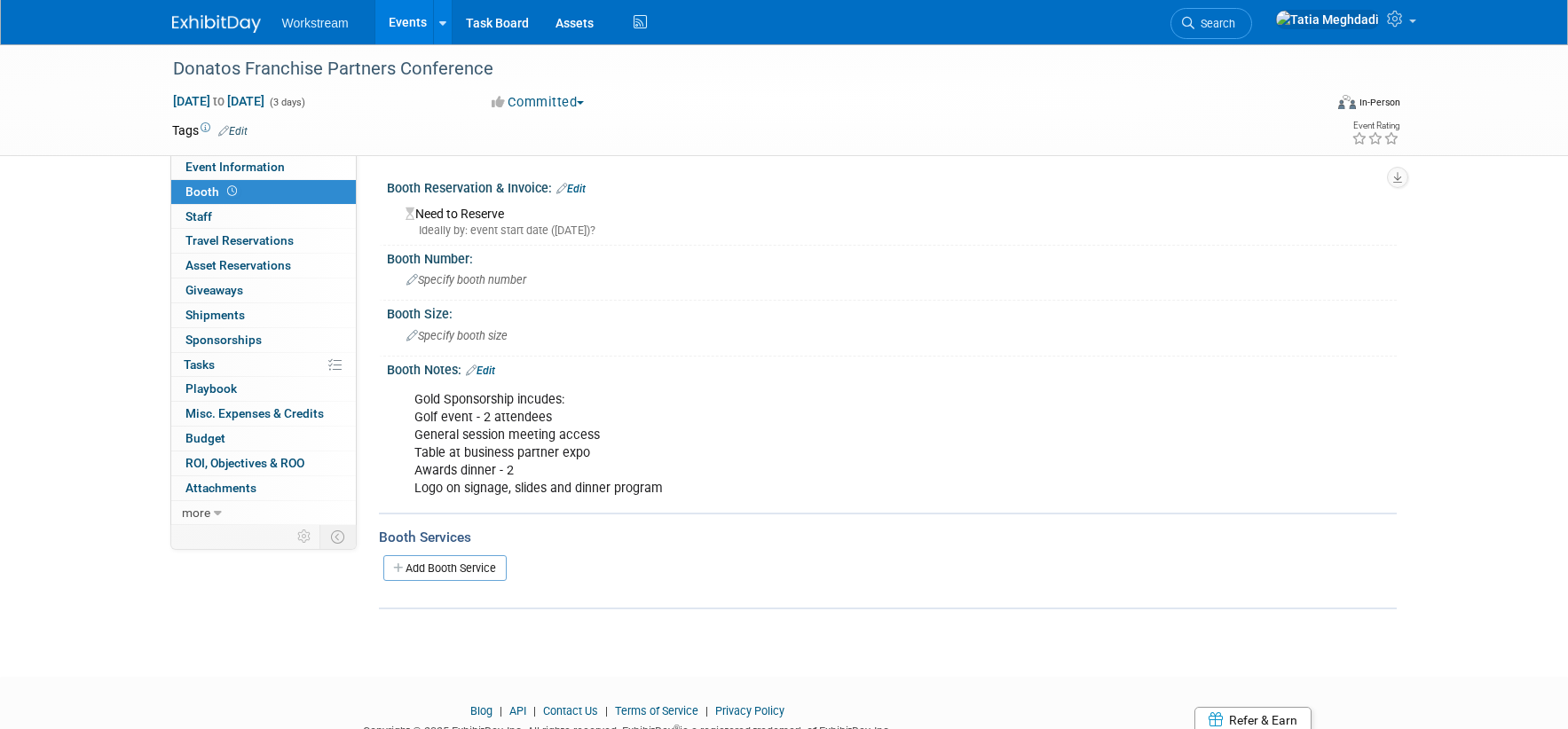
click at [570, 183] on link "Edit" at bounding box center [571, 189] width 29 height 13
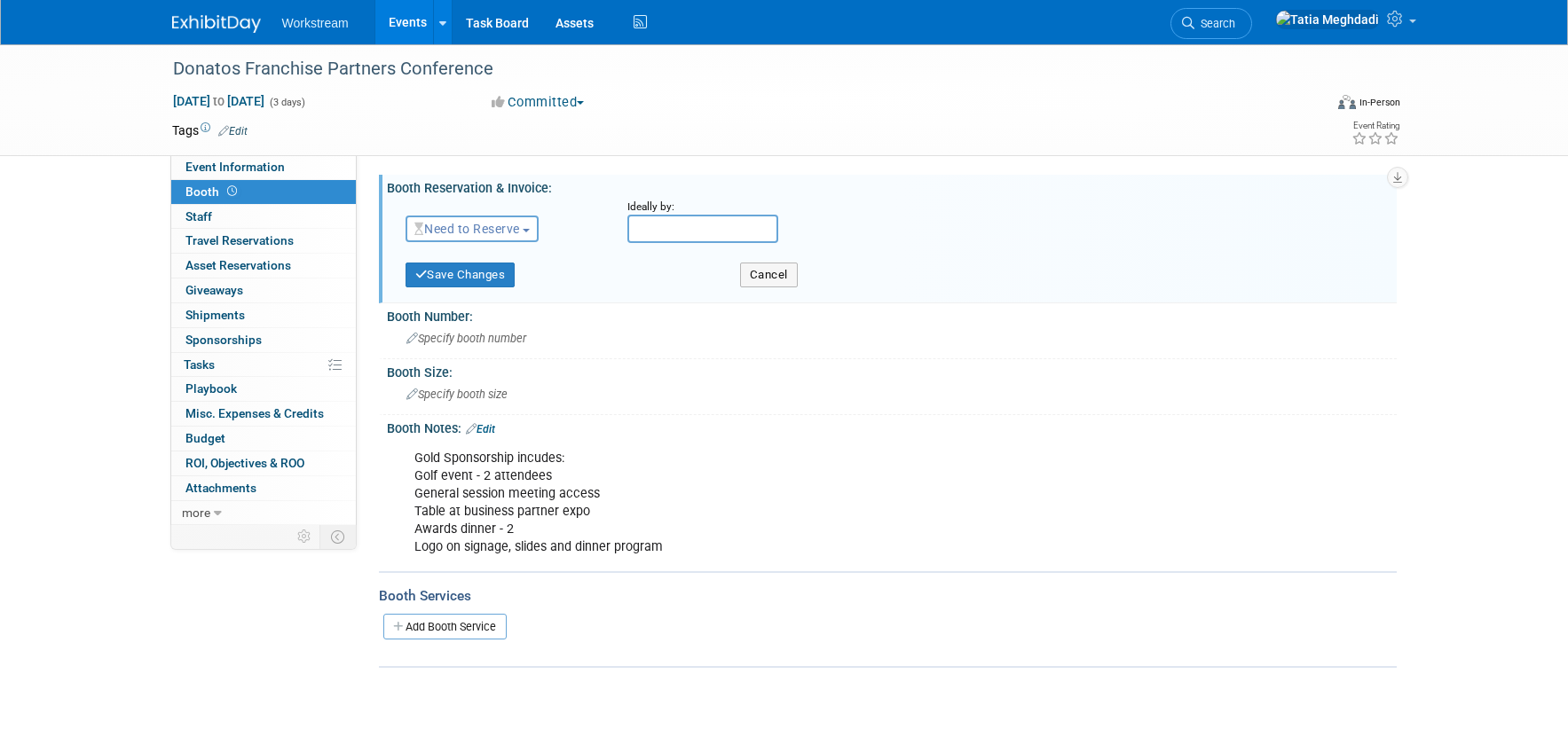
click at [462, 224] on span "Need to Reserve" at bounding box center [467, 229] width 106 height 15
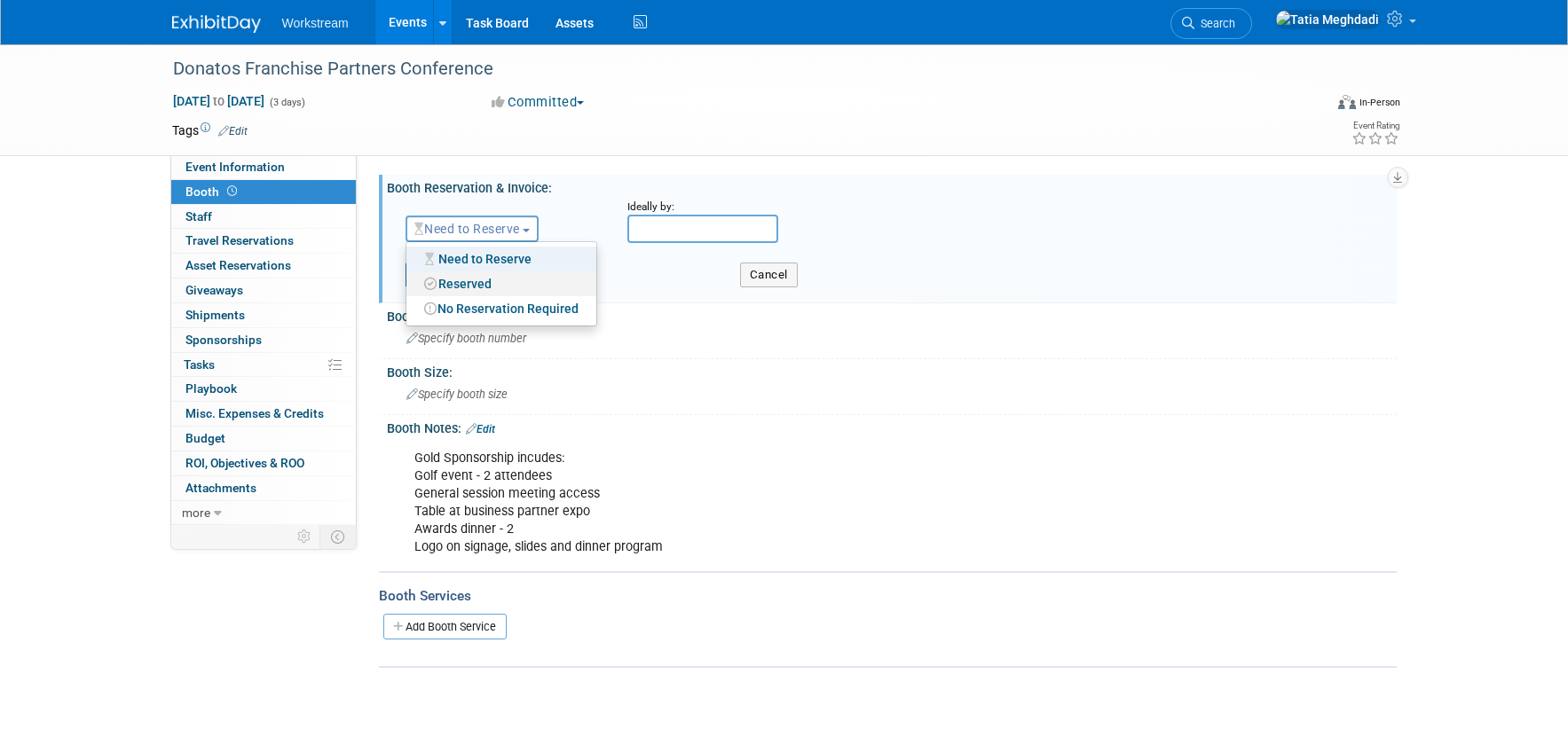
click at [463, 281] on link "Reserved" at bounding box center [501, 283] width 190 height 25
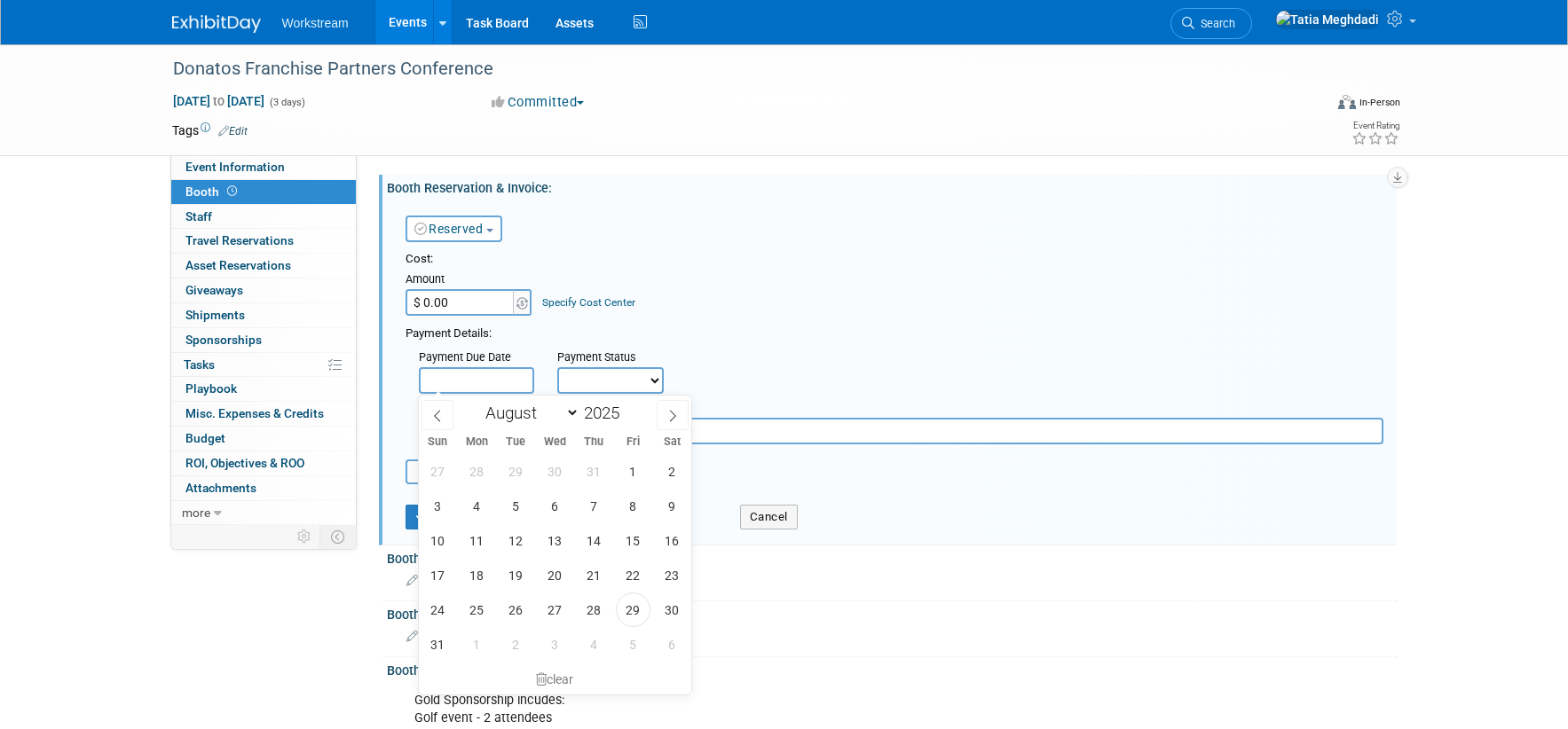
click at [466, 374] on input "text" at bounding box center [476, 380] width 116 height 26
click at [668, 416] on icon at bounding box center [673, 416] width 13 height 13
select select "8"
click at [515, 466] on span "2" at bounding box center [516, 471] width 35 height 35
type input "[DATE]"
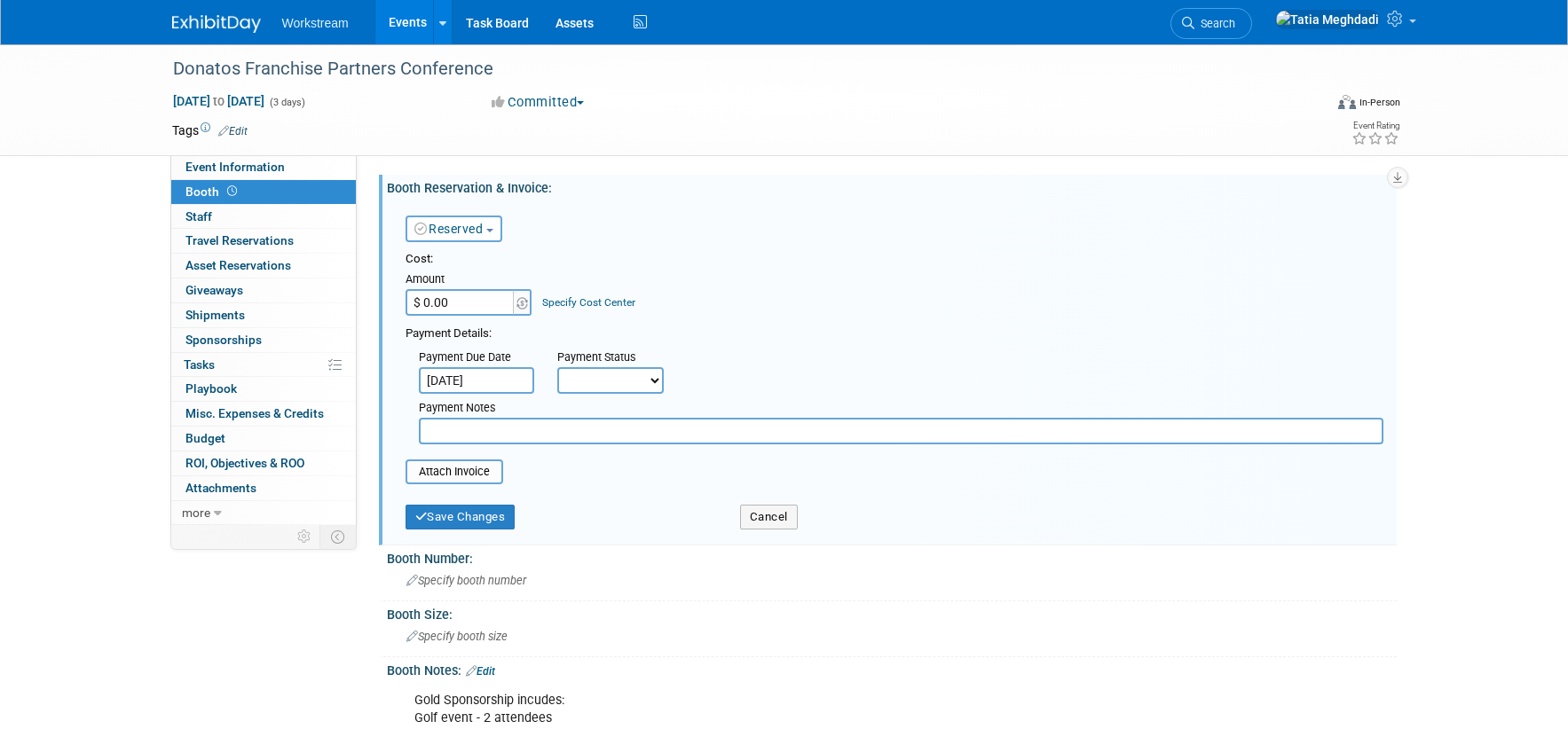
click at [597, 384] on select "Not Paid Yet Partially Paid Paid in Full" at bounding box center [610, 380] width 106 height 26
select select "3"
click at [558, 367] on select "Not Paid Yet Partially Paid Paid in Full" at bounding box center [610, 380] width 106 height 26
click at [525, 436] on input "text" at bounding box center [900, 430] width 964 height 26
type input "Invoice pending"
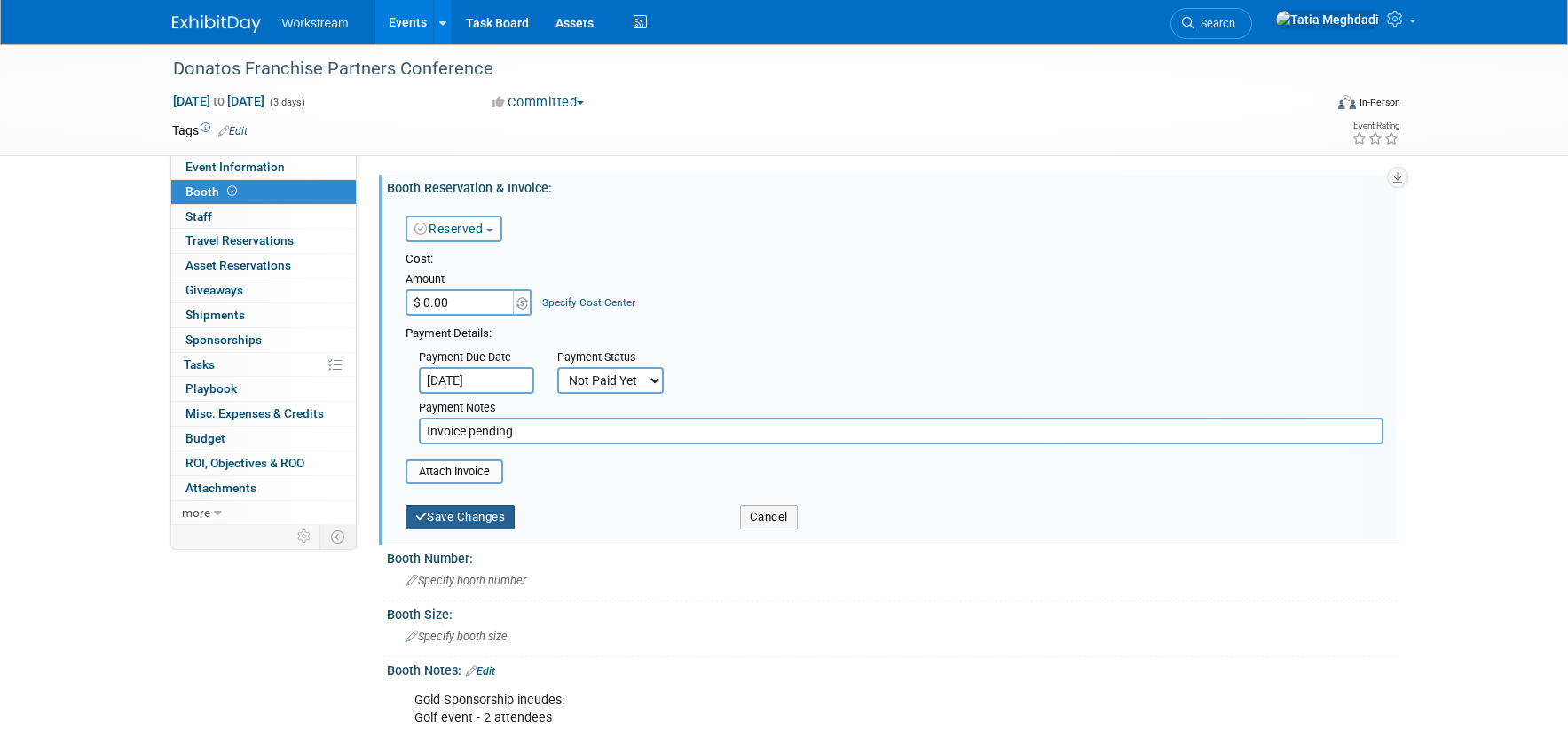
click at [435, 517] on button "Save Changes" at bounding box center [460, 516] width 110 height 25
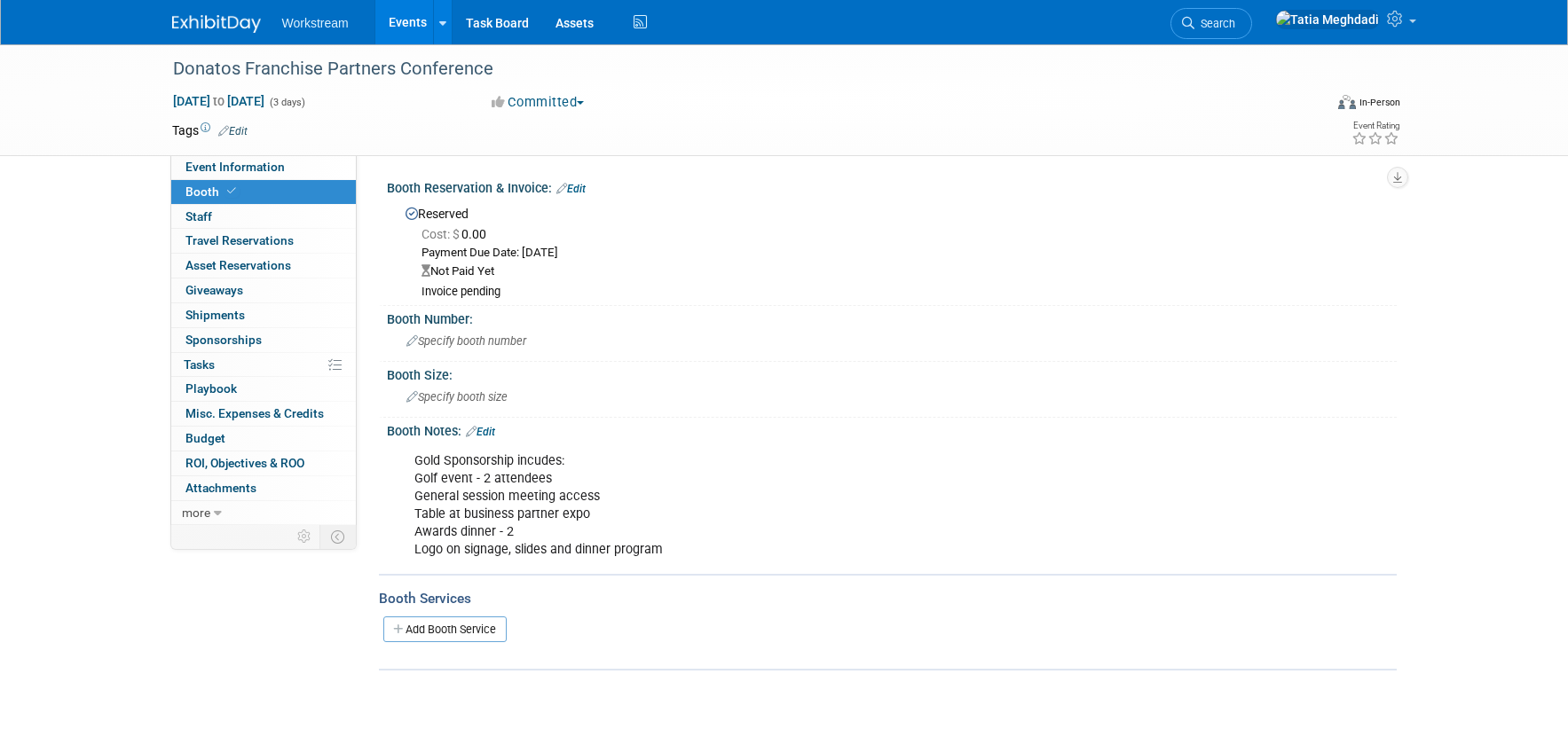
click at [581, 185] on link "Edit" at bounding box center [571, 189] width 29 height 13
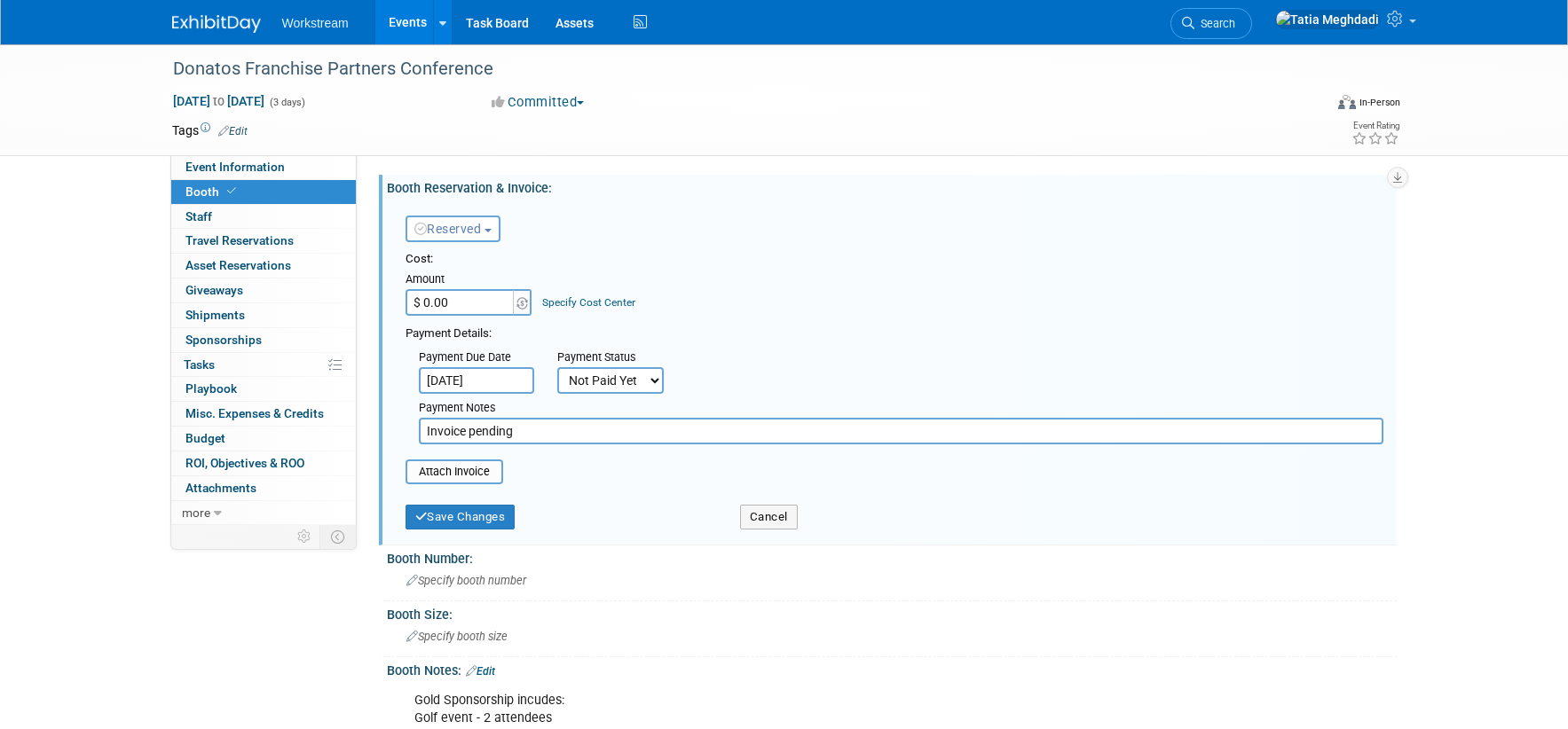
drag, startPoint x: 456, startPoint y: 295, endPoint x: 469, endPoint y: 308, distance: 18.4
click at [469, 308] on input "$ 0.00" at bounding box center [461, 302] width 111 height 26
type input "$ 7,500.00"
click at [426, 518] on button "Save Changes" at bounding box center [460, 516] width 110 height 25
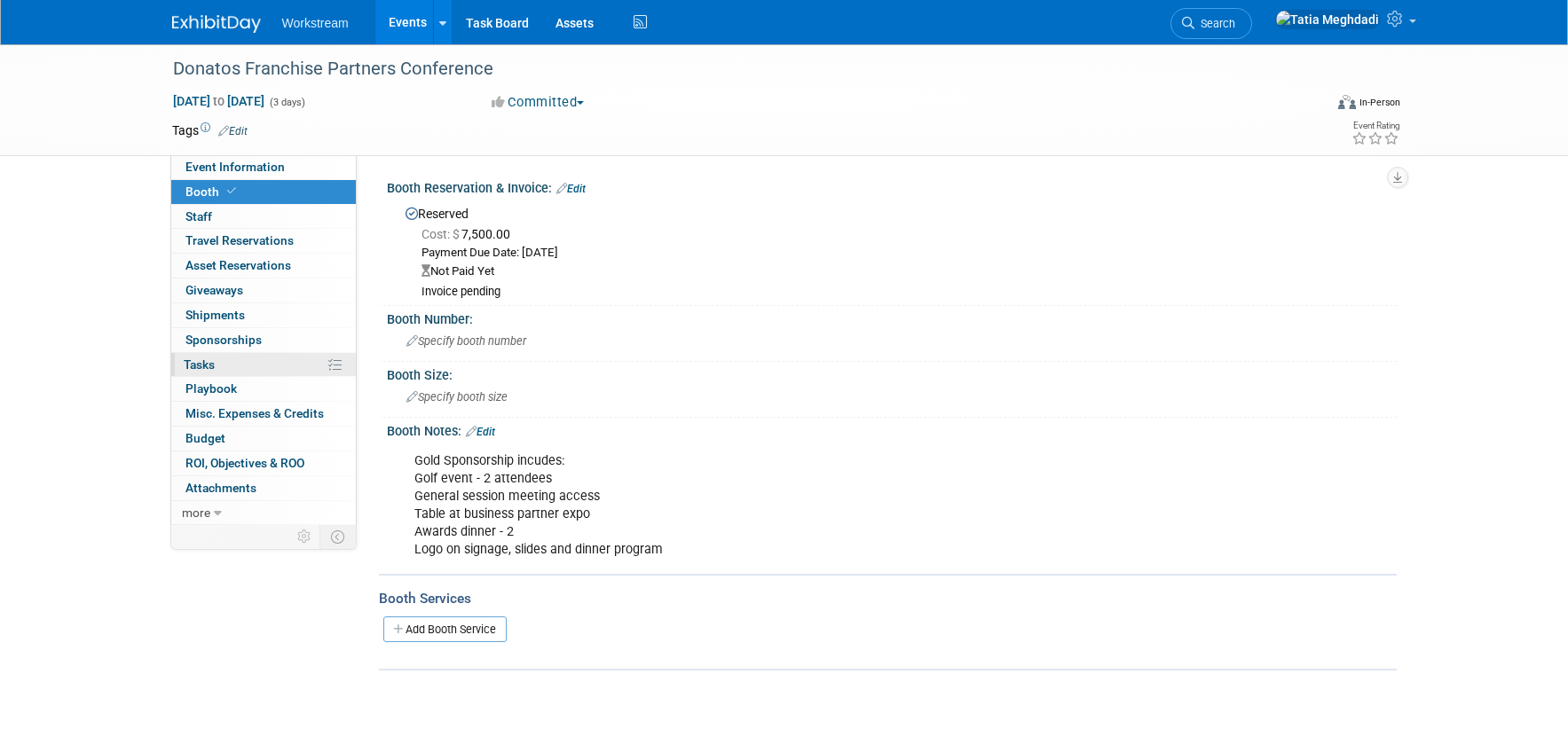
click at [205, 365] on span "Tasks 0%" at bounding box center [199, 364] width 31 height 15
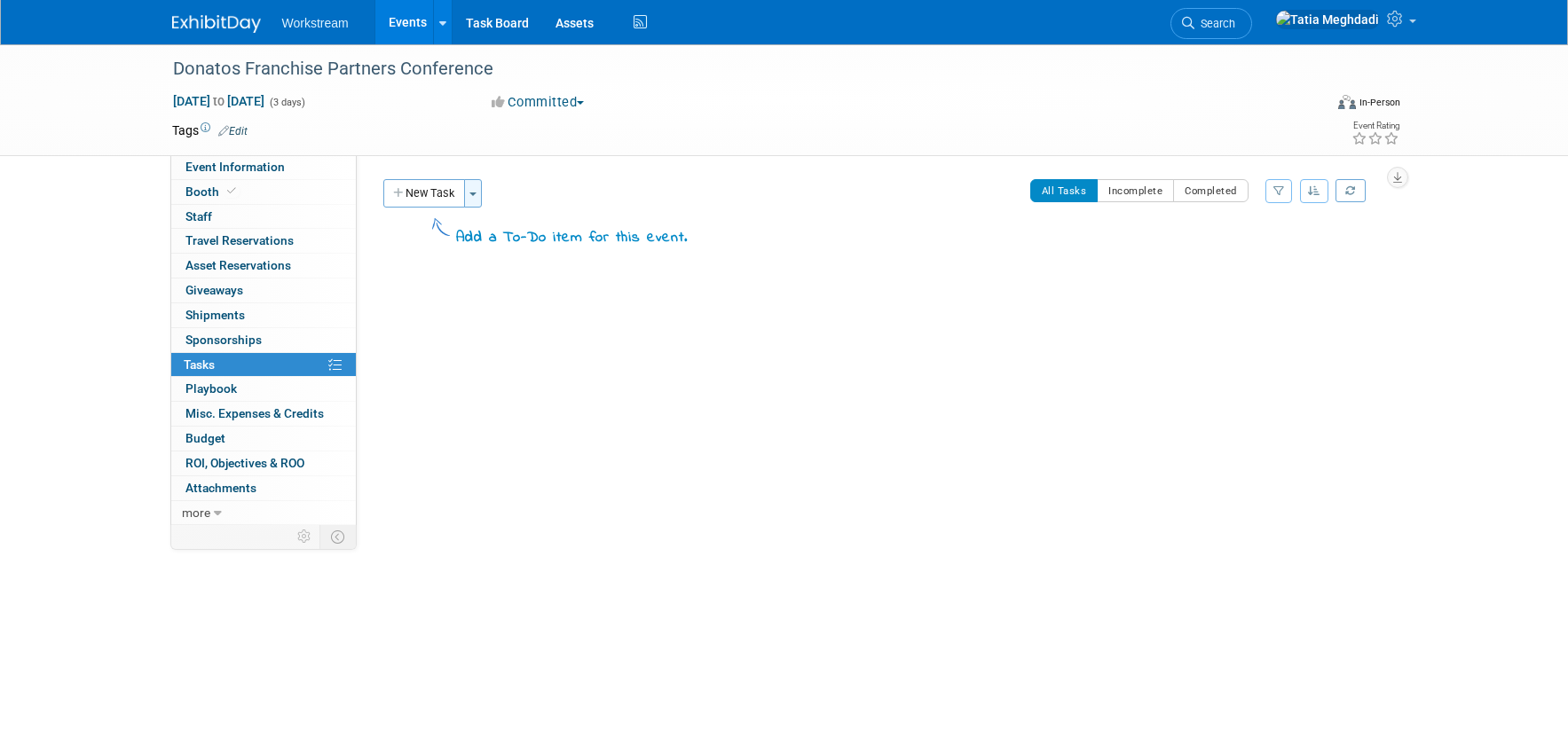
click at [470, 196] on button "Toggle Dropdown" at bounding box center [473, 193] width 18 height 28
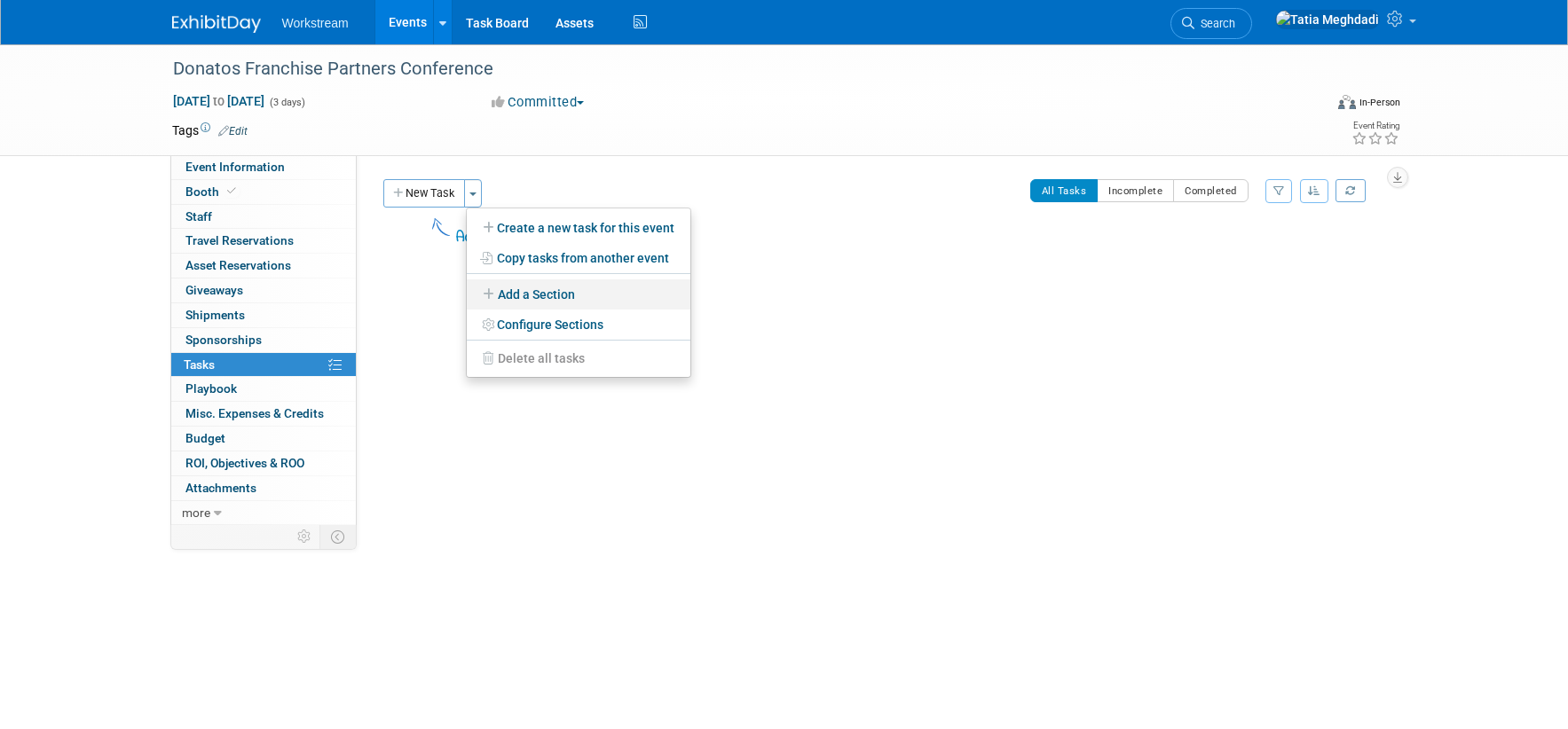
click at [526, 295] on link "Add a Section" at bounding box center [578, 294] width 224 height 30
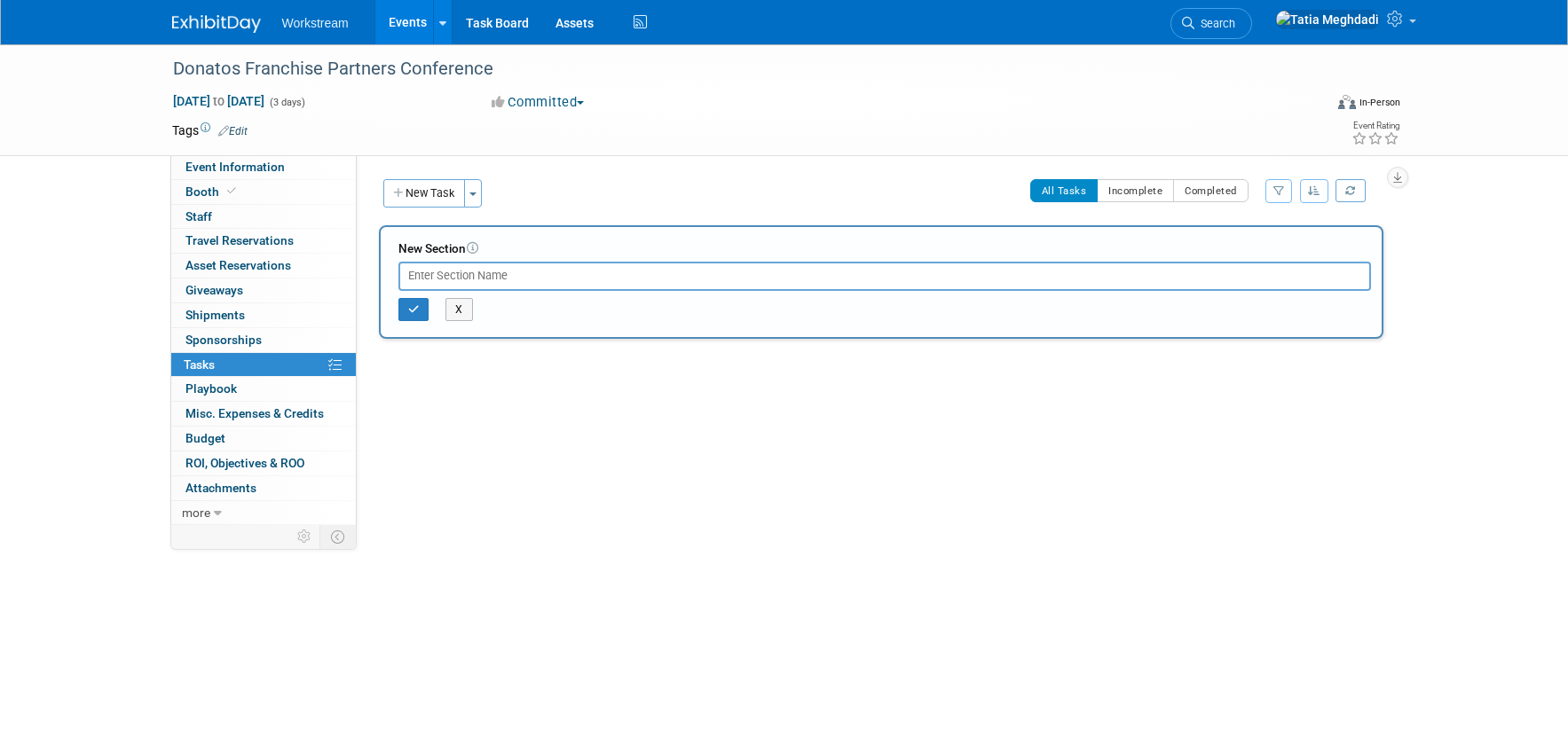
click at [426, 276] on input "text" at bounding box center [884, 275] width 972 height 28
type input "s"
type input "SHOW TASK"
click at [416, 311] on icon "button" at bounding box center [414, 310] width 12 height 11
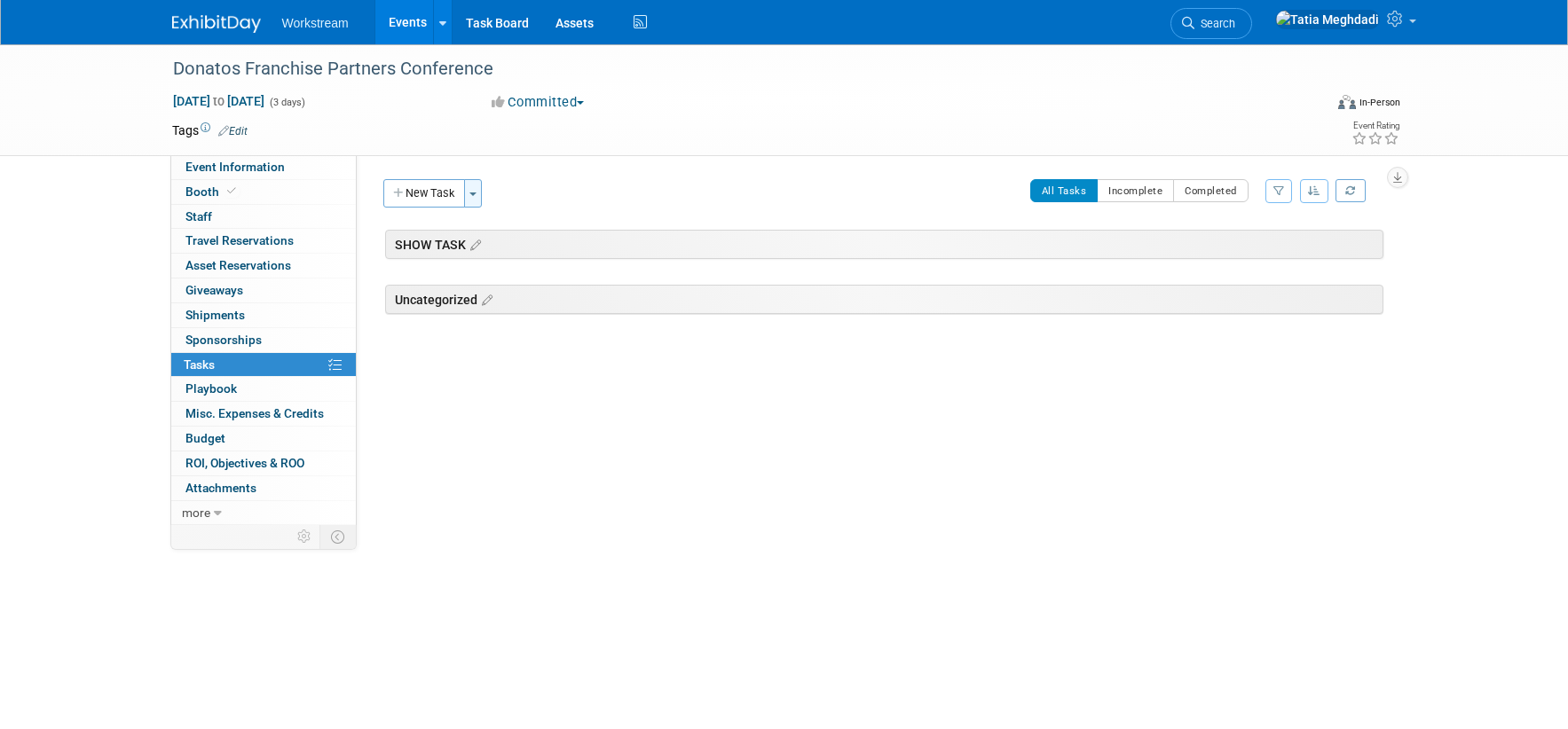
click at [477, 186] on button "Toggle Dropdown" at bounding box center [473, 193] width 18 height 28
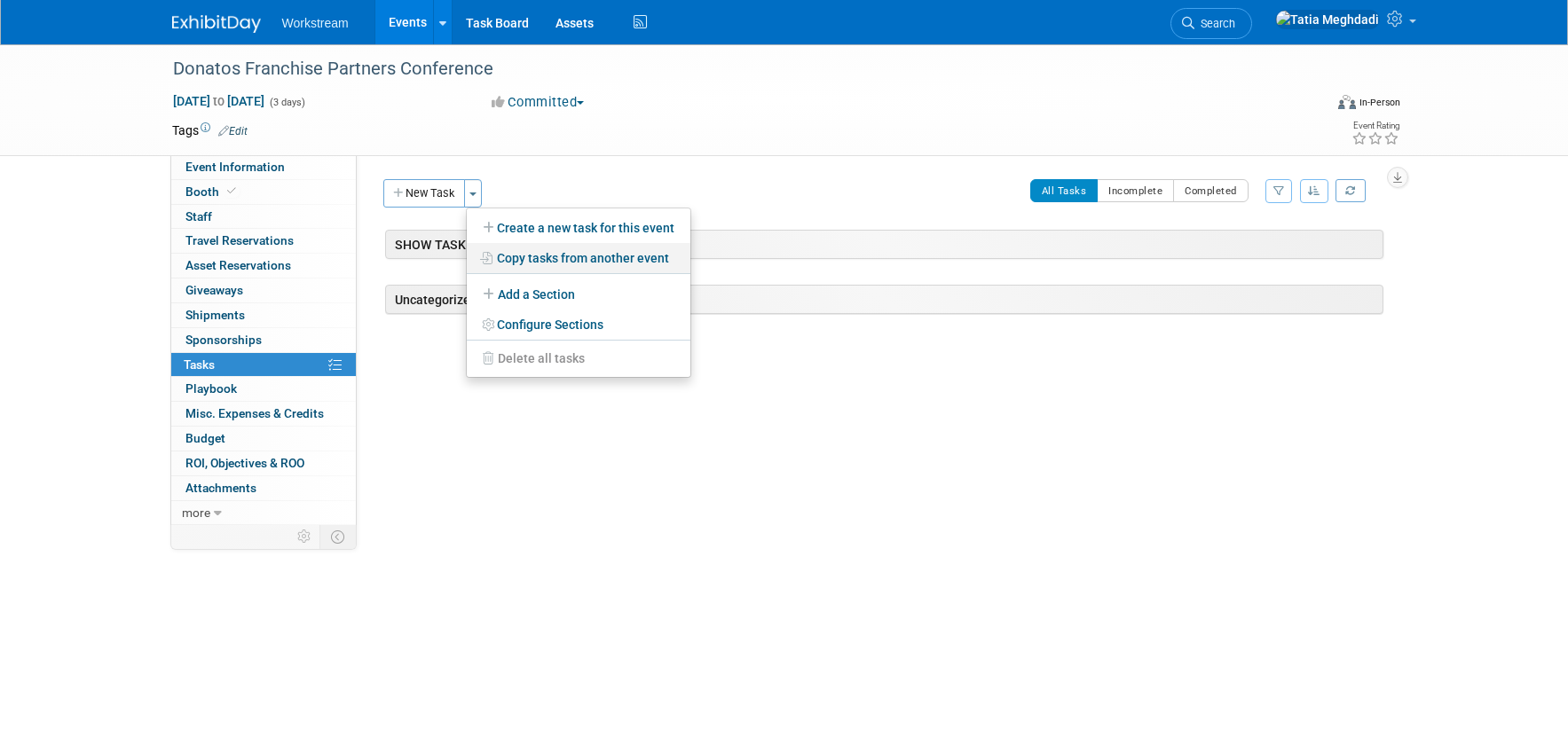
click at [550, 256] on link "Copy tasks from another event" at bounding box center [578, 257] width 224 height 30
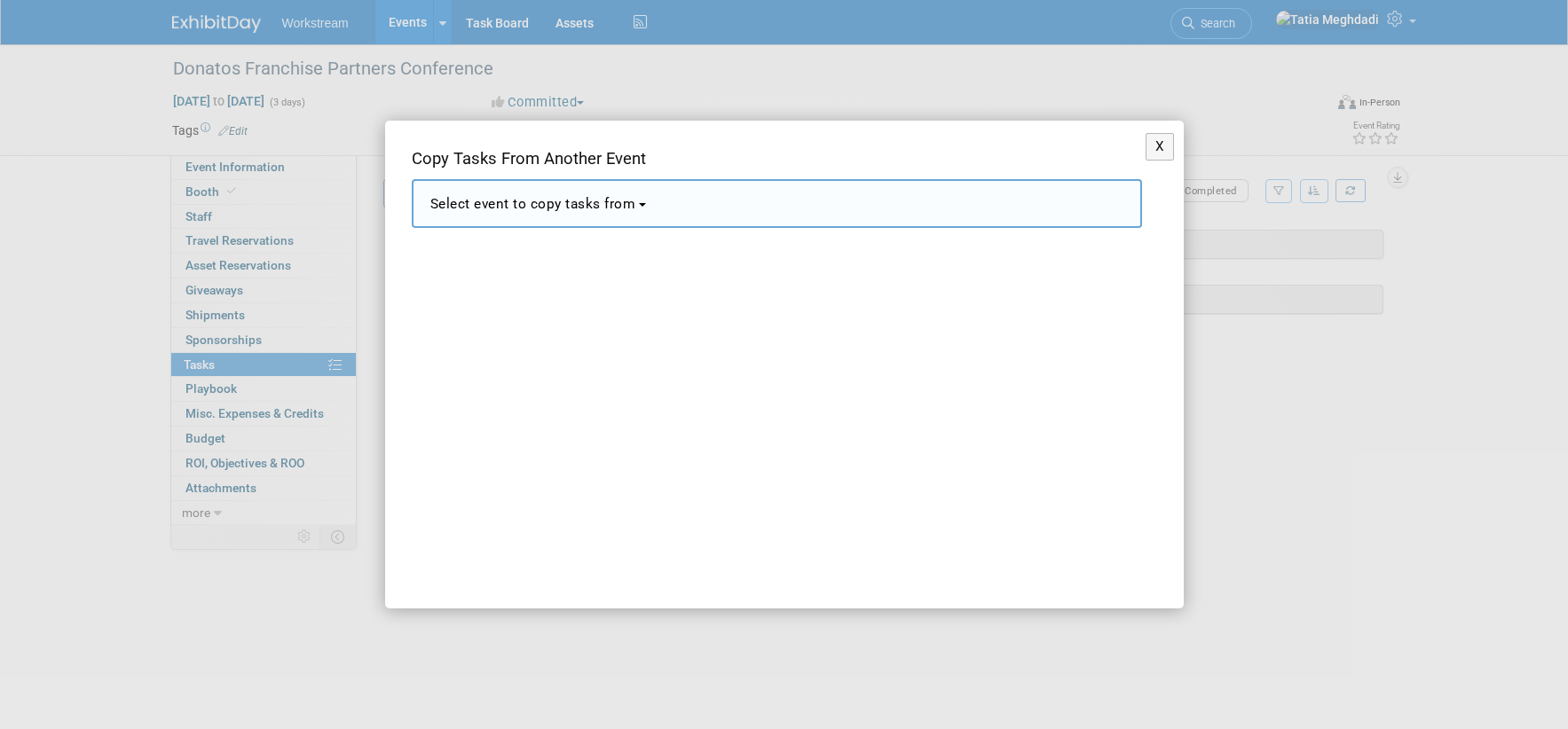
click at [534, 198] on span "Select event to copy tasks from" at bounding box center [533, 205] width 206 height 16
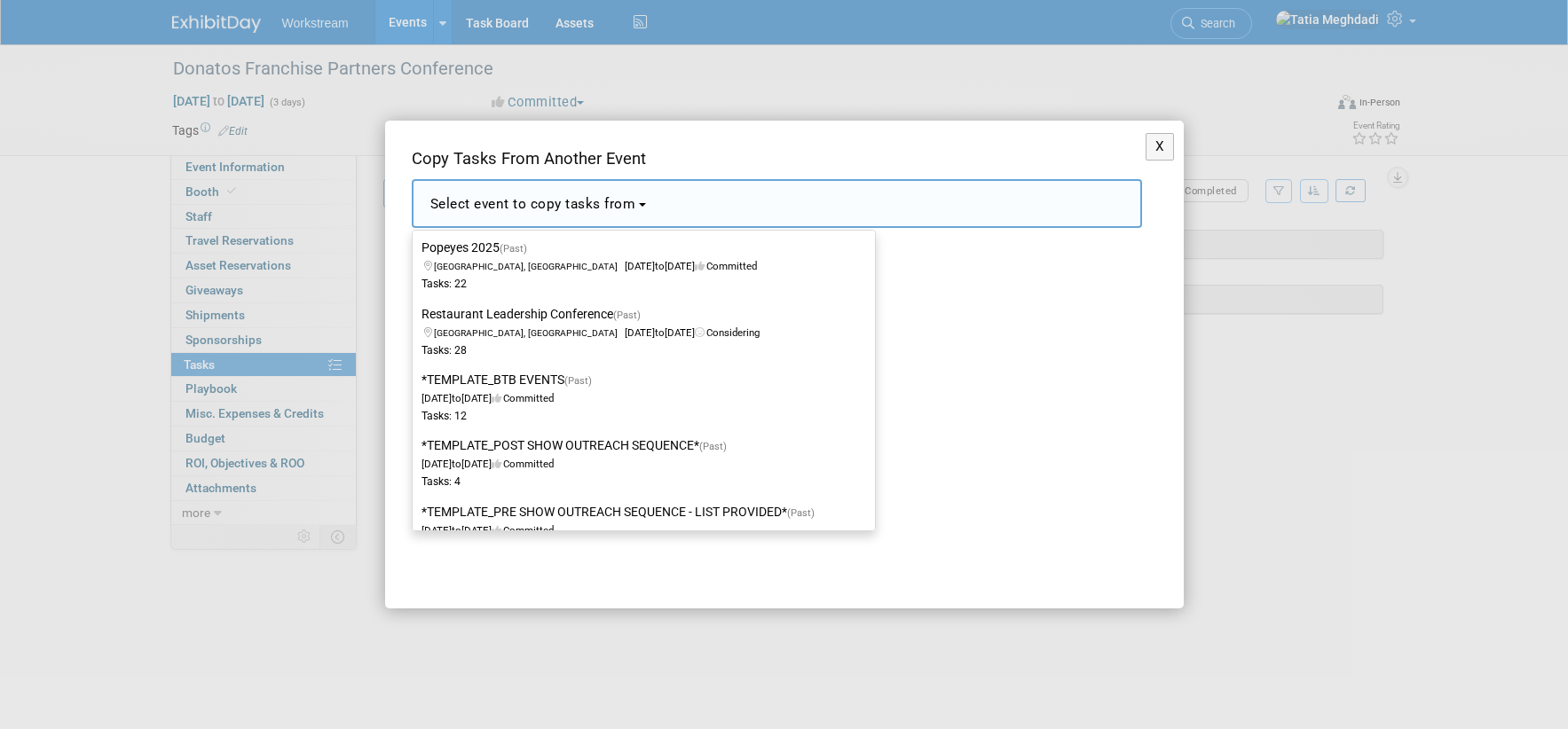
scroll to position [2485, 0]
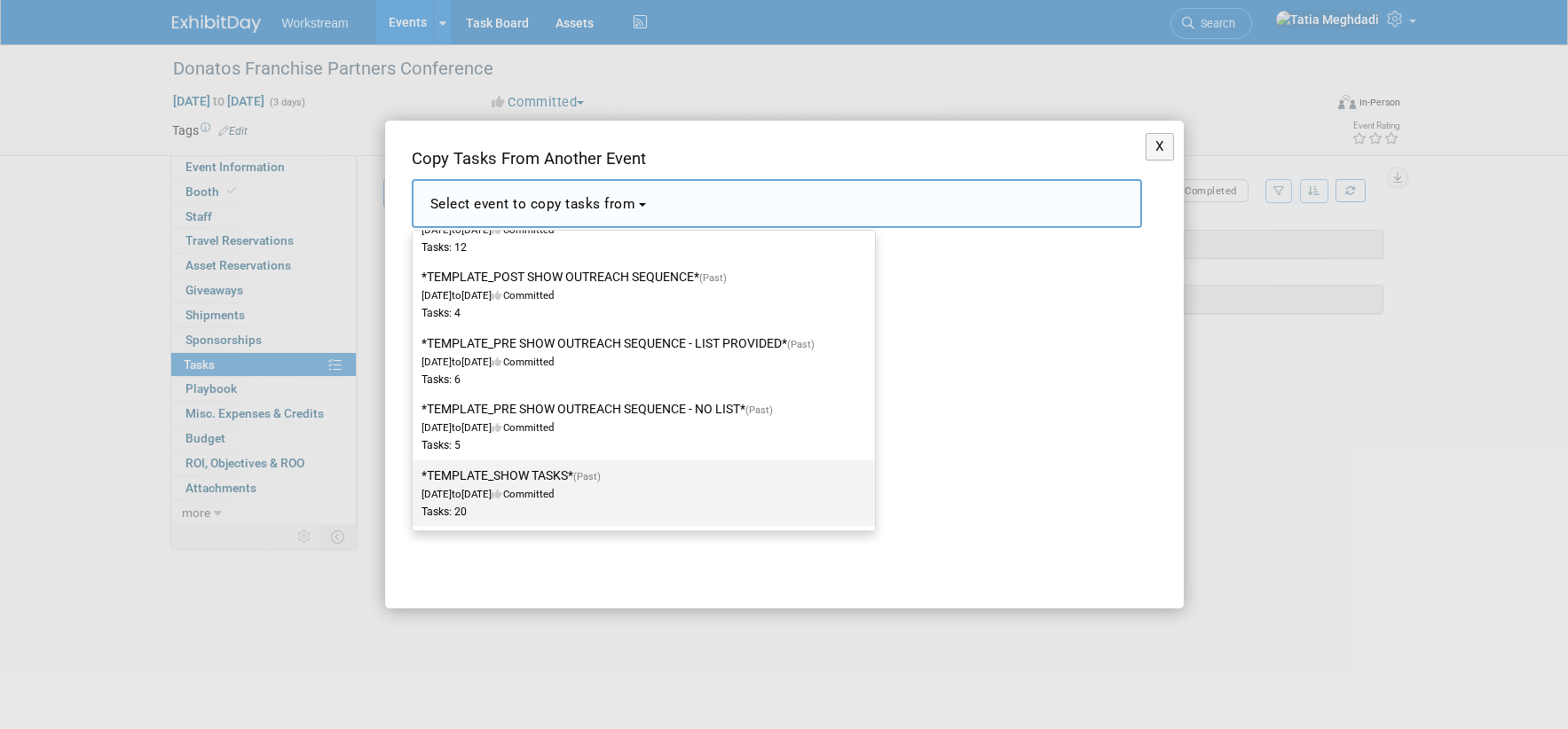
click at [507, 473] on label "*TEMPLATE_SHOW TASKS* (Past) Dec 2, 2024 to Dec 23, 2024 Committed Tasks: 20" at bounding box center [638, 493] width 436 height 58
click at [416, 473] on input "*TEMPLATE_SHOW TASKS* (Past) Dec 2, 2024 to Dec 23, 2024 Committed Tasks: 20" at bounding box center [409, 475] width 12 height 12
select select "11140526"
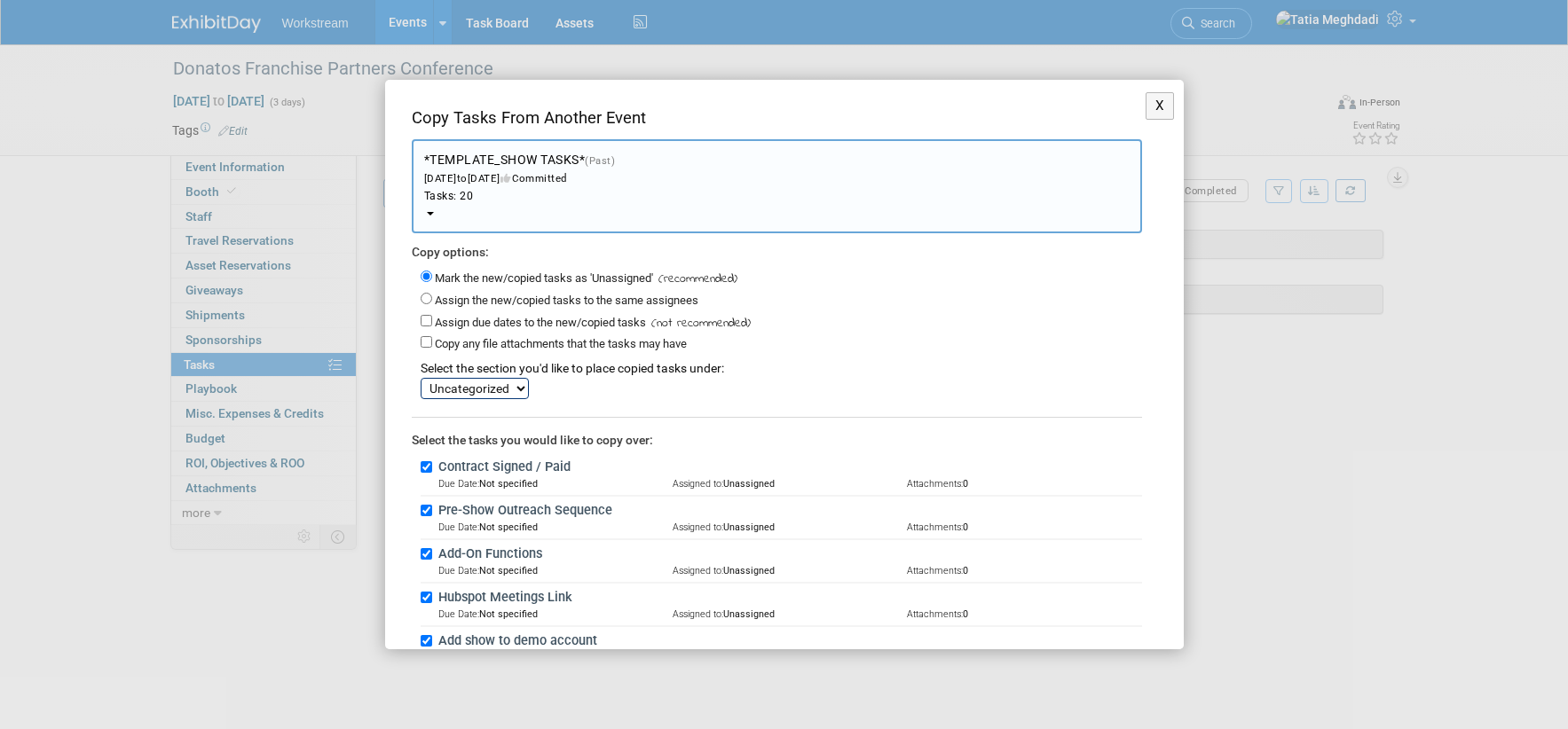
click at [486, 389] on select "SHOW TASK Uncategorized" at bounding box center [474, 388] width 108 height 21
select select "11274320"
click at [420, 378] on select "SHOW TASK Uncategorized" at bounding box center [474, 388] width 108 height 21
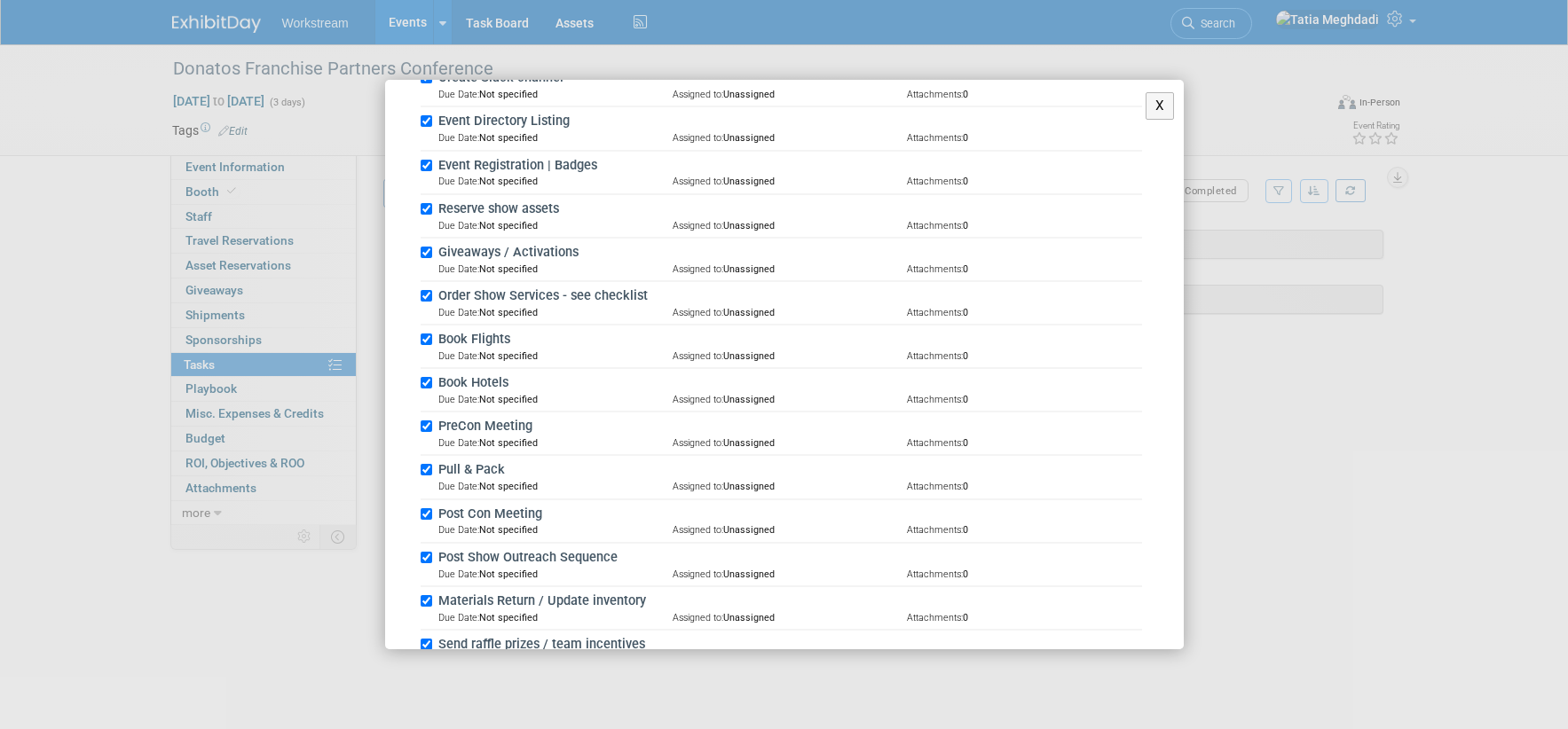
scroll to position [756, 0]
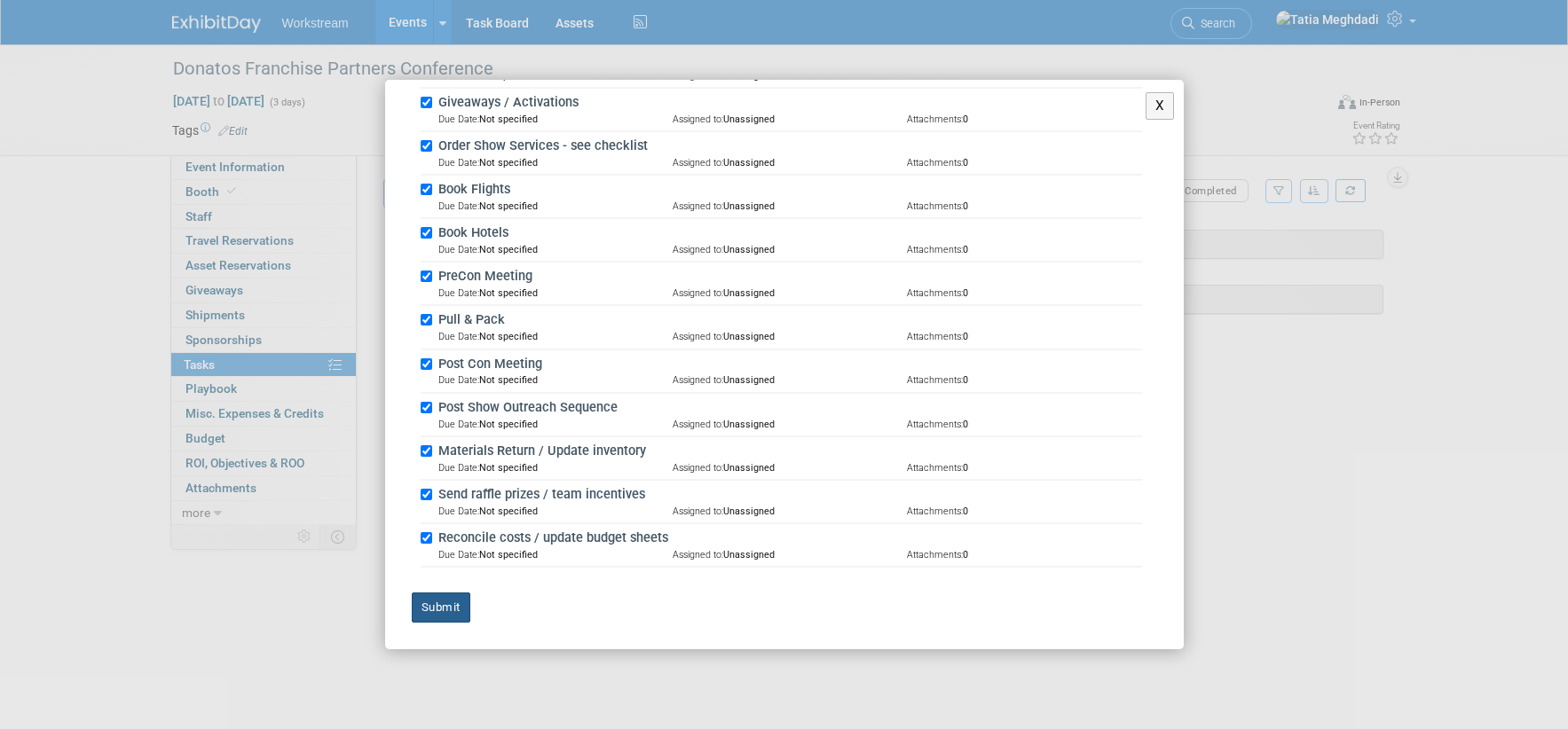
click at [440, 604] on button "Submit" at bounding box center [441, 607] width 58 height 30
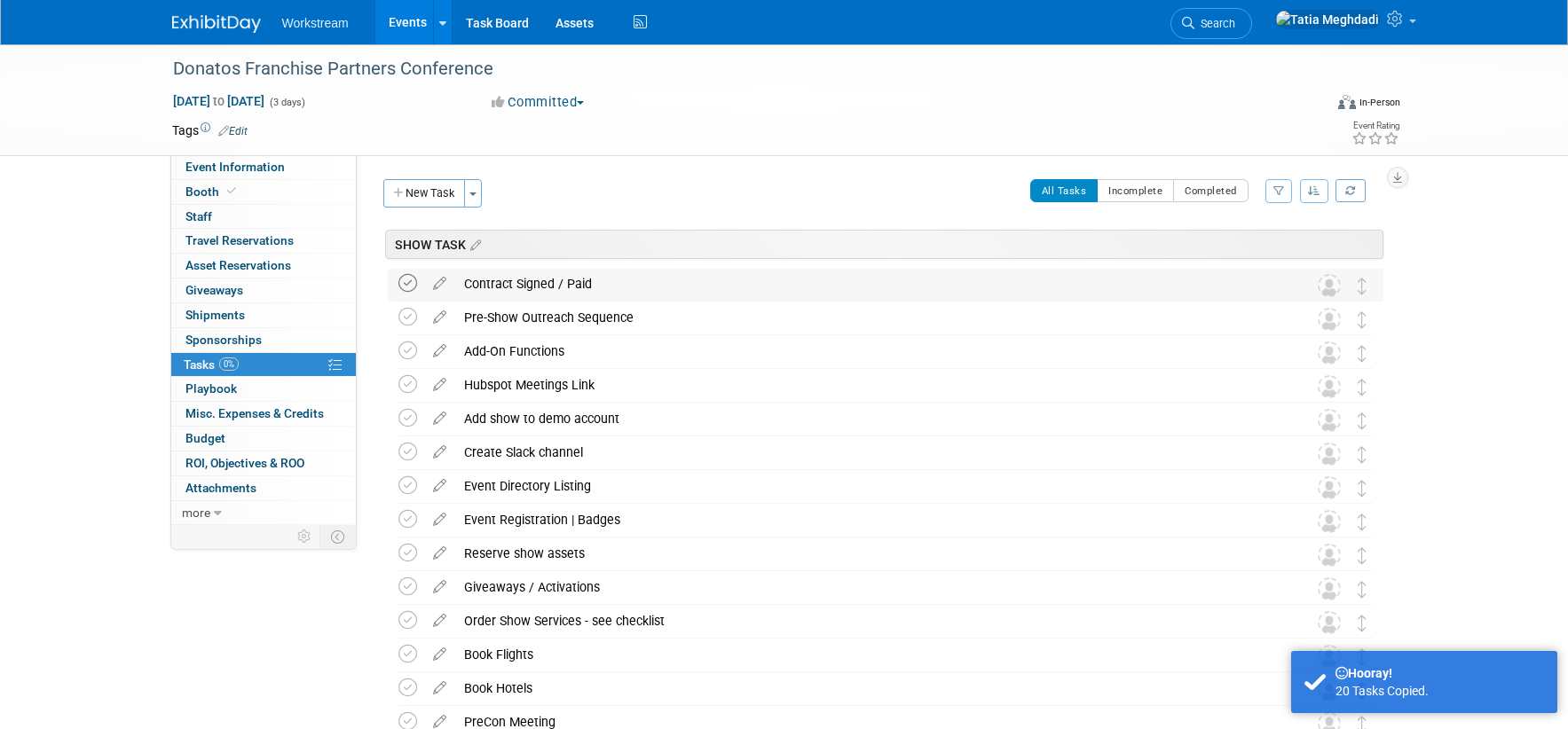
click at [407, 278] on icon at bounding box center [407, 283] width 18 height 18
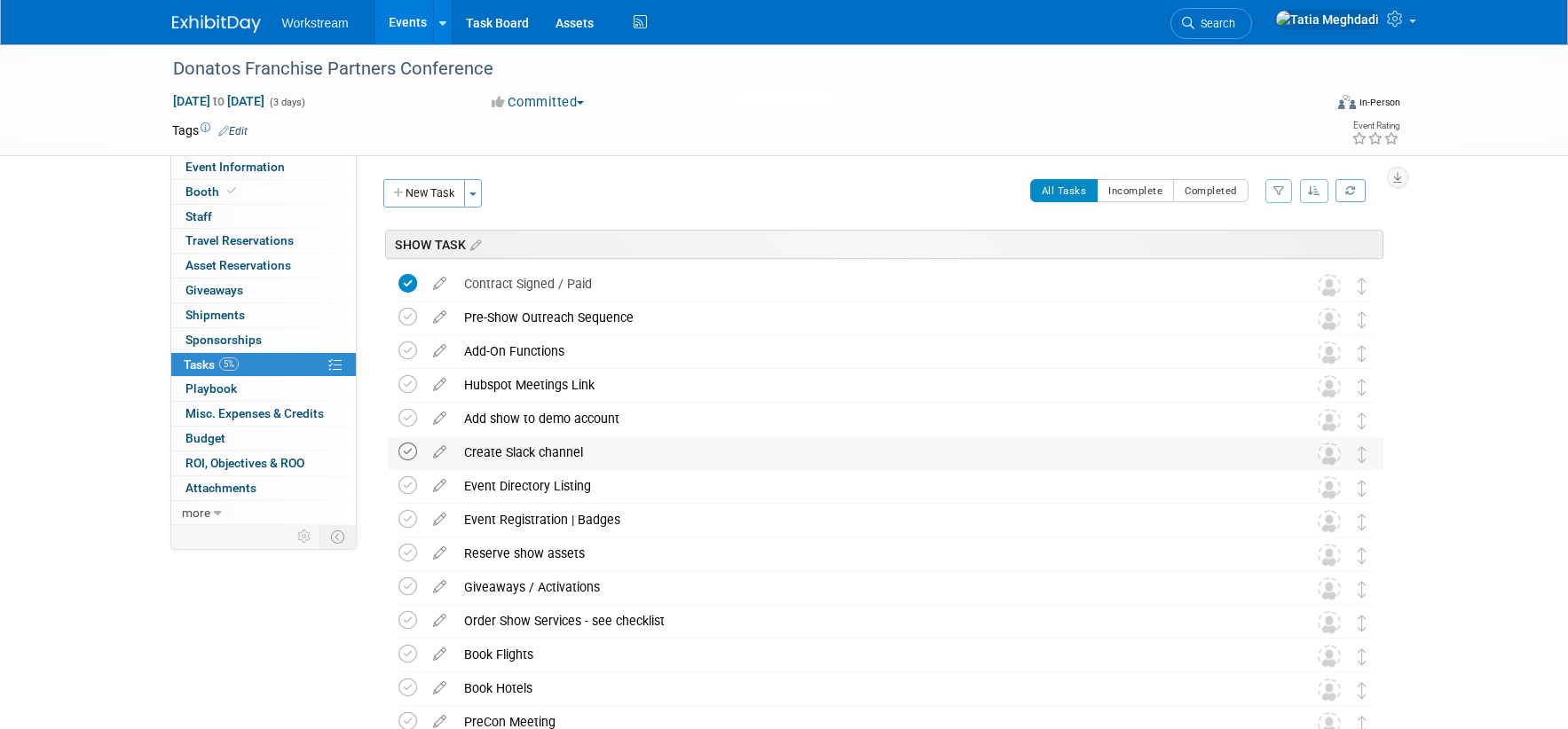
click at [404, 455] on icon at bounding box center [407, 452] width 18 height 18
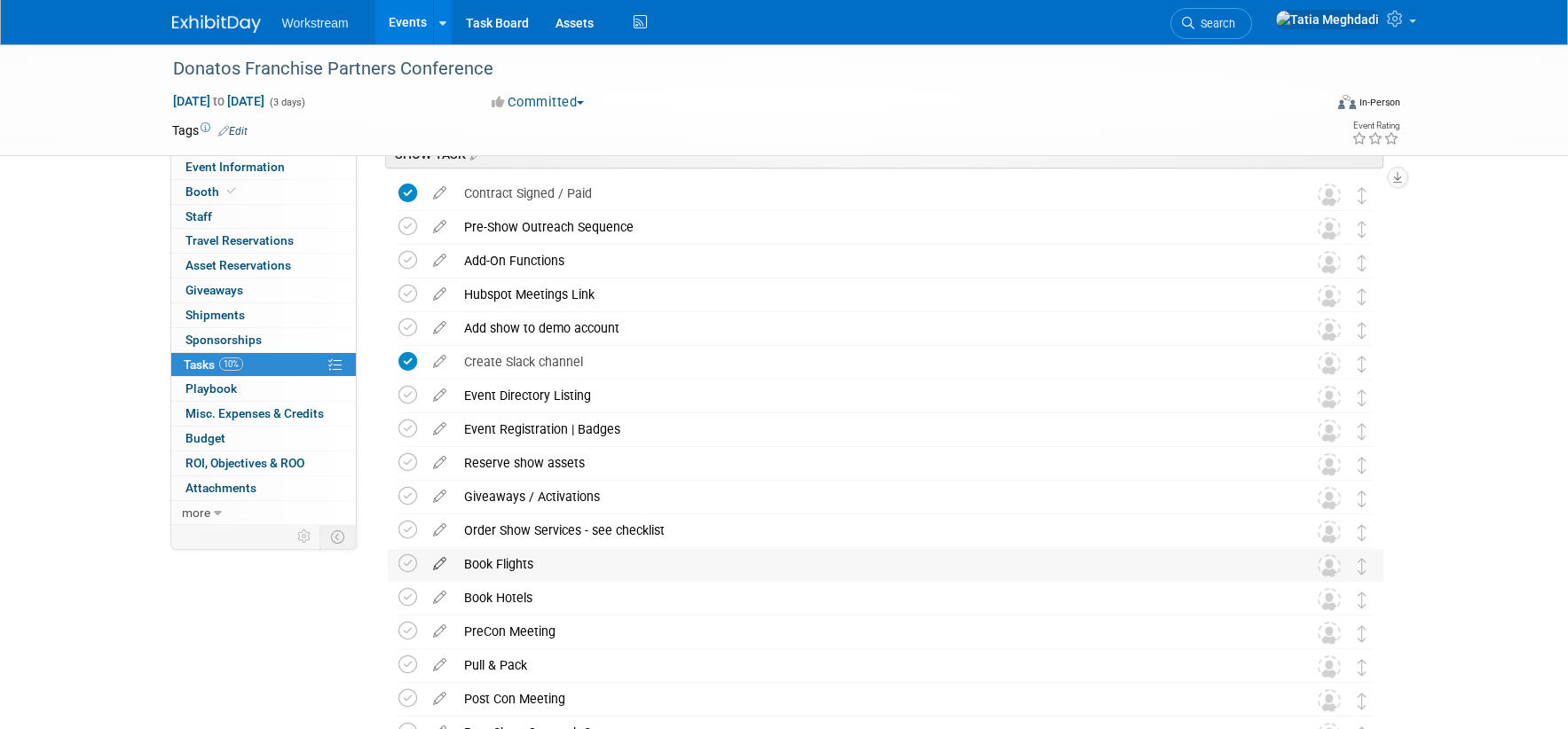
scroll to position [0, 0]
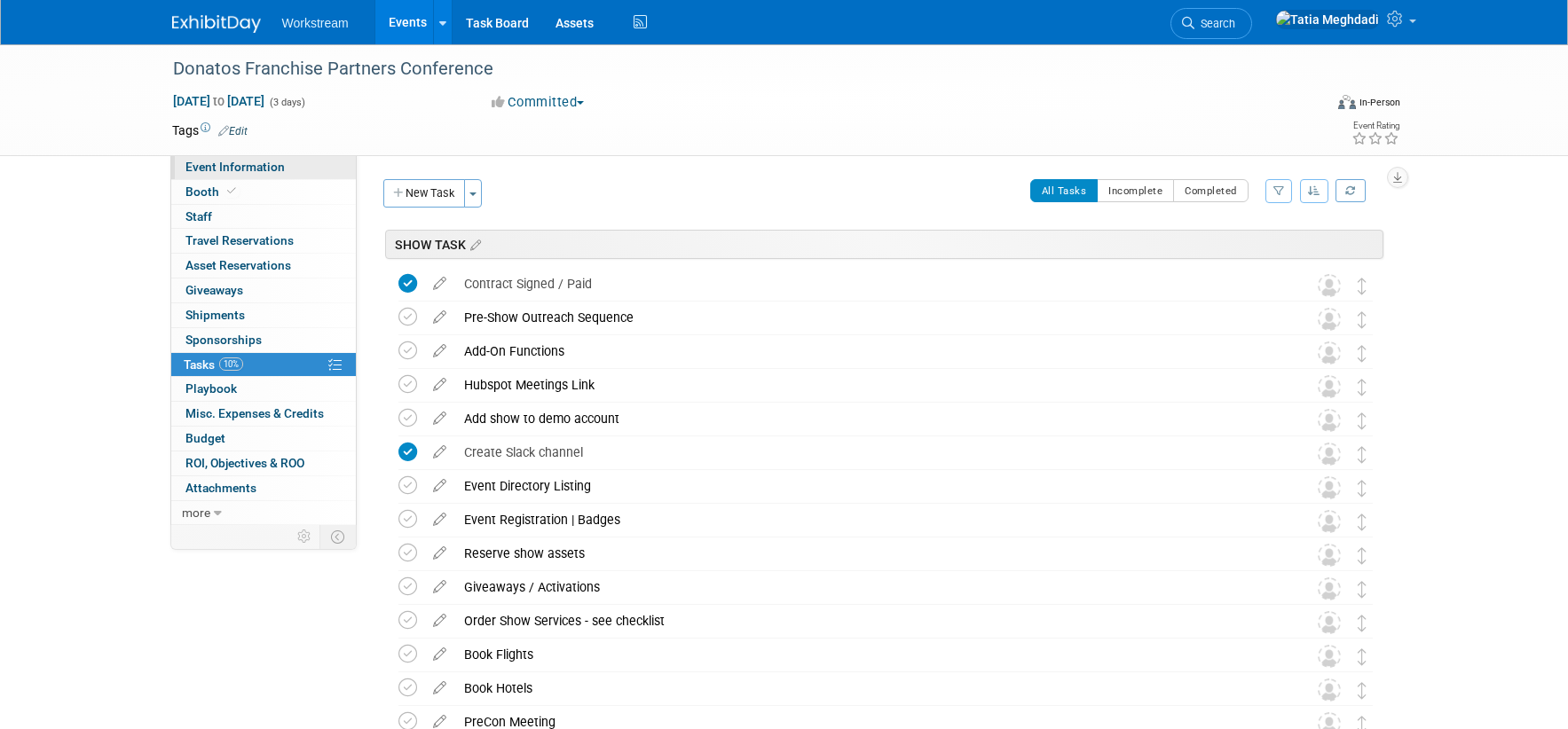
click at [223, 162] on span "Event Information" at bounding box center [235, 167] width 99 height 15
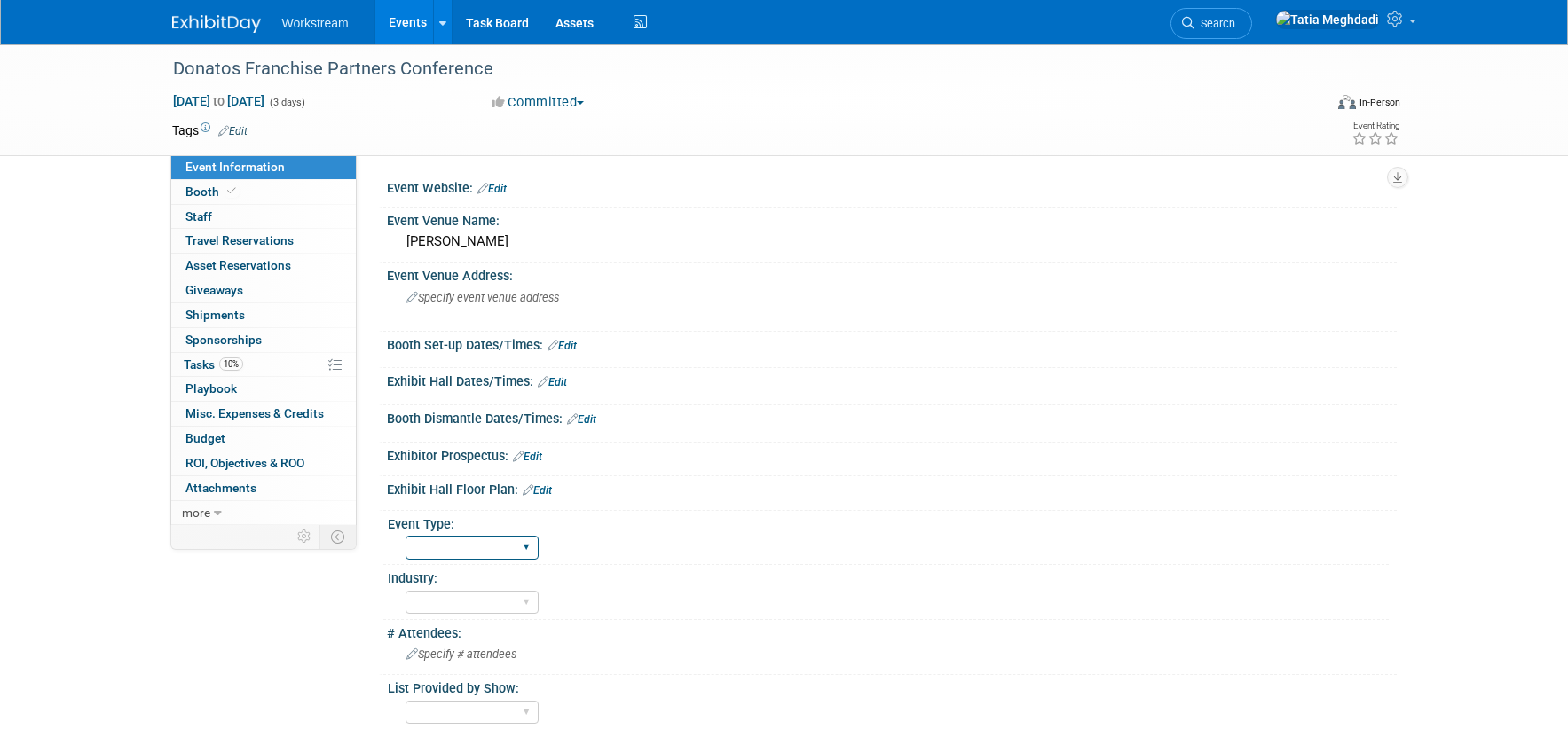
click at [447, 540] on select "Field Test Franchisor Brand MSA Brand NON MSA Internal Industry Customer" at bounding box center [472, 547] width 133 height 24
select select "Franchisor"
click at [406, 535] on select "Field Test Franchisor Brand MSA Brand NON MSA Internal Industry Customer" at bounding box center [472, 547] width 133 height 24
click at [450, 601] on select "Accounting Broker/Benefits Restaurant Healthcare Hospitality Misc/Other" at bounding box center [472, 603] width 133 height 24
select select "Restaurant"
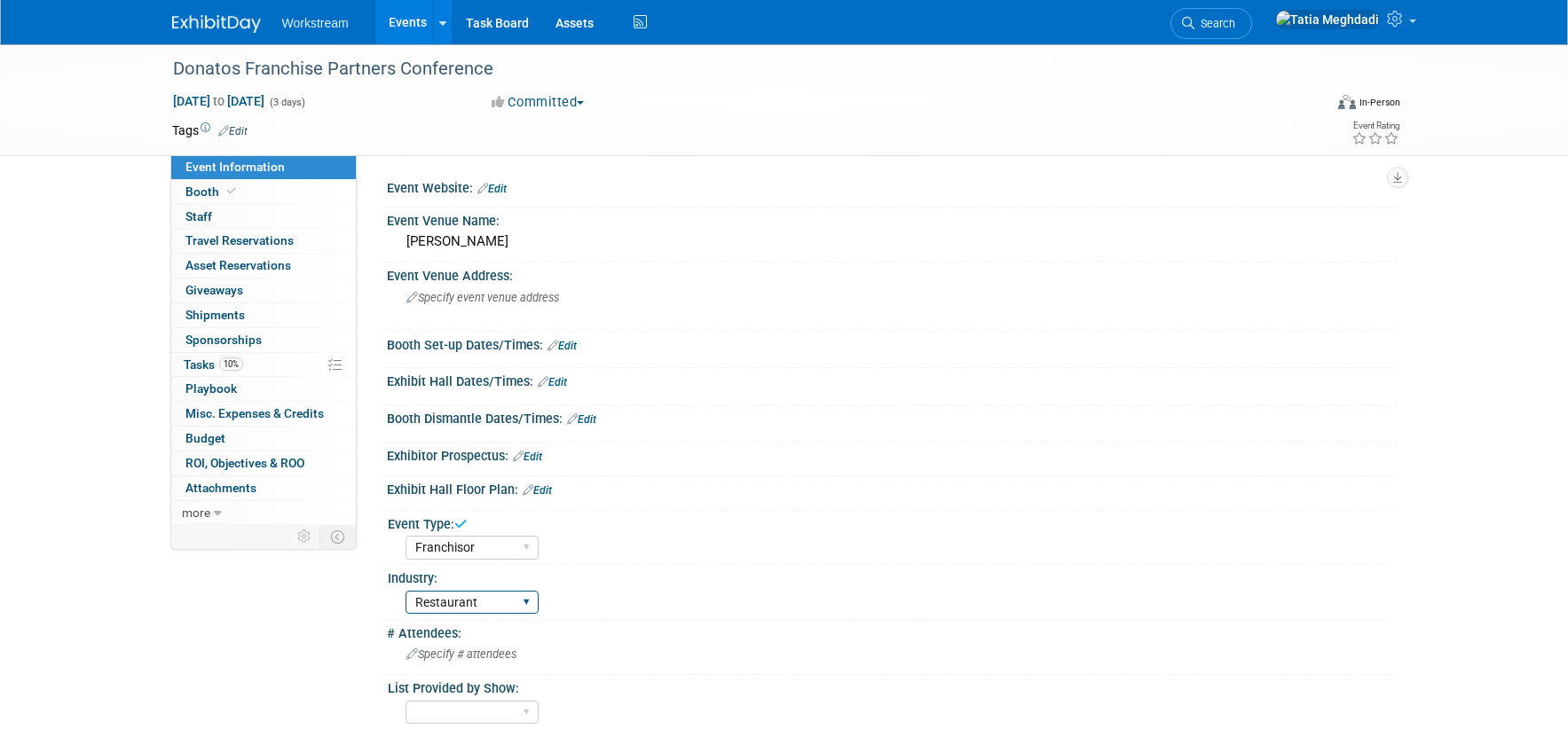
click at [406, 591] on select "Accounting Broker/Benefits Restaurant Healthcare Hospitality Misc/Other" at bounding box center [472, 603] width 133 height 24
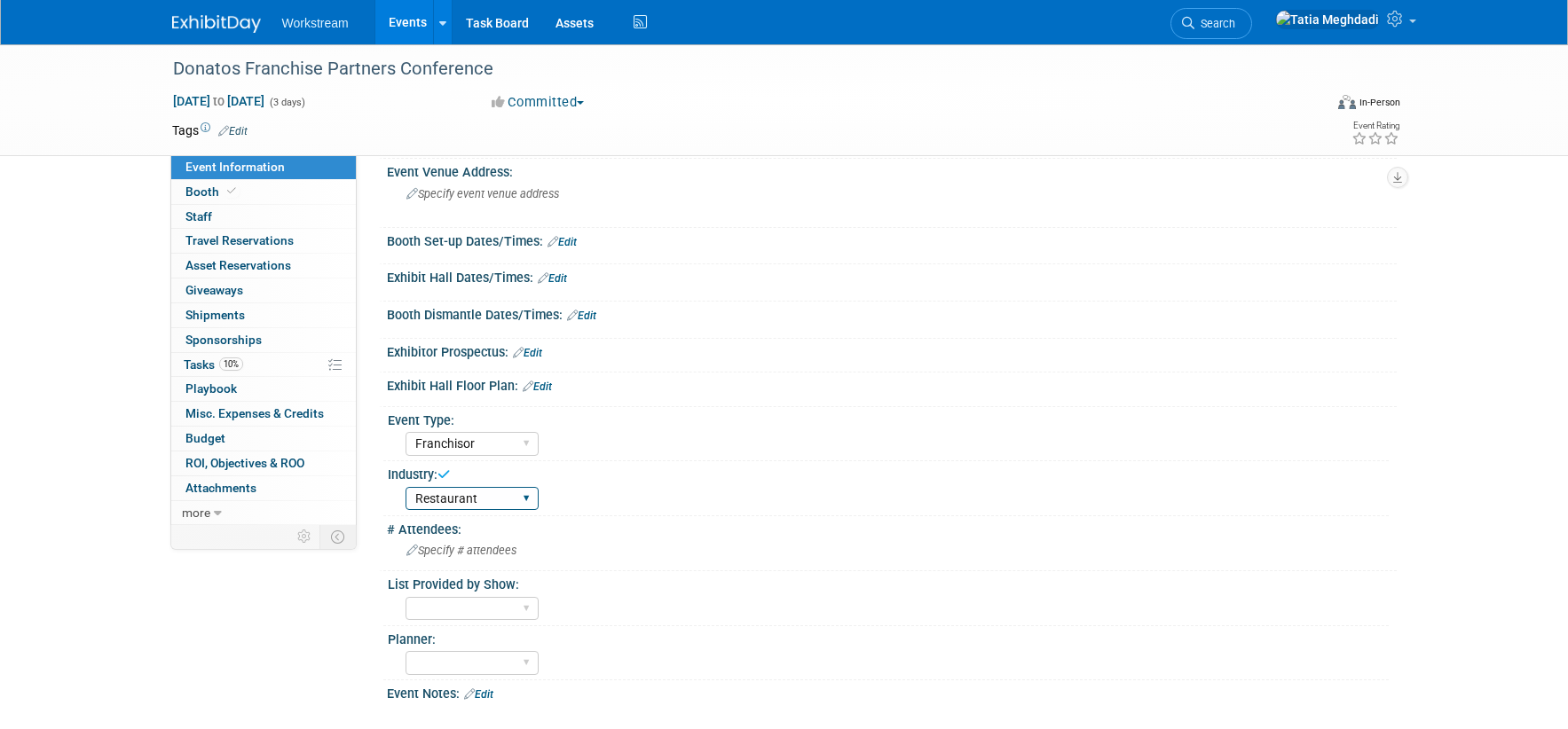
scroll to position [141, 0]
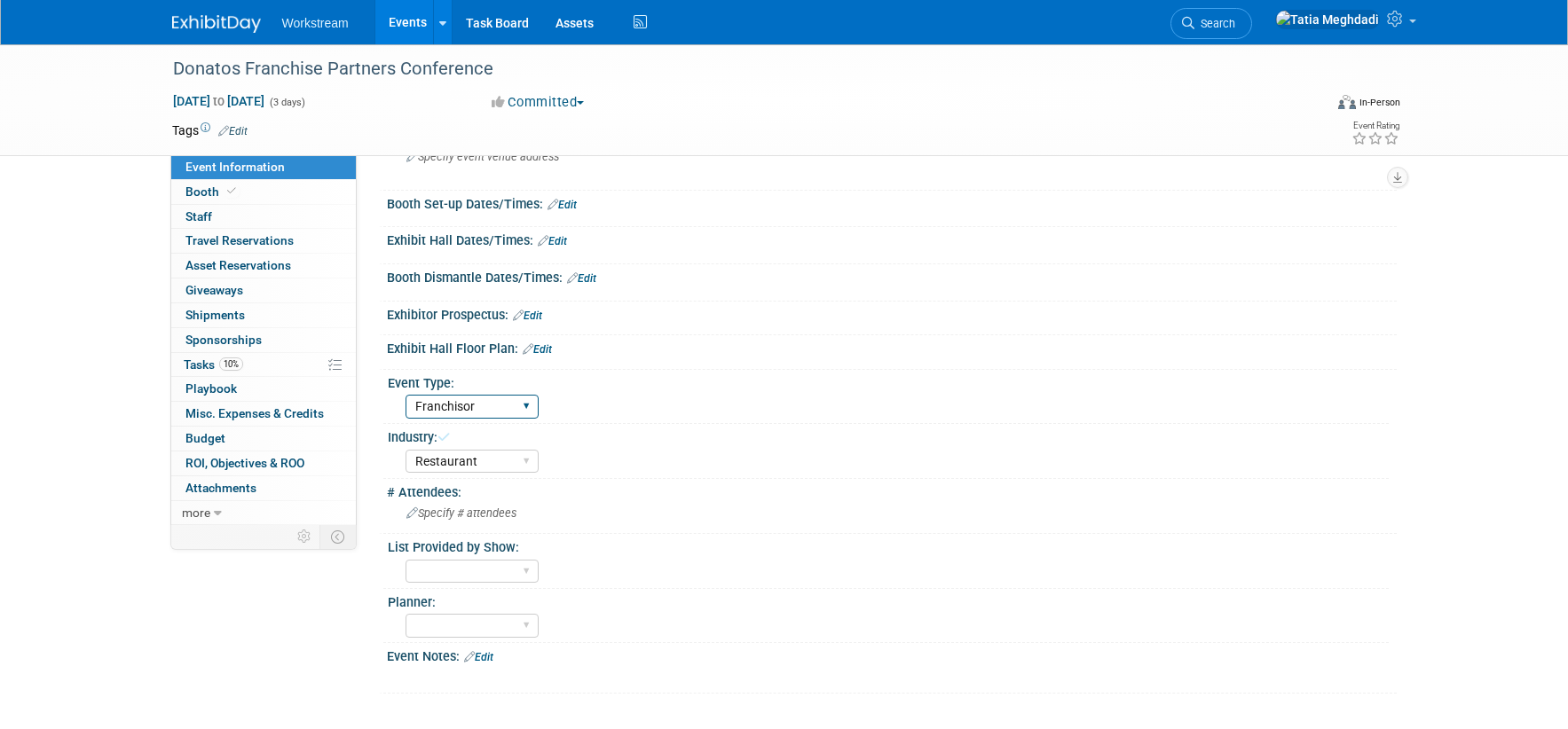
click at [465, 405] on select "Field Test Franchisor Brand MSA Brand NON MSA Internal Industry Customer" at bounding box center [472, 406] width 133 height 24
click at [467, 570] on select "Yes No TBD" at bounding box center [472, 572] width 133 height 24
select select "TBD"
click at [406, 560] on select "Yes No TBD" at bounding box center [472, 572] width 133 height 24
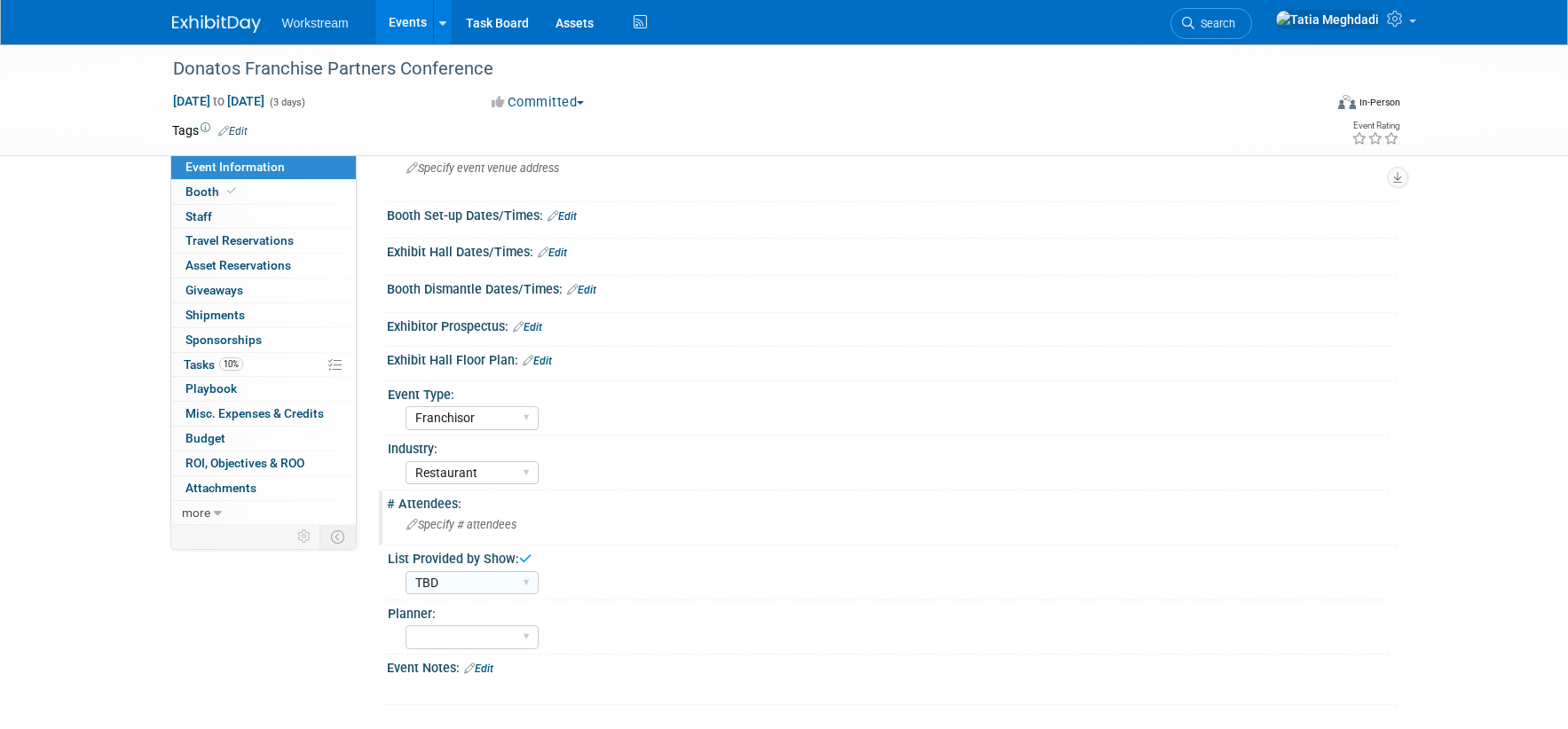
scroll to position [124, 0]
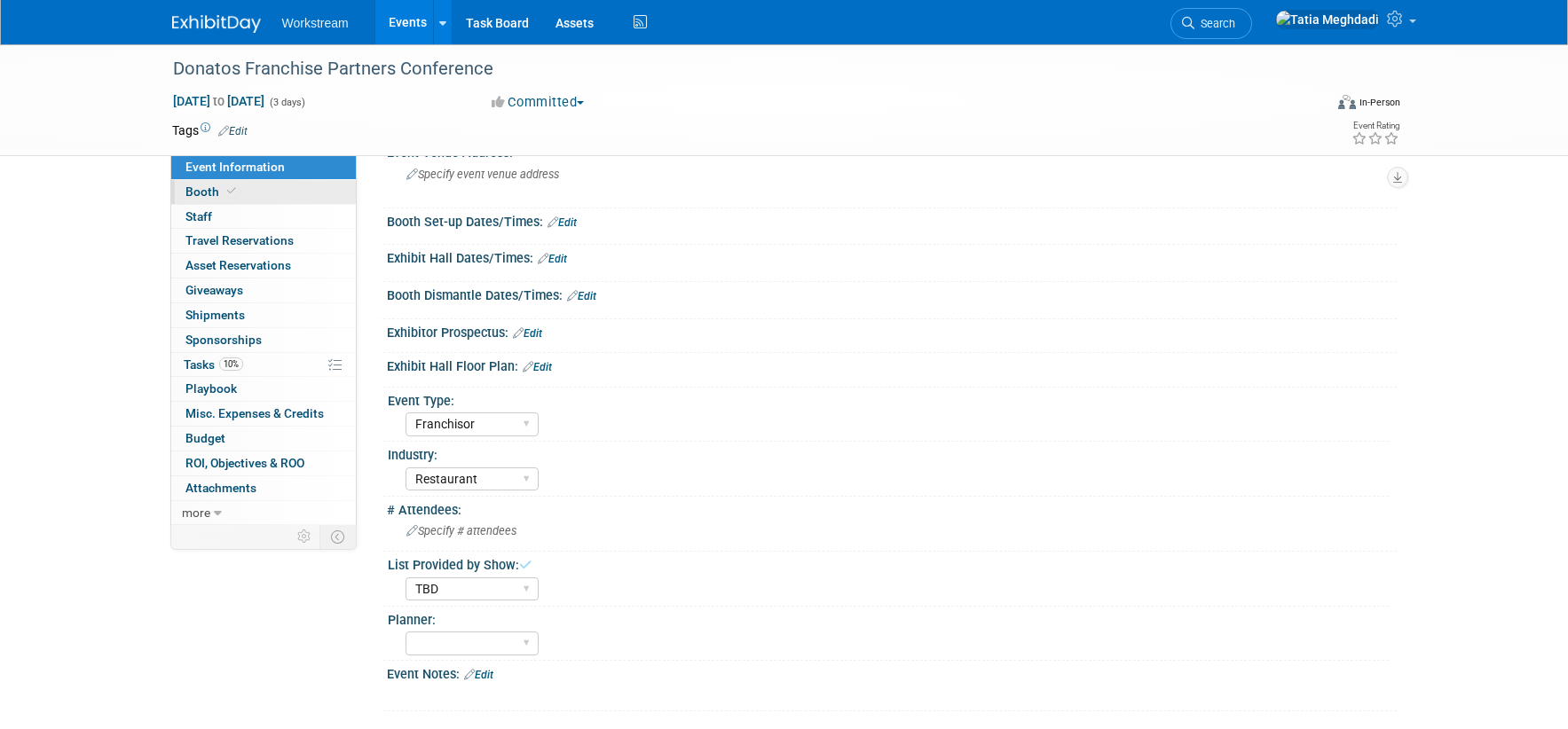
click at [198, 186] on span "Booth" at bounding box center [213, 192] width 55 height 15
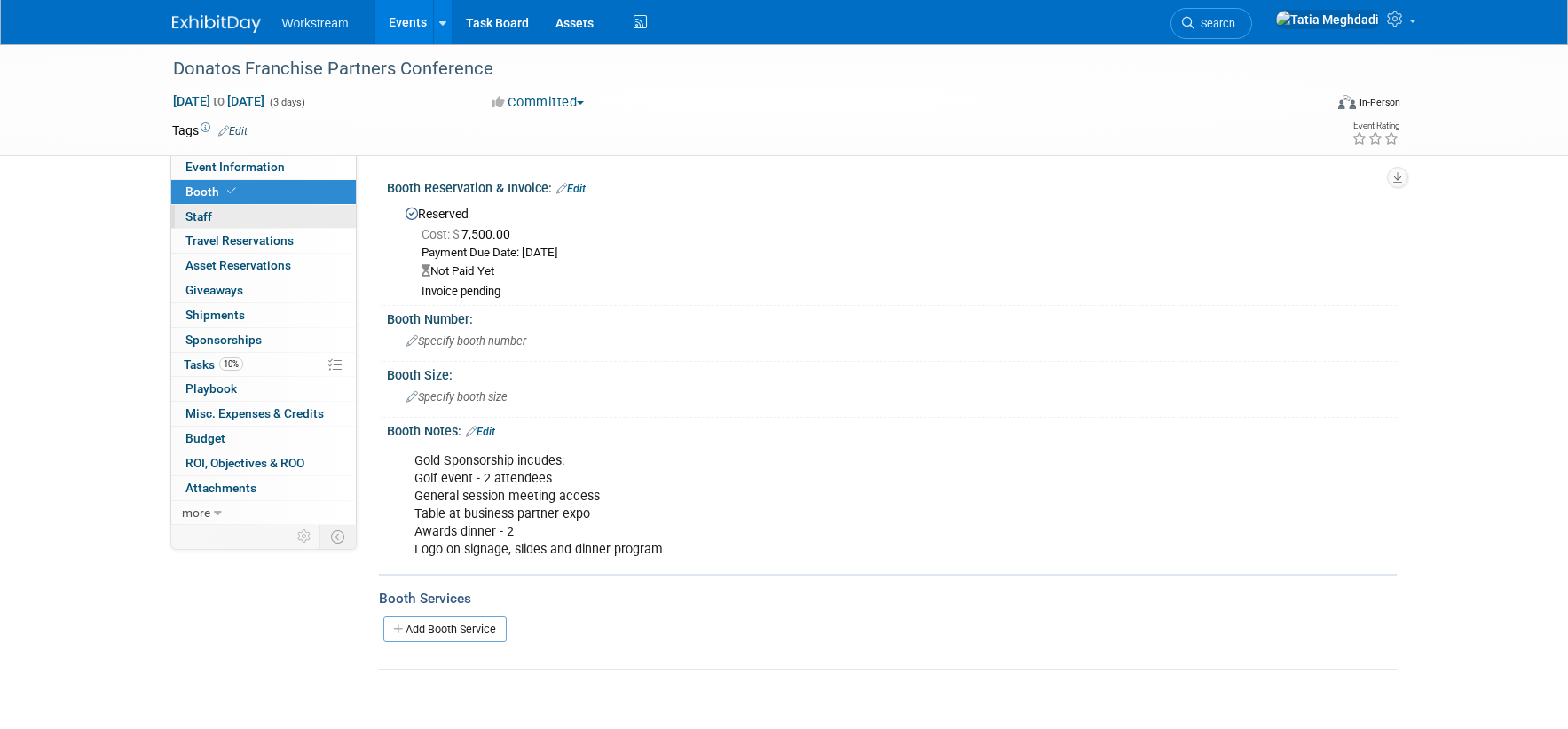
click at [200, 217] on span "Staff 0" at bounding box center [198, 216] width 26 height 15
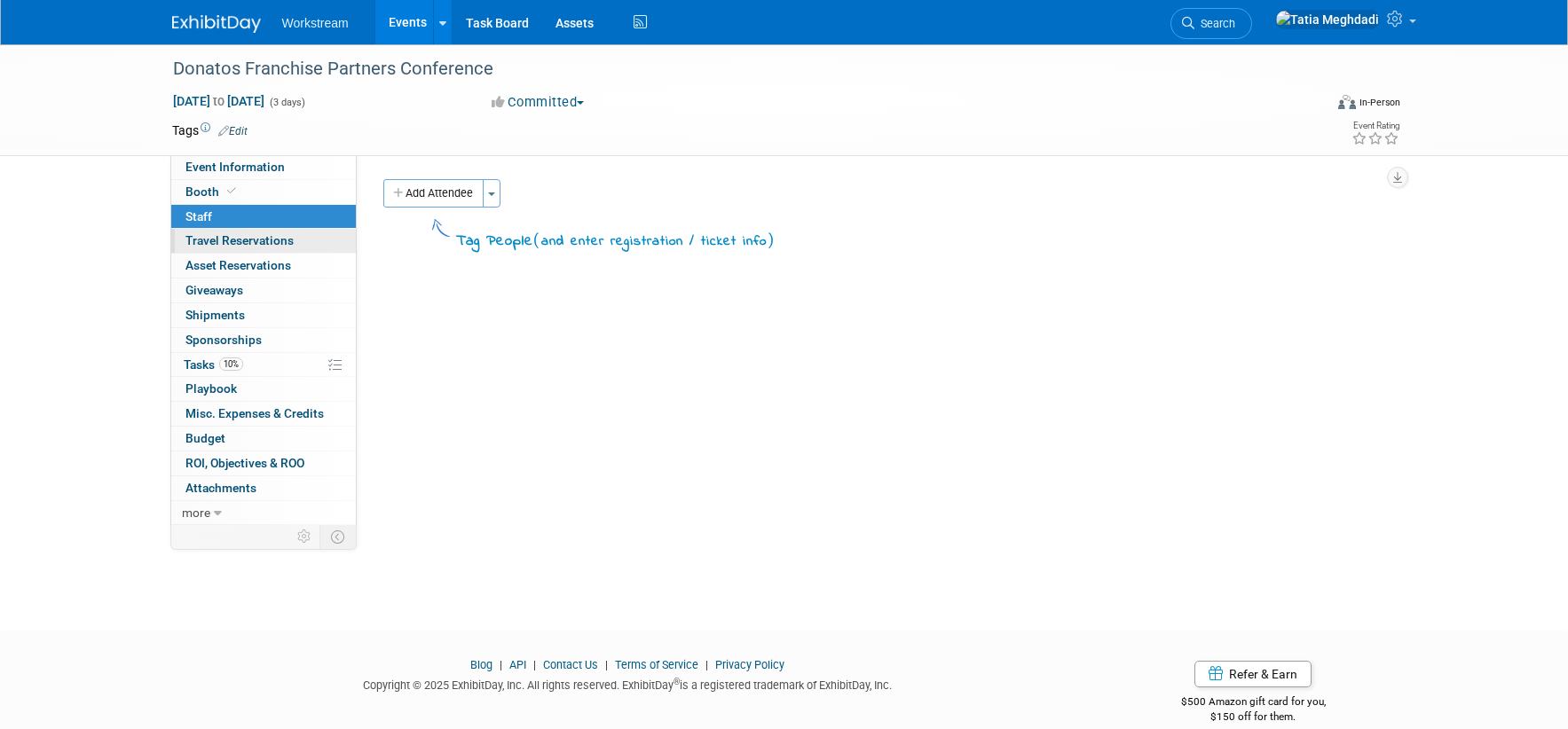
click at [210, 236] on span "Travel Reservations 0" at bounding box center [239, 241] width 108 height 15
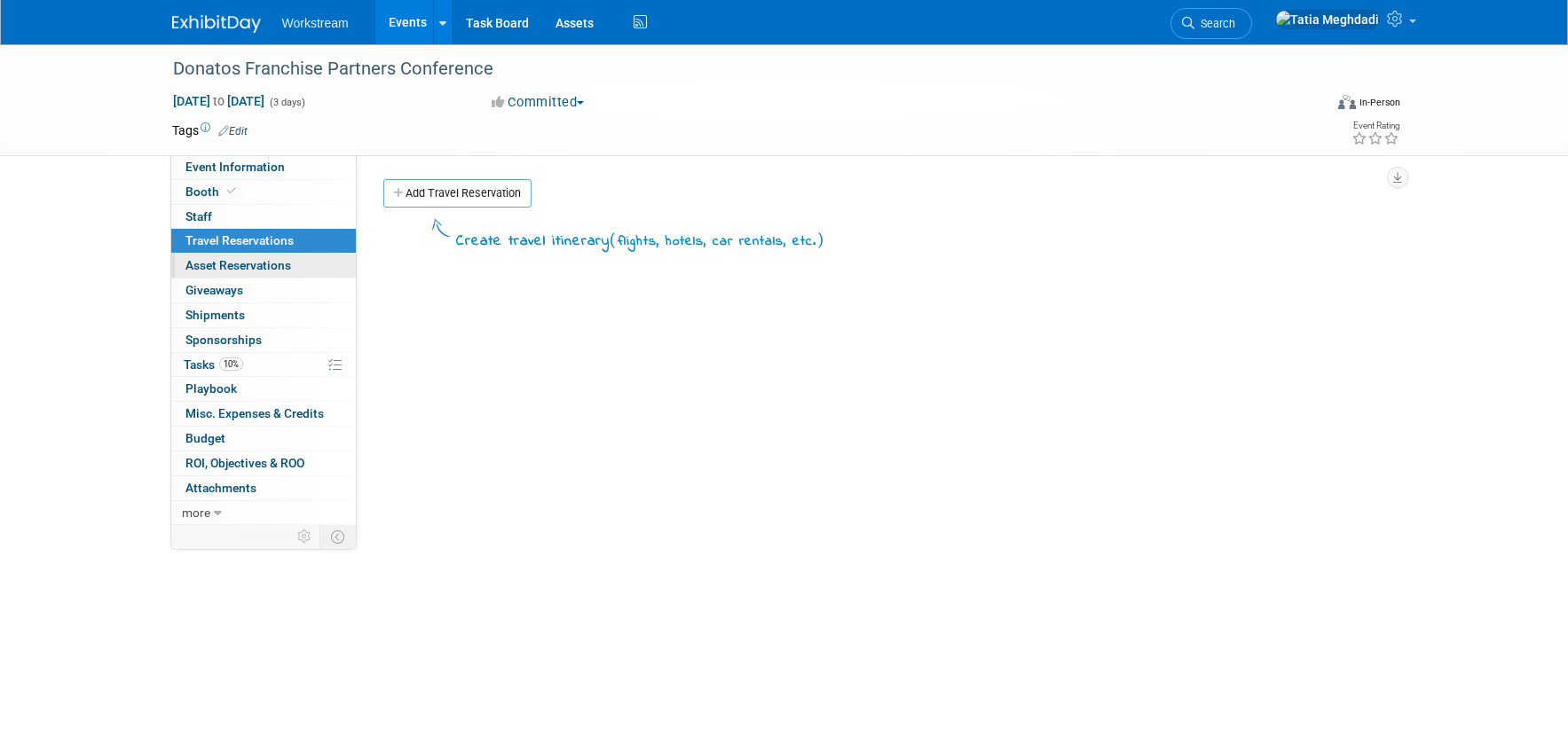
click at [213, 265] on span "Asset Reservations 0" at bounding box center [238, 265] width 106 height 15
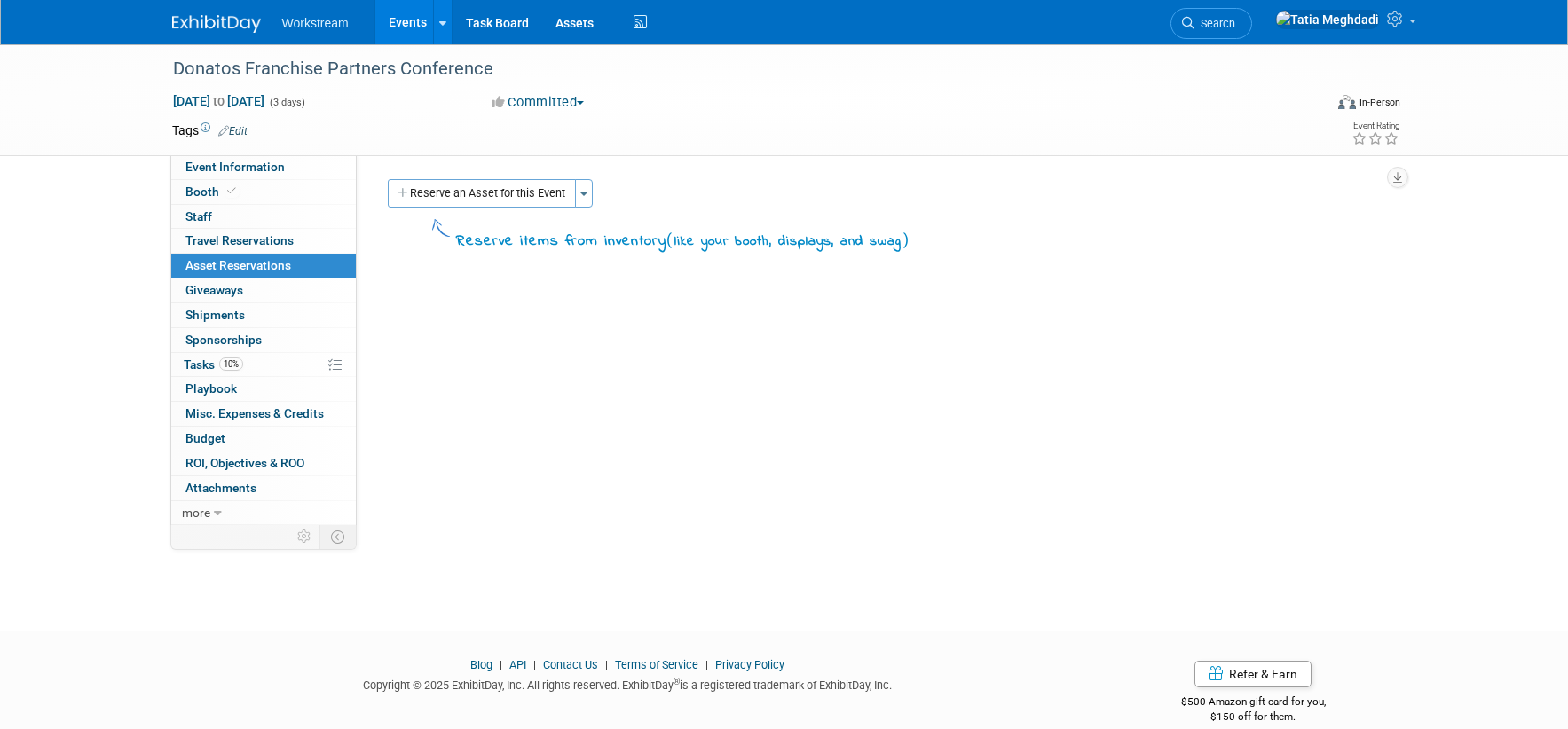
click at [416, 21] on link "Events" at bounding box center [407, 22] width 65 height 45
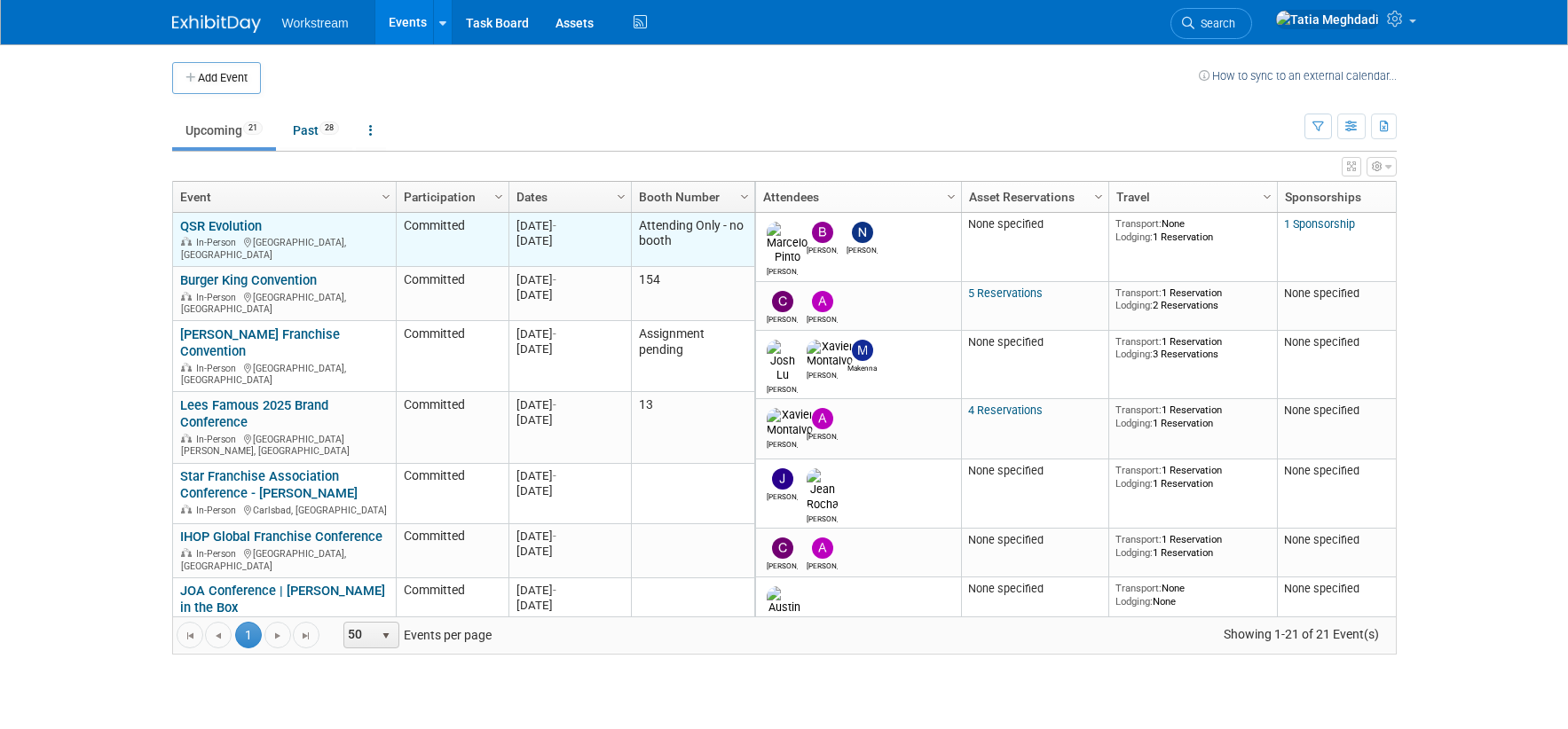
click at [233, 224] on link "QSR Evolution" at bounding box center [221, 226] width 82 height 16
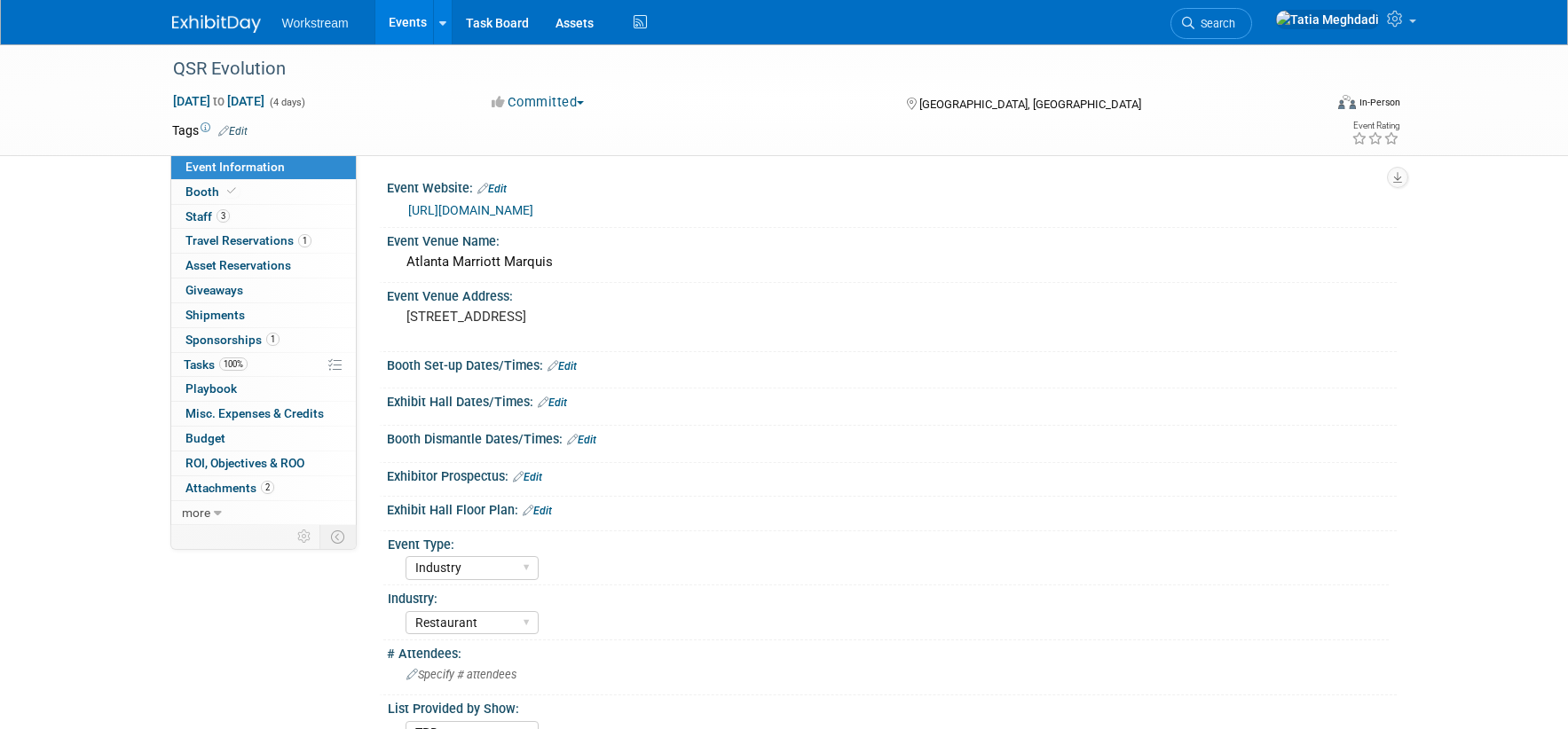
select select "Industry"
select select "Restaurant"
select select "TBD"
select select "[PERSON_NAME]"
click at [207, 213] on span "Staff 3" at bounding box center [207, 216] width 45 height 15
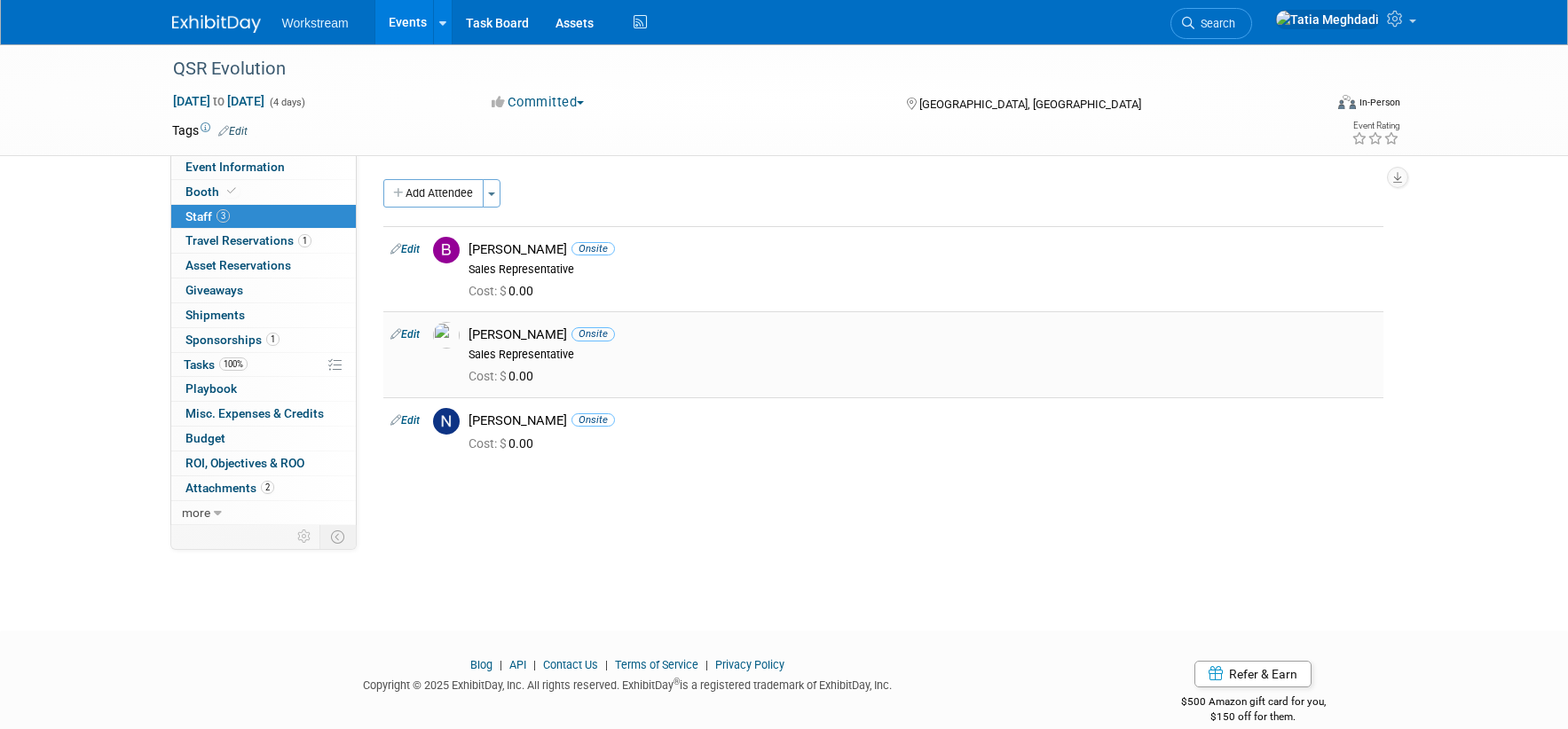
click at [407, 334] on link "Edit" at bounding box center [405, 335] width 29 height 13
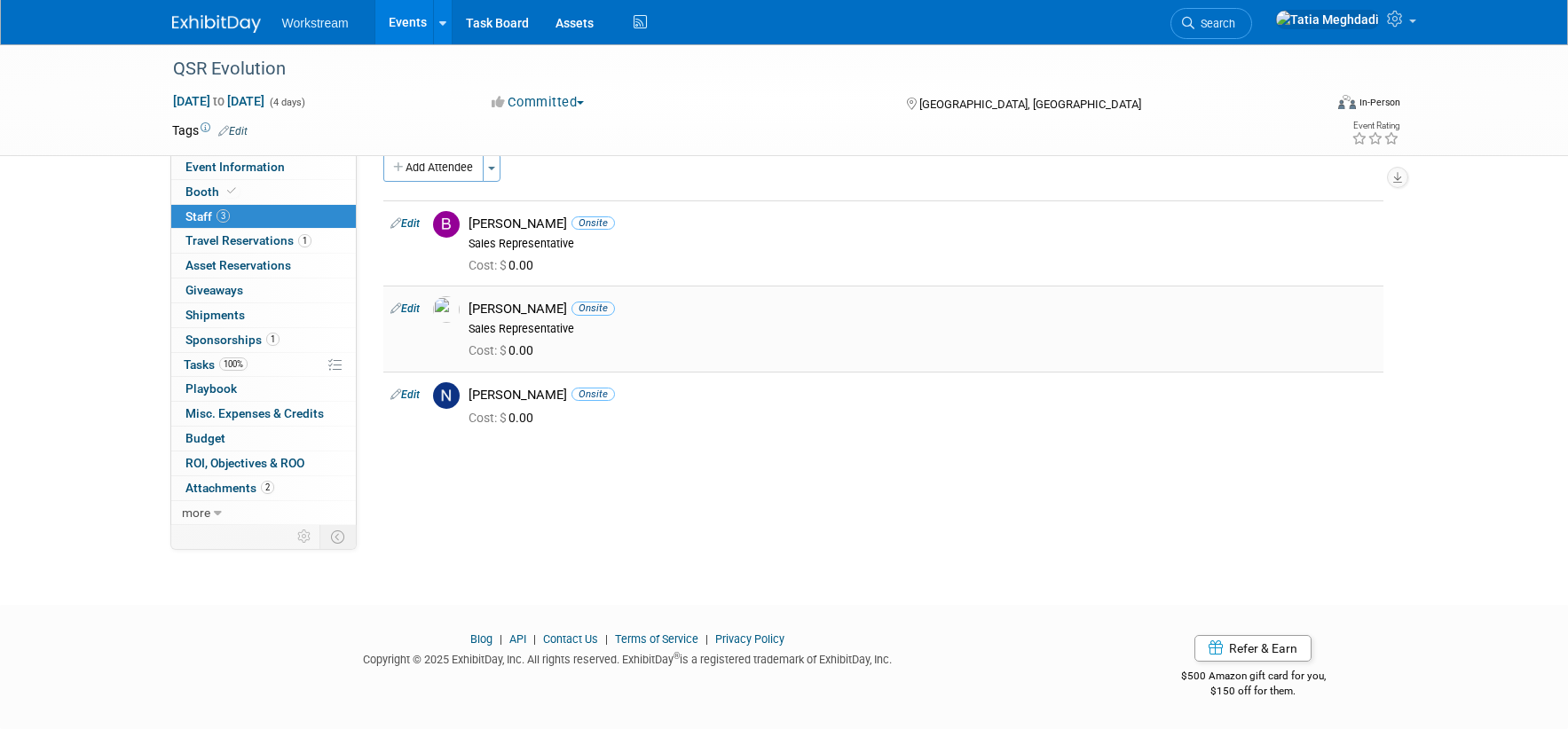
select select "a0ddca07-3d4c-46da-a429-111b54b60b24"
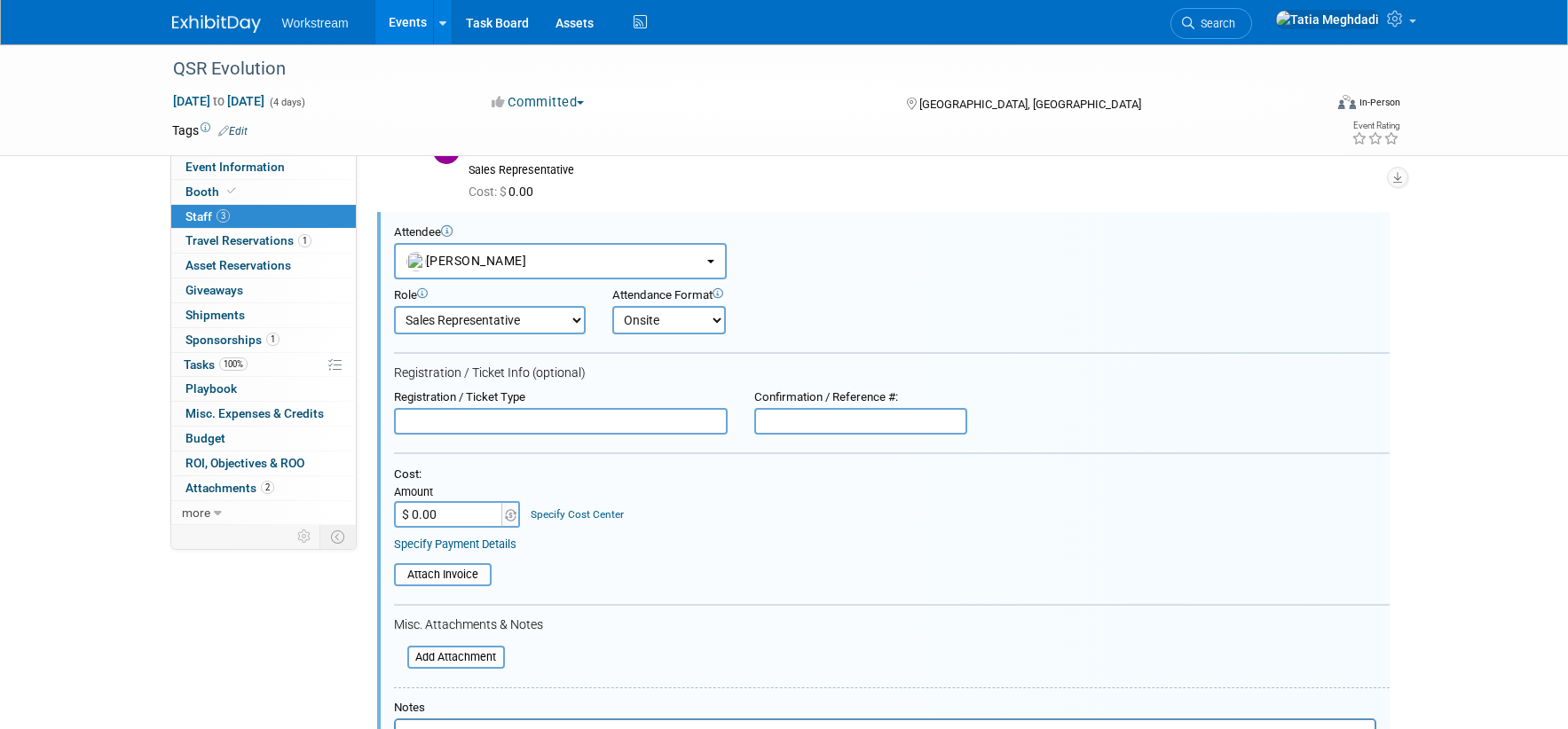
scroll to position [217, 0]
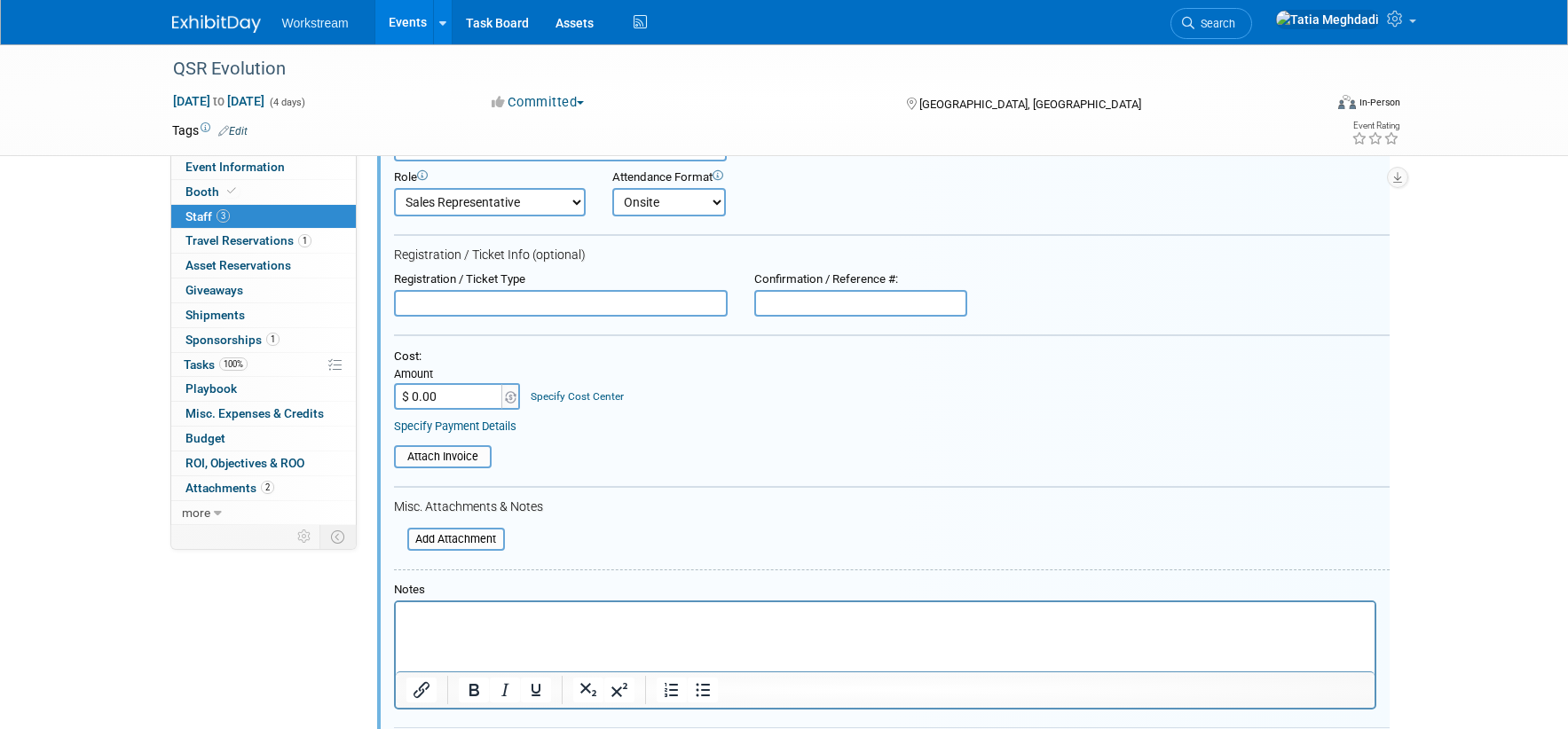
click at [482, 306] on input "text" at bounding box center [560, 303] width 334 height 26
type input "Sponsor Attendee"
click at [786, 305] on input "text" at bounding box center [860, 303] width 213 height 26
type input "26N8KZ7RWVW"
click at [466, 530] on input "file" at bounding box center [397, 538] width 211 height 19
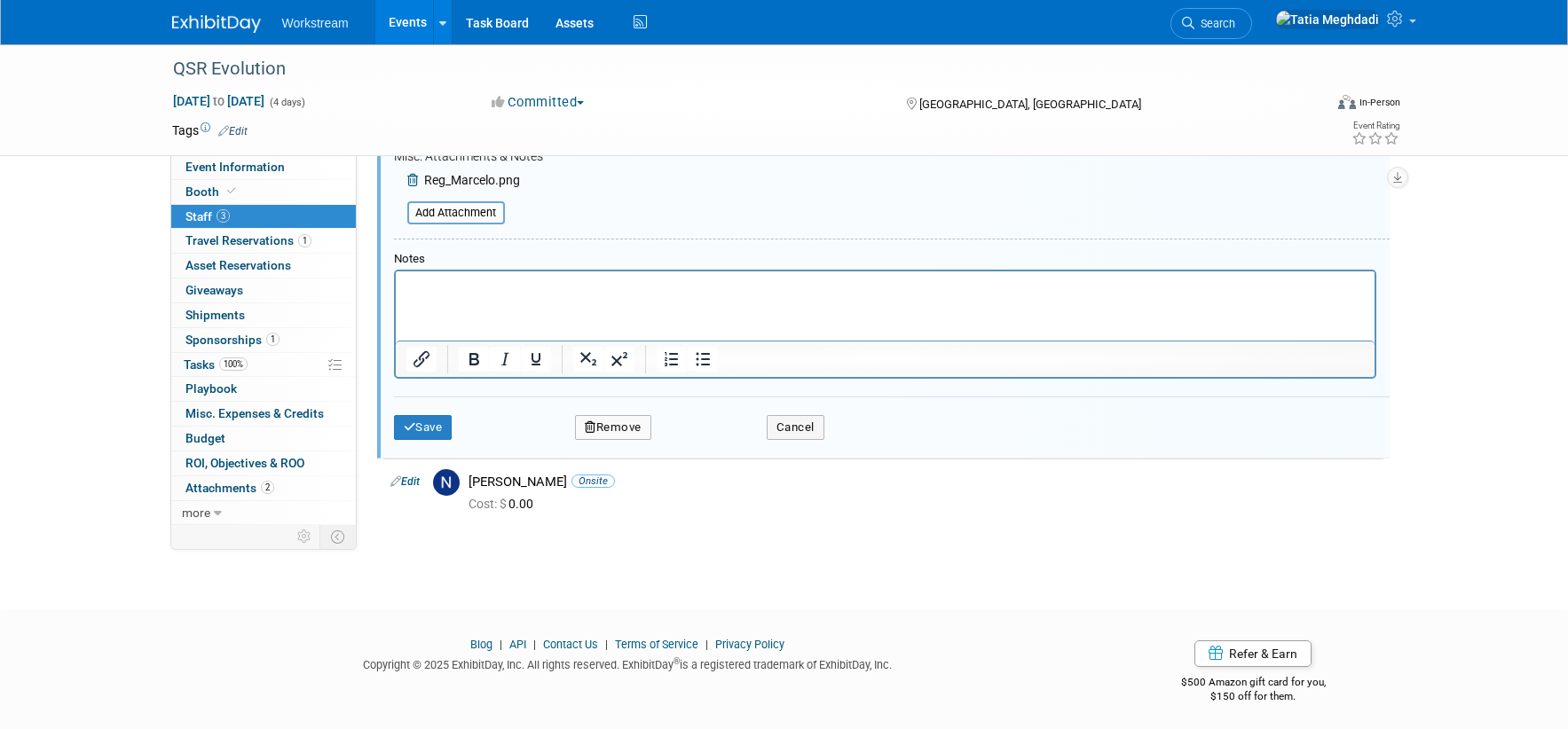
scroll to position [573, 0]
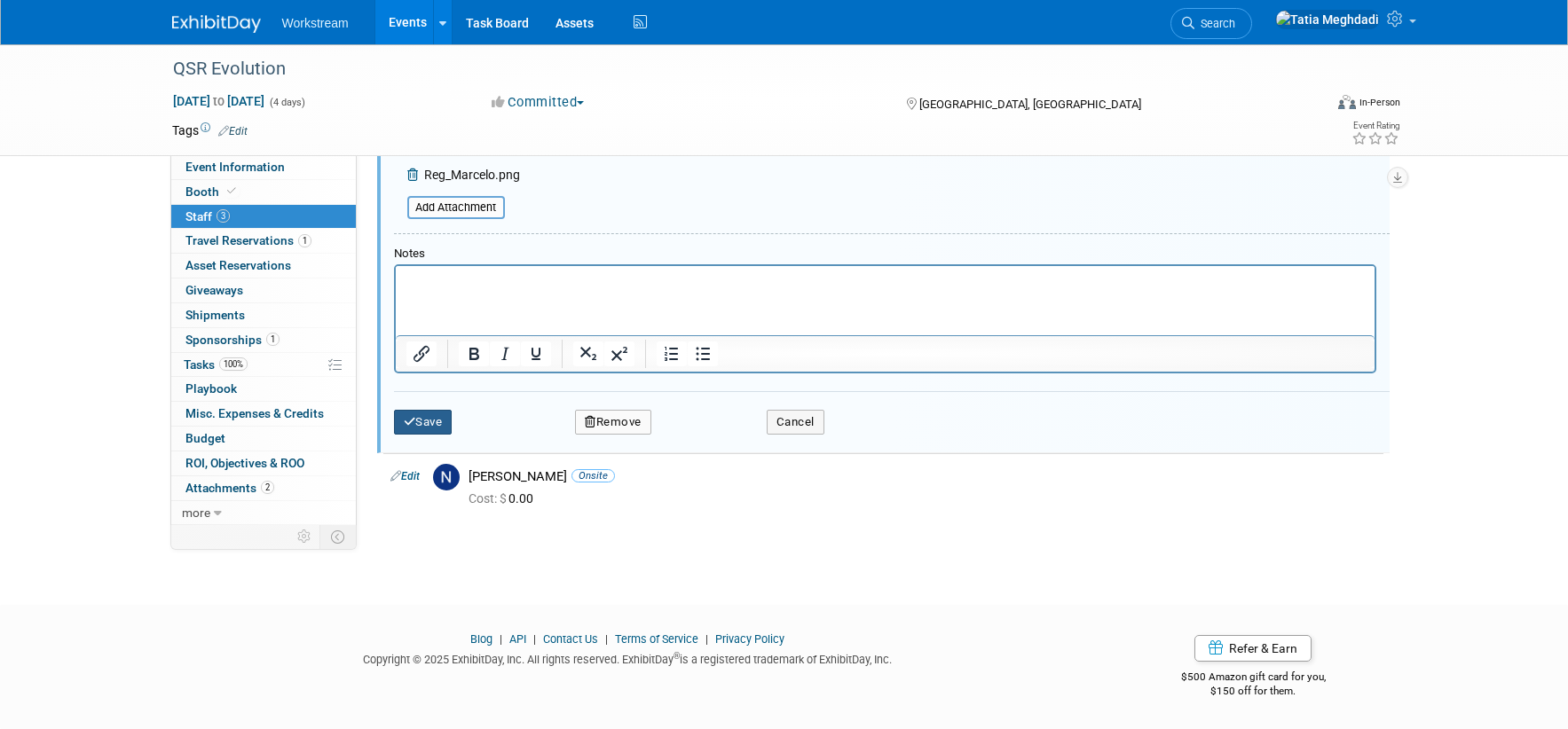
click at [429, 421] on button "Save" at bounding box center [423, 422] width 58 height 25
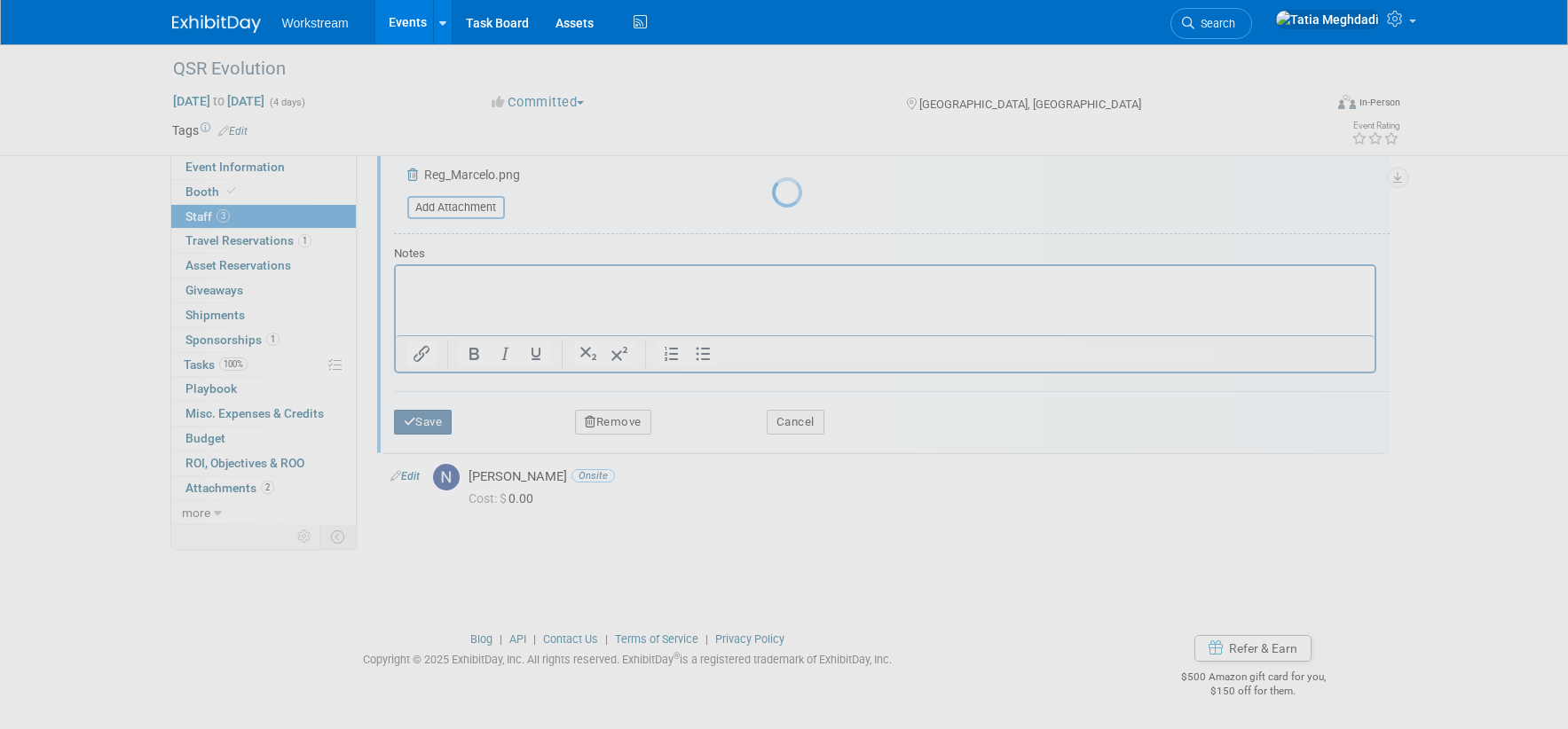
scroll to position [25, 0]
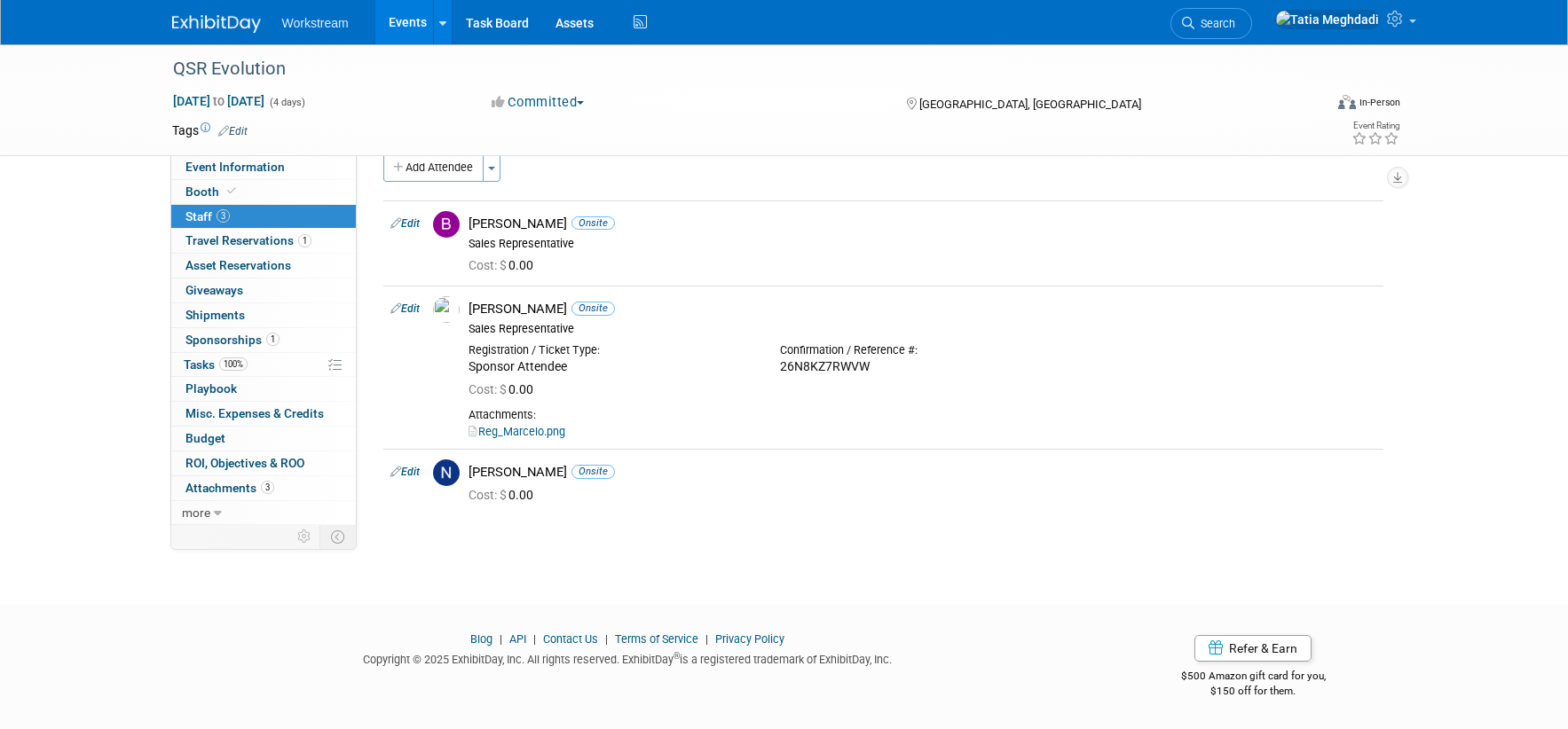
click at [393, 13] on link "Events" at bounding box center [407, 22] width 65 height 45
